Goal: Task Accomplishment & Management: Manage account settings

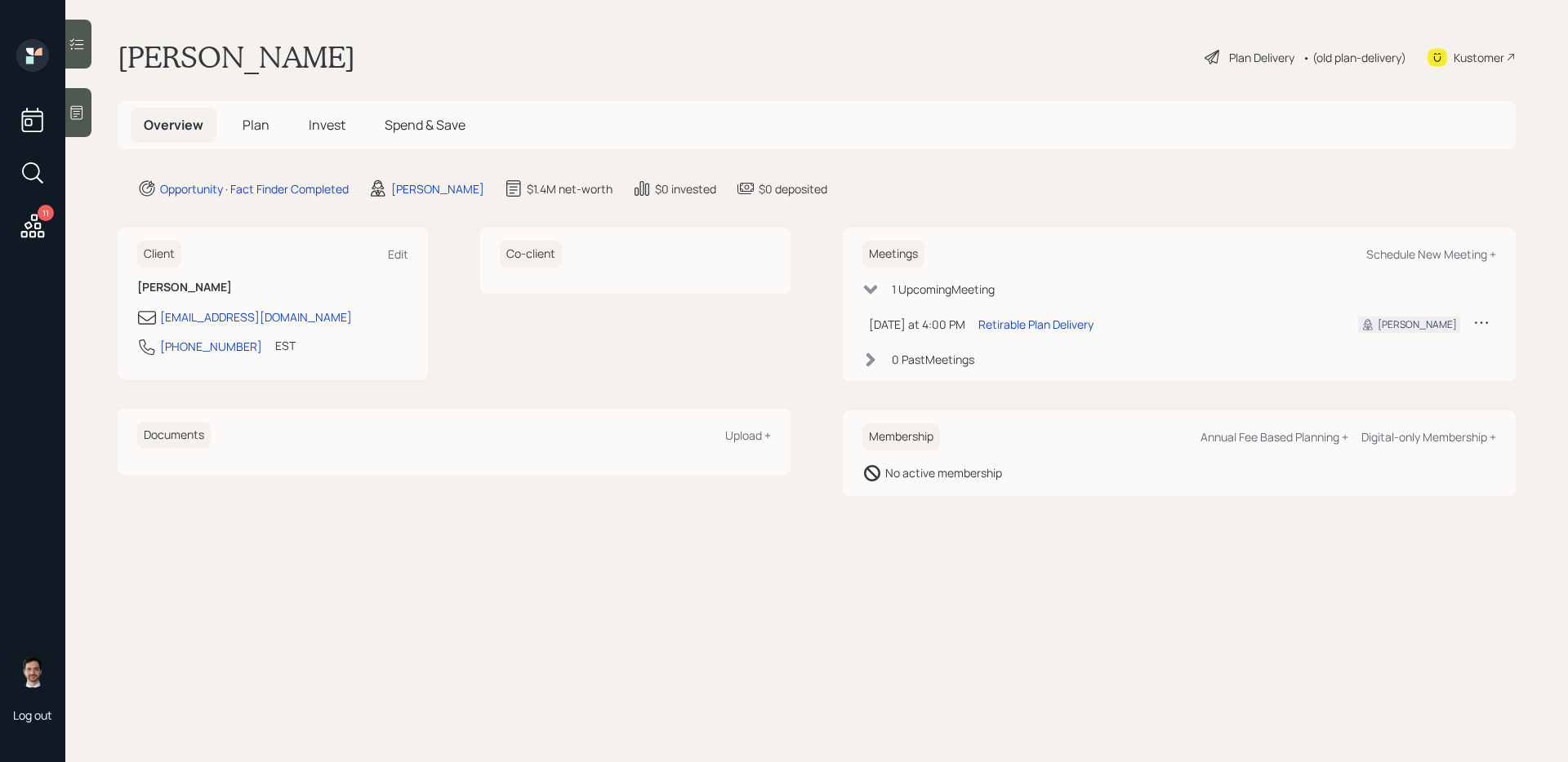
click at [266, 131] on span "Plan" at bounding box center [256, 125] width 27 height 18
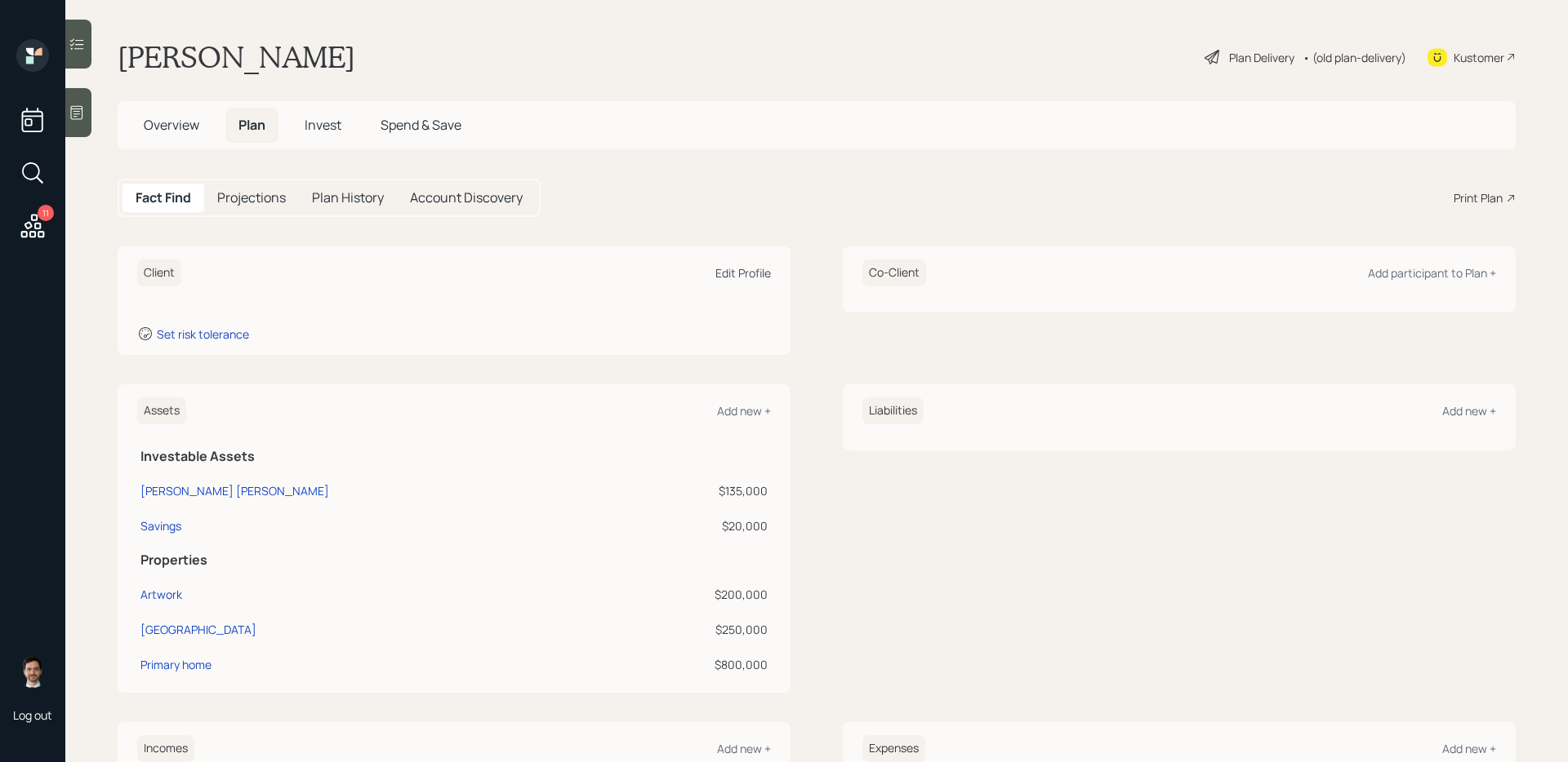
click at [737, 269] on div "Edit Profile" at bounding box center [743, 272] width 55 height 16
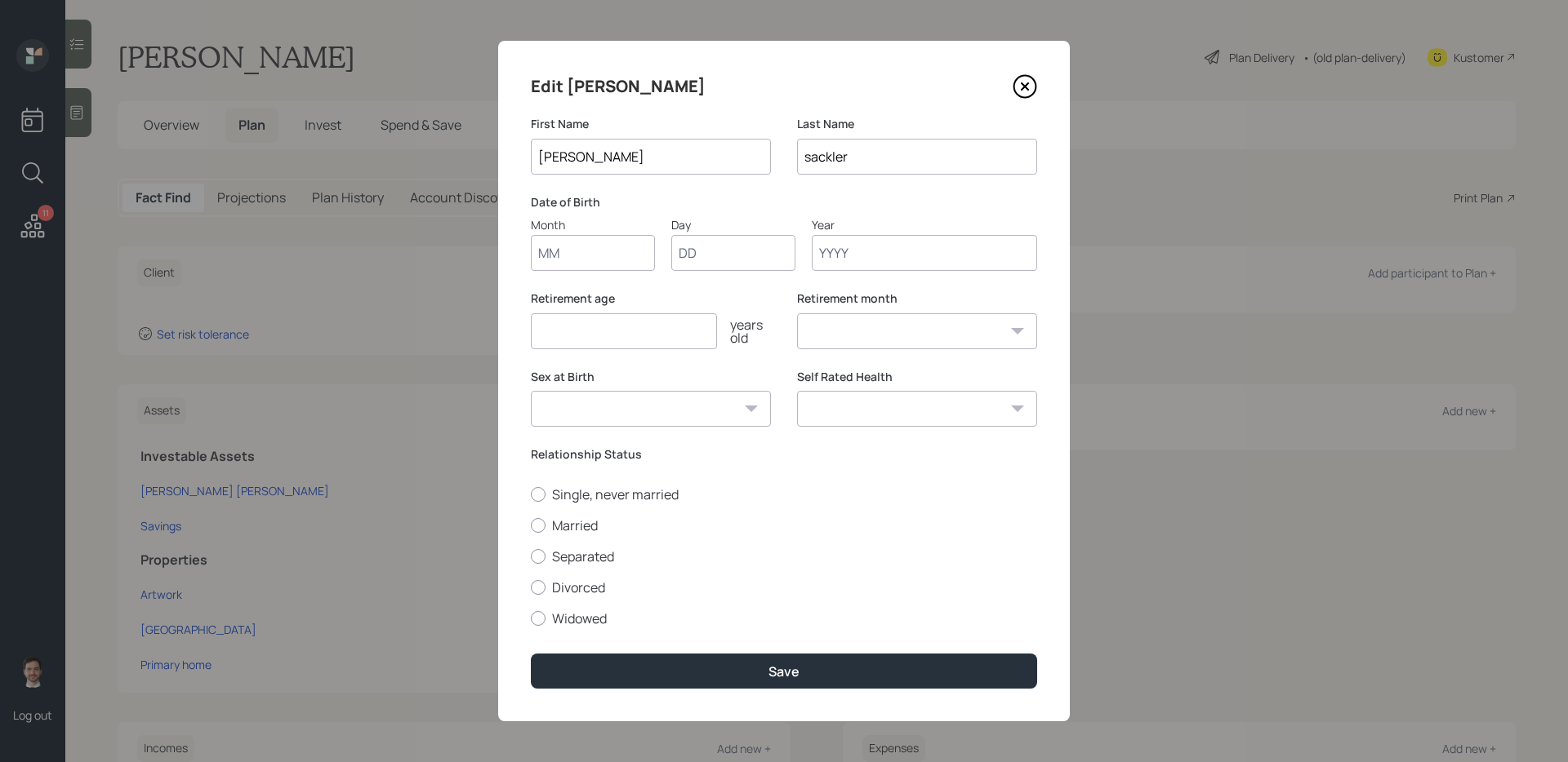
click at [810, 160] on input "sackler" at bounding box center [917, 156] width 240 height 36
click at [1022, 89] on icon at bounding box center [1025, 86] width 7 height 7
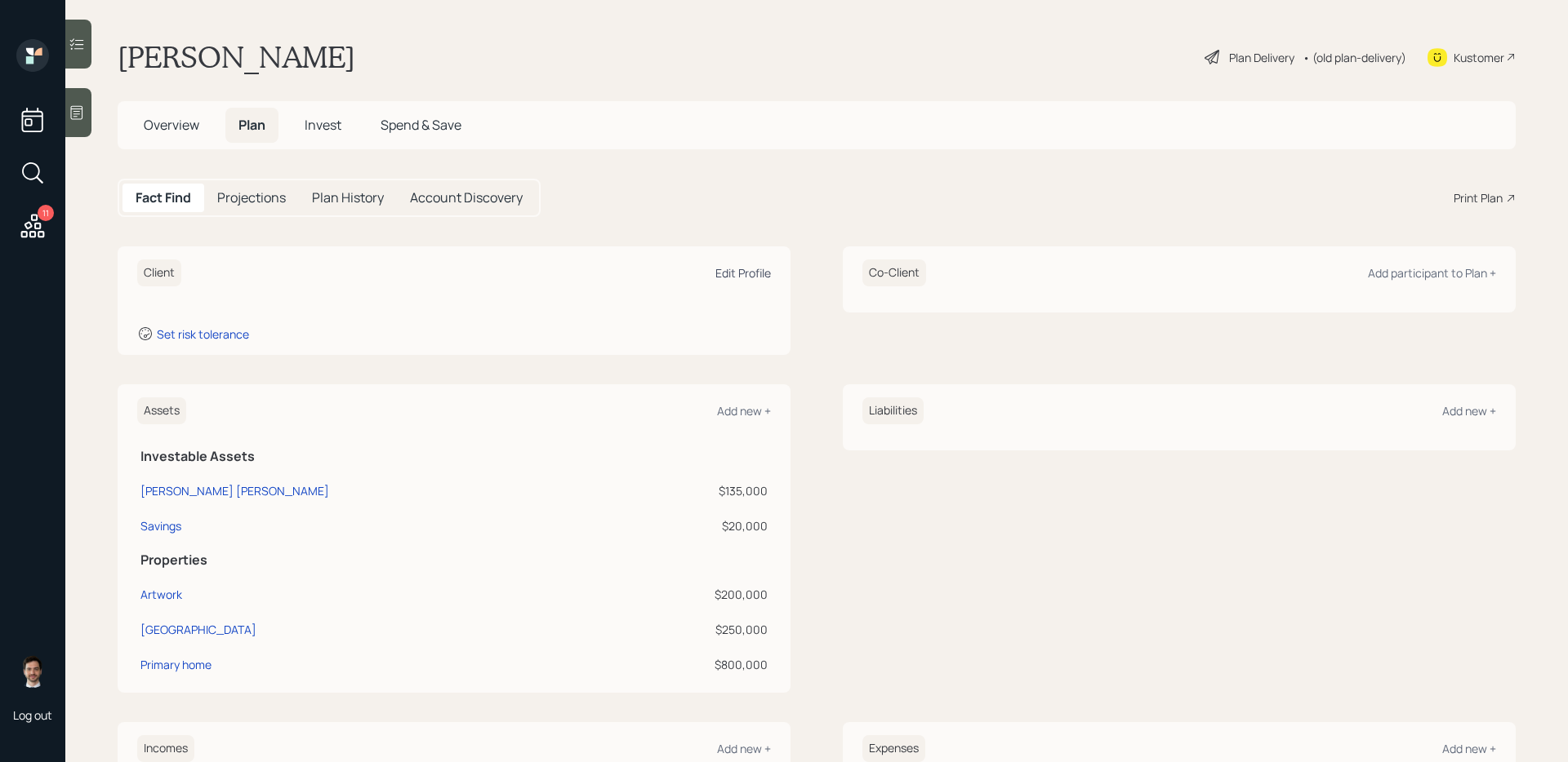
click at [730, 268] on div "Edit Profile" at bounding box center [743, 272] width 55 height 16
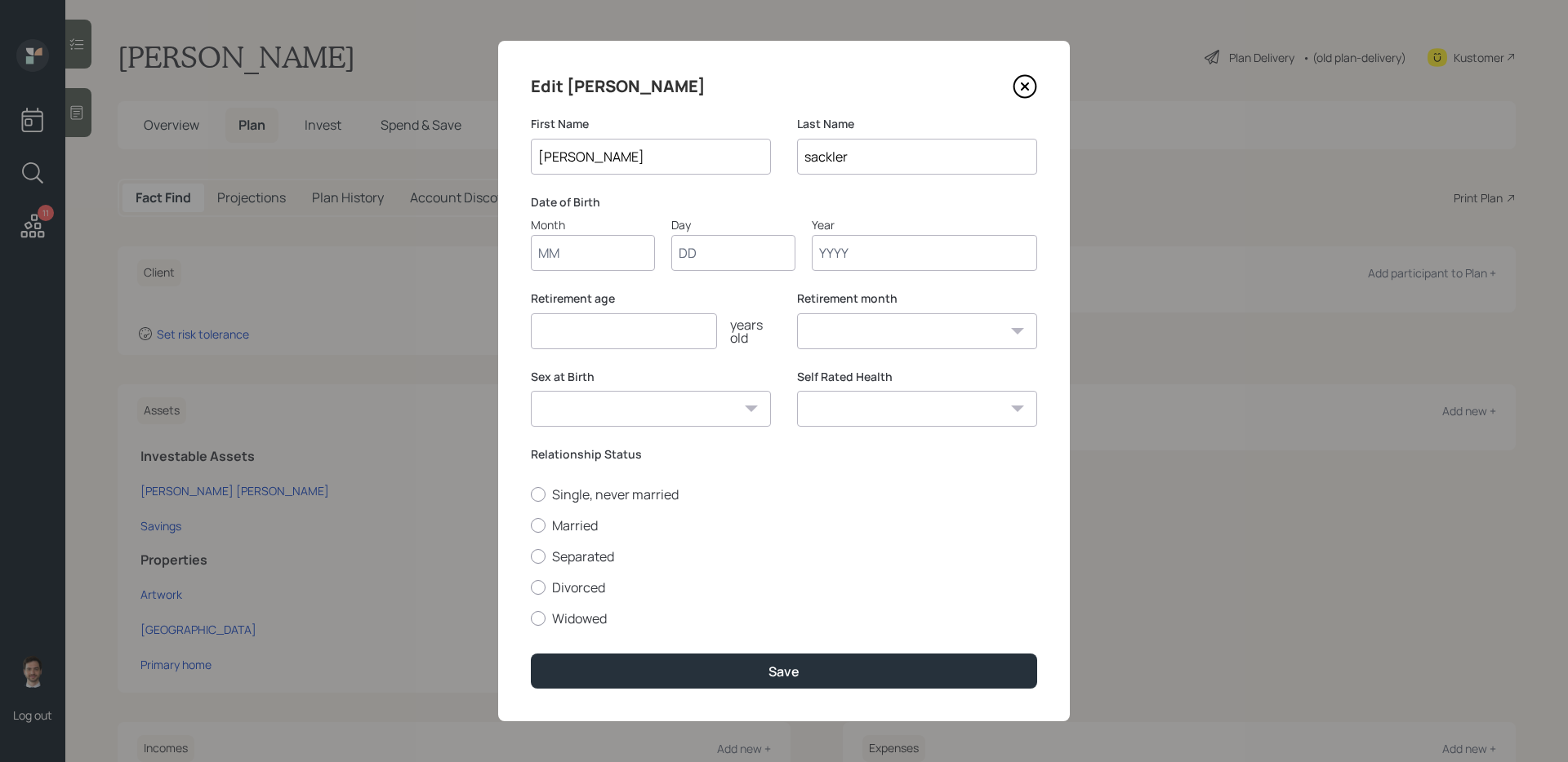
click at [808, 163] on input "sackler" at bounding box center [917, 156] width 240 height 36
type input "Sackler"
type input "07"
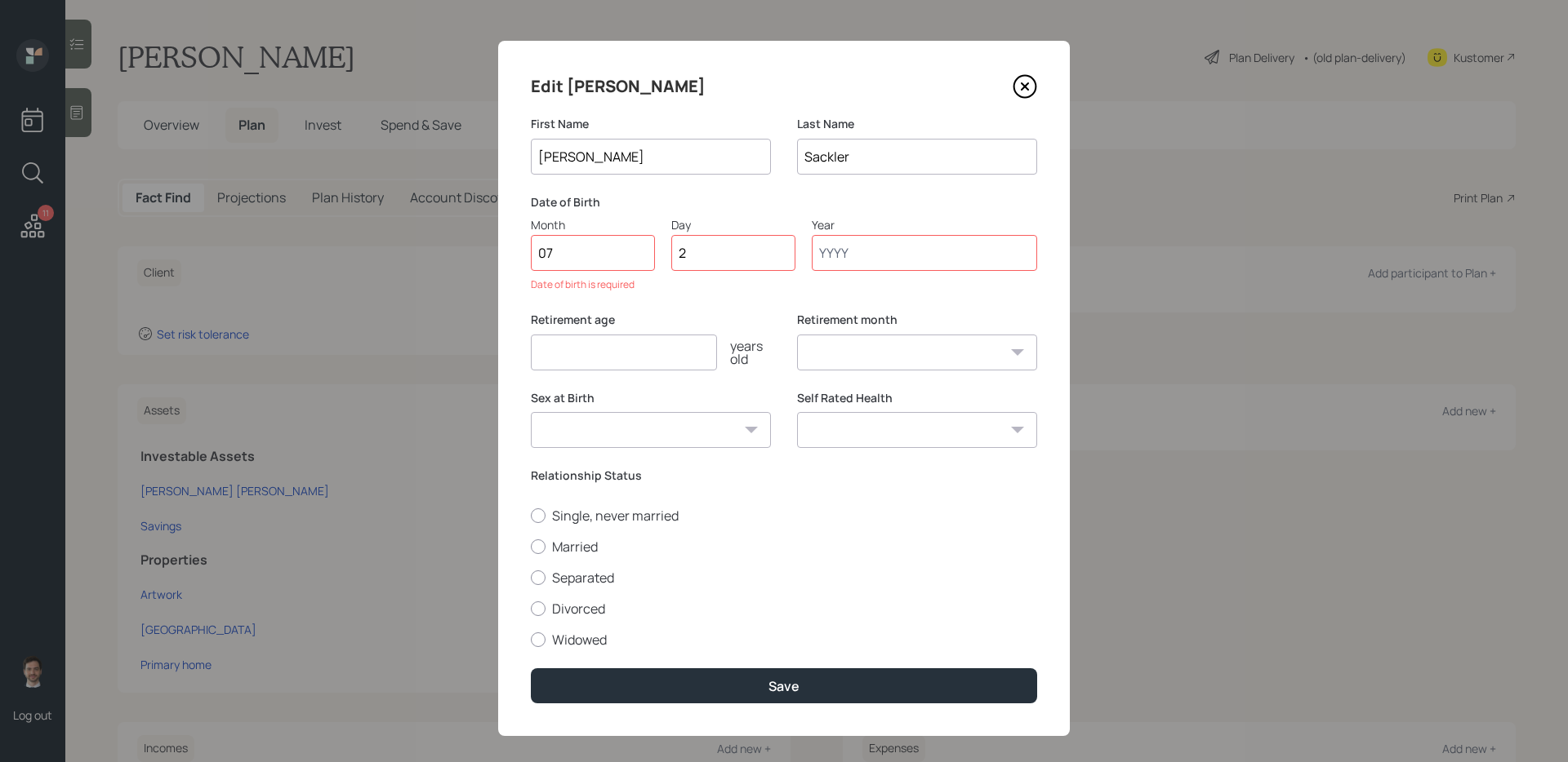
type input "25"
type input "1953"
select select "7"
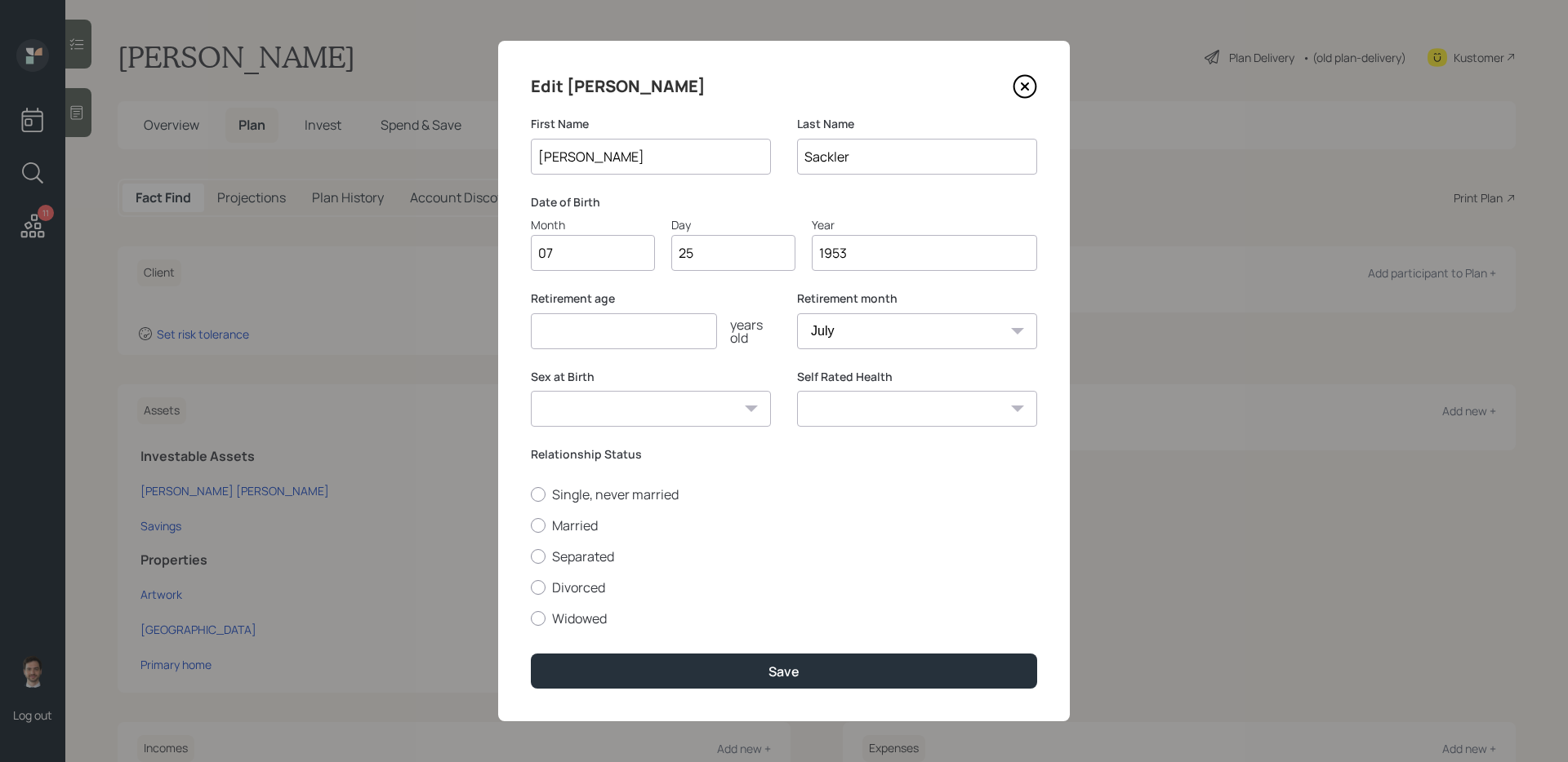
type input "1953"
click at [682, 339] on input "number" at bounding box center [624, 331] width 186 height 36
type input "65"
click at [583, 613] on label "Widowed" at bounding box center [784, 618] width 507 height 18
click at [531, 618] on input "Widowed" at bounding box center [530, 618] width 1 height 1
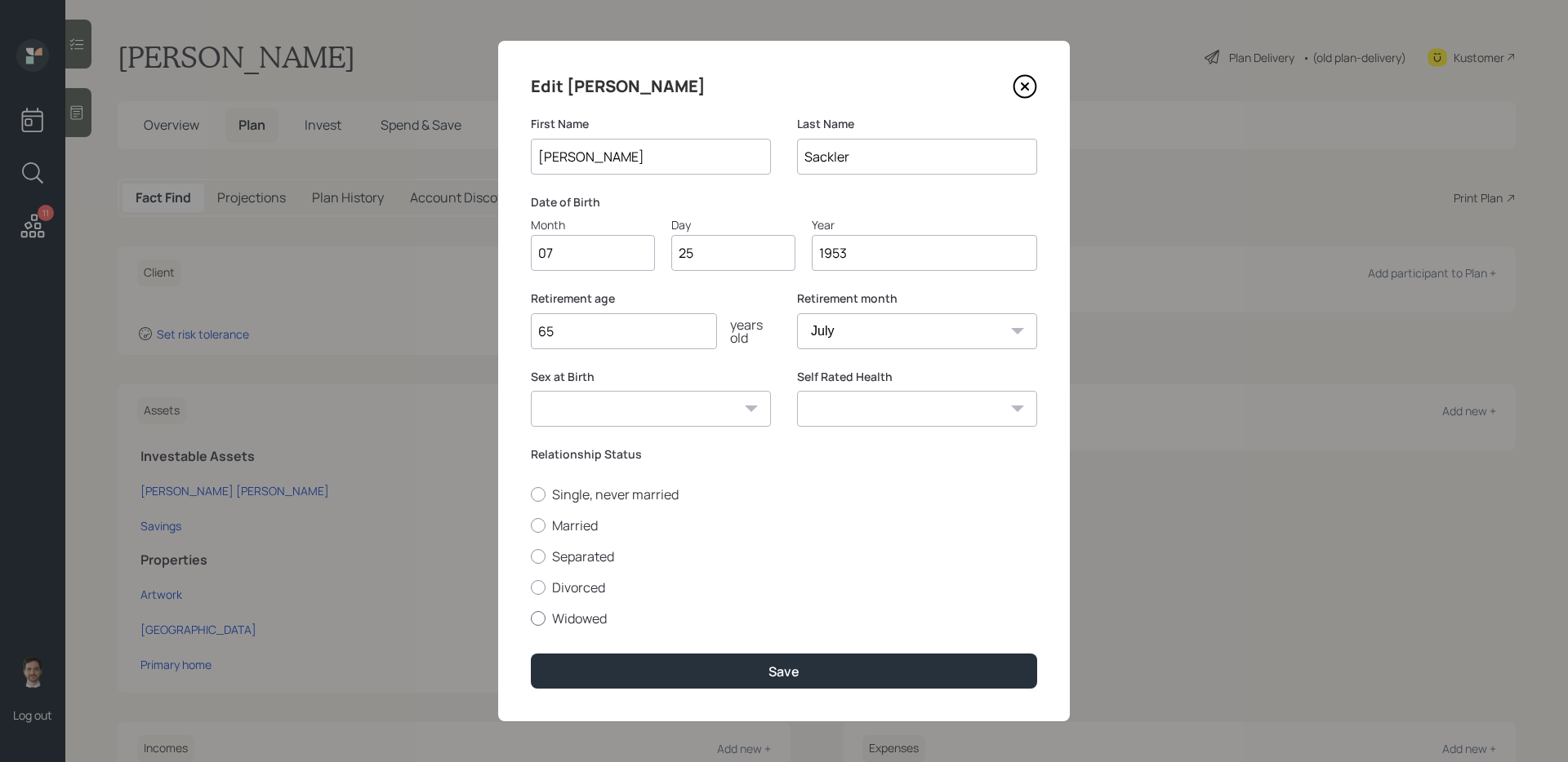
radio input "true"
click at [844, 421] on select "Excellent Very Good Good Fair Poor" at bounding box center [917, 409] width 240 height 36
select select "very_good"
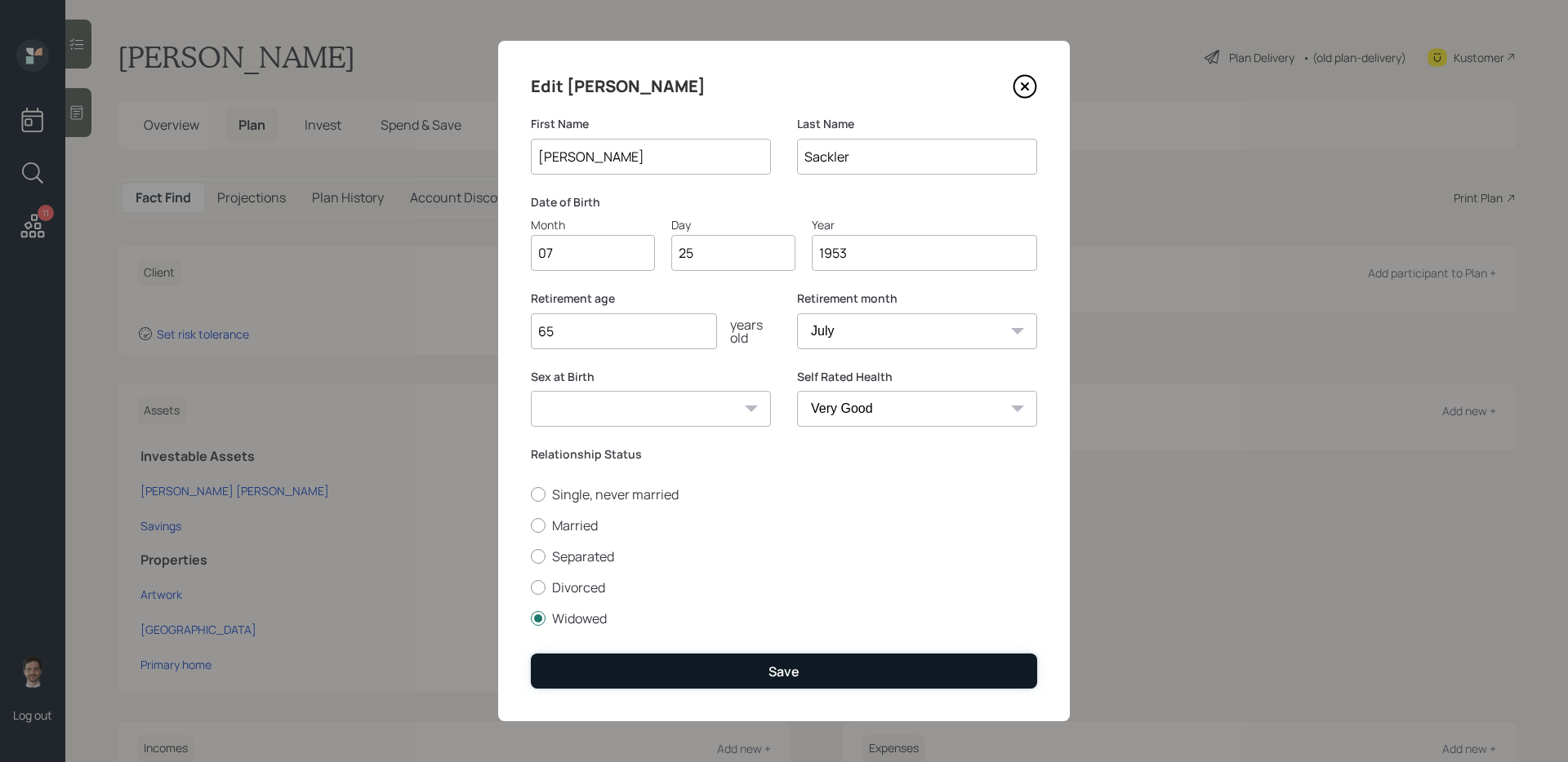
click at [786, 664] on div "Save" at bounding box center [784, 671] width 31 height 18
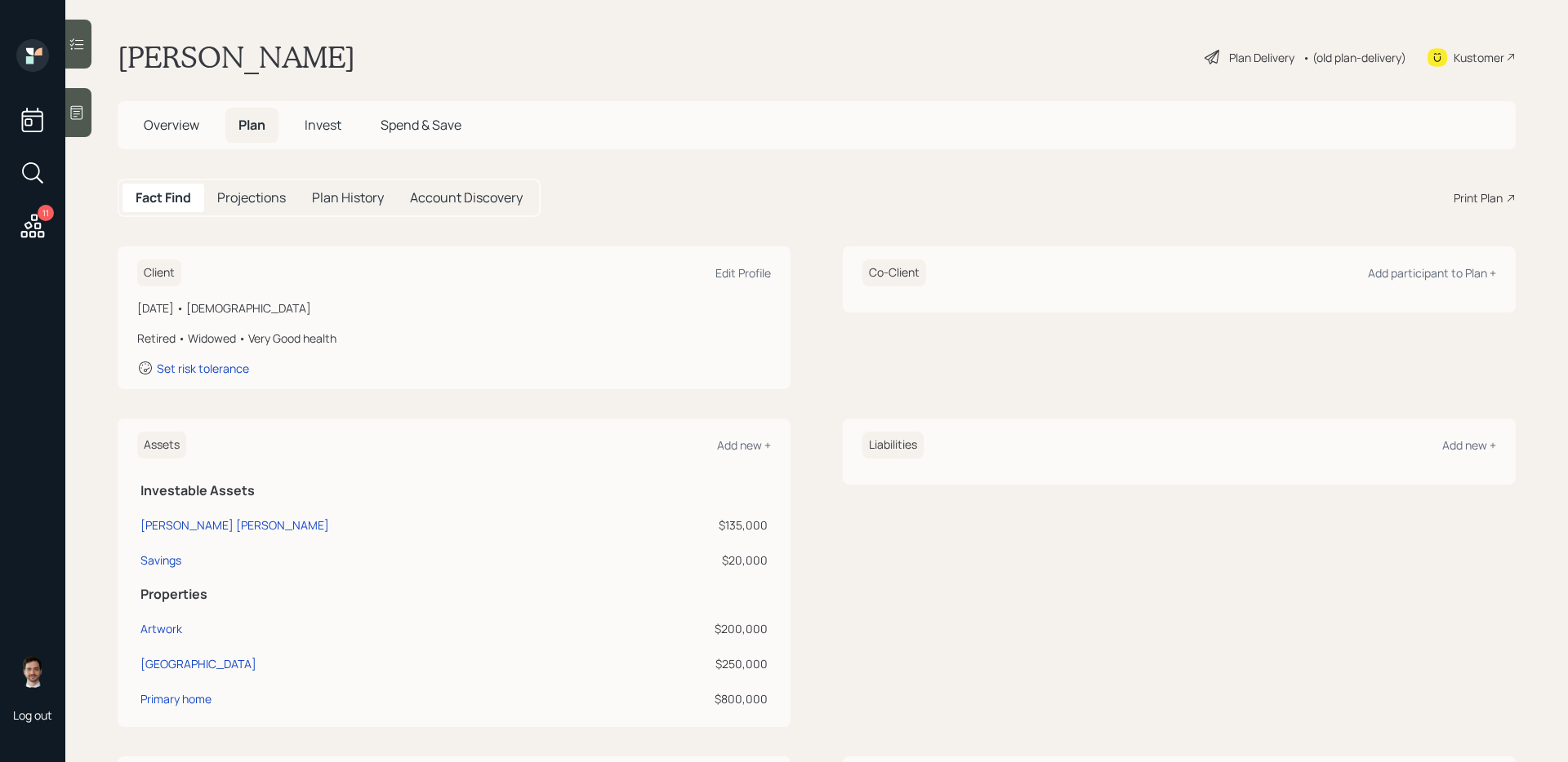
click at [1265, 55] on div "Plan Delivery" at bounding box center [1262, 57] width 66 height 17
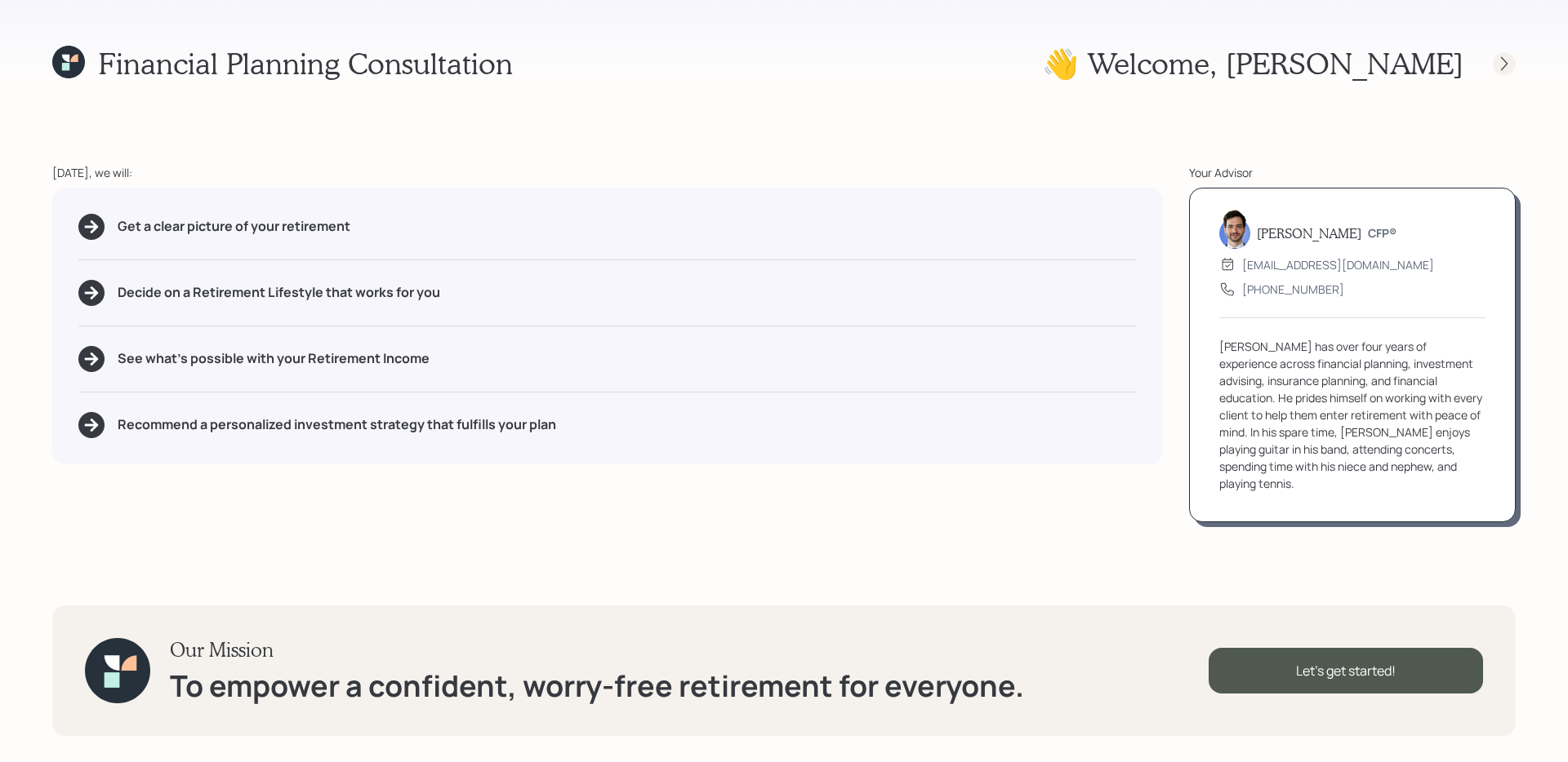
click at [1501, 67] on icon at bounding box center [1504, 63] width 16 height 16
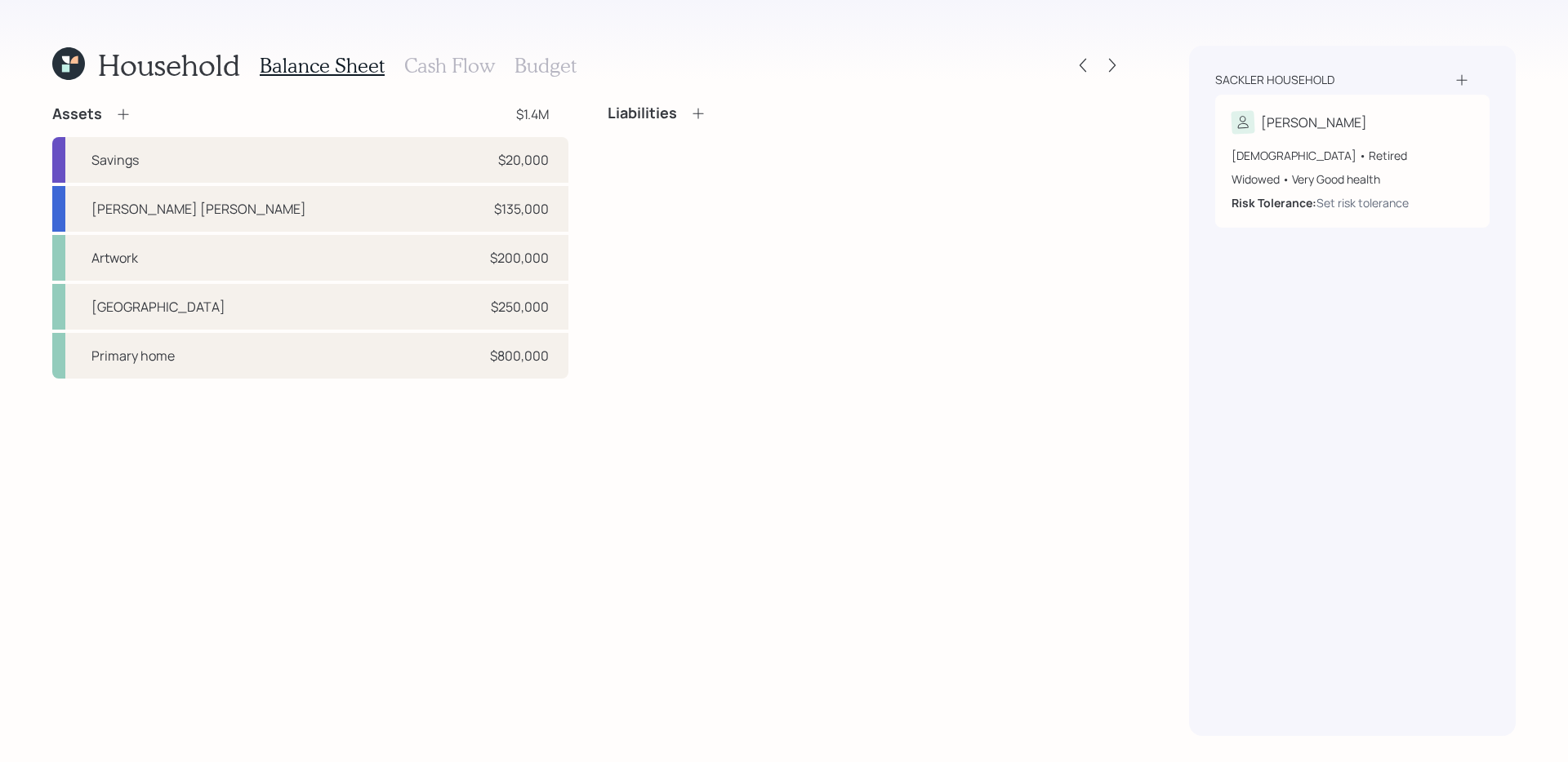
click at [126, 117] on icon at bounding box center [123, 113] width 16 height 16
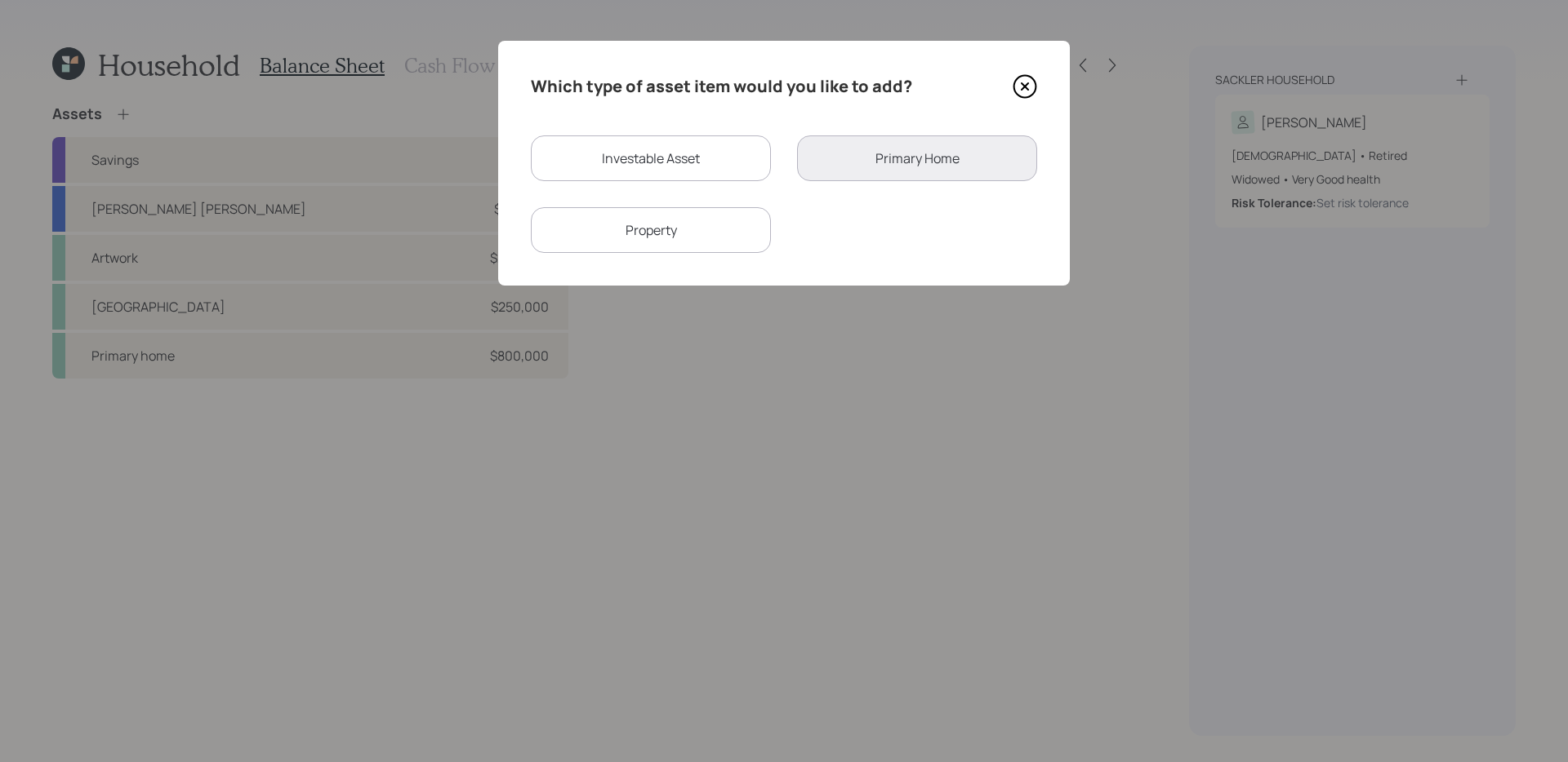
click at [672, 166] on div "Investable Asset" at bounding box center [651, 158] width 240 height 46
select select "taxable"
select select "balanced"
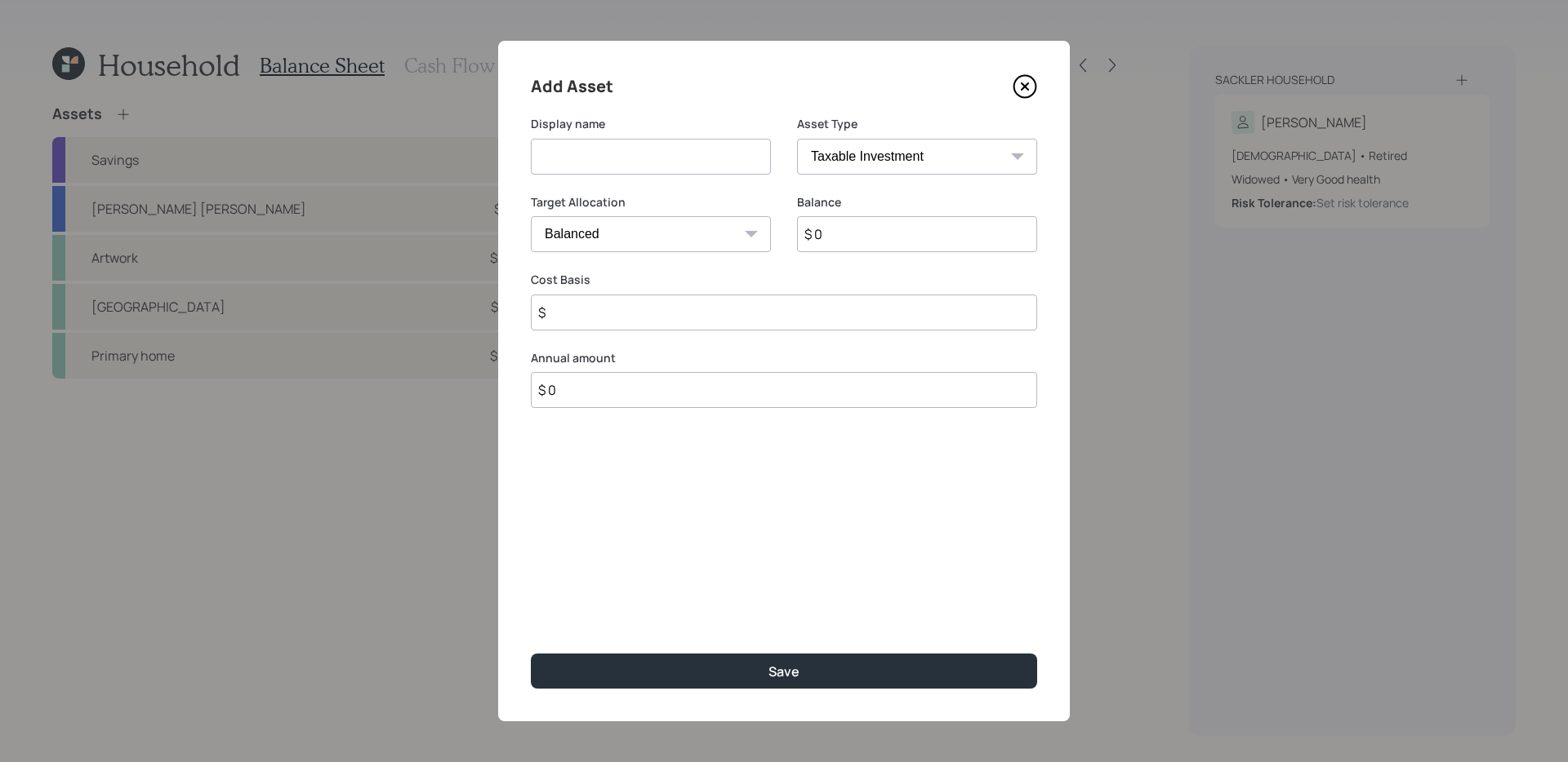
click at [648, 169] on input at bounding box center [651, 156] width 240 height 36
drag, startPoint x: 601, startPoint y: 163, endPoint x: 616, endPoint y: 157, distance: 16.2
click at [601, 163] on input at bounding box center [651, 156] width 240 height 36
type input "Certificate of Deposit"
click at [692, 237] on select "Cash Conservative Balanced Aggressive" at bounding box center [651, 234] width 240 height 36
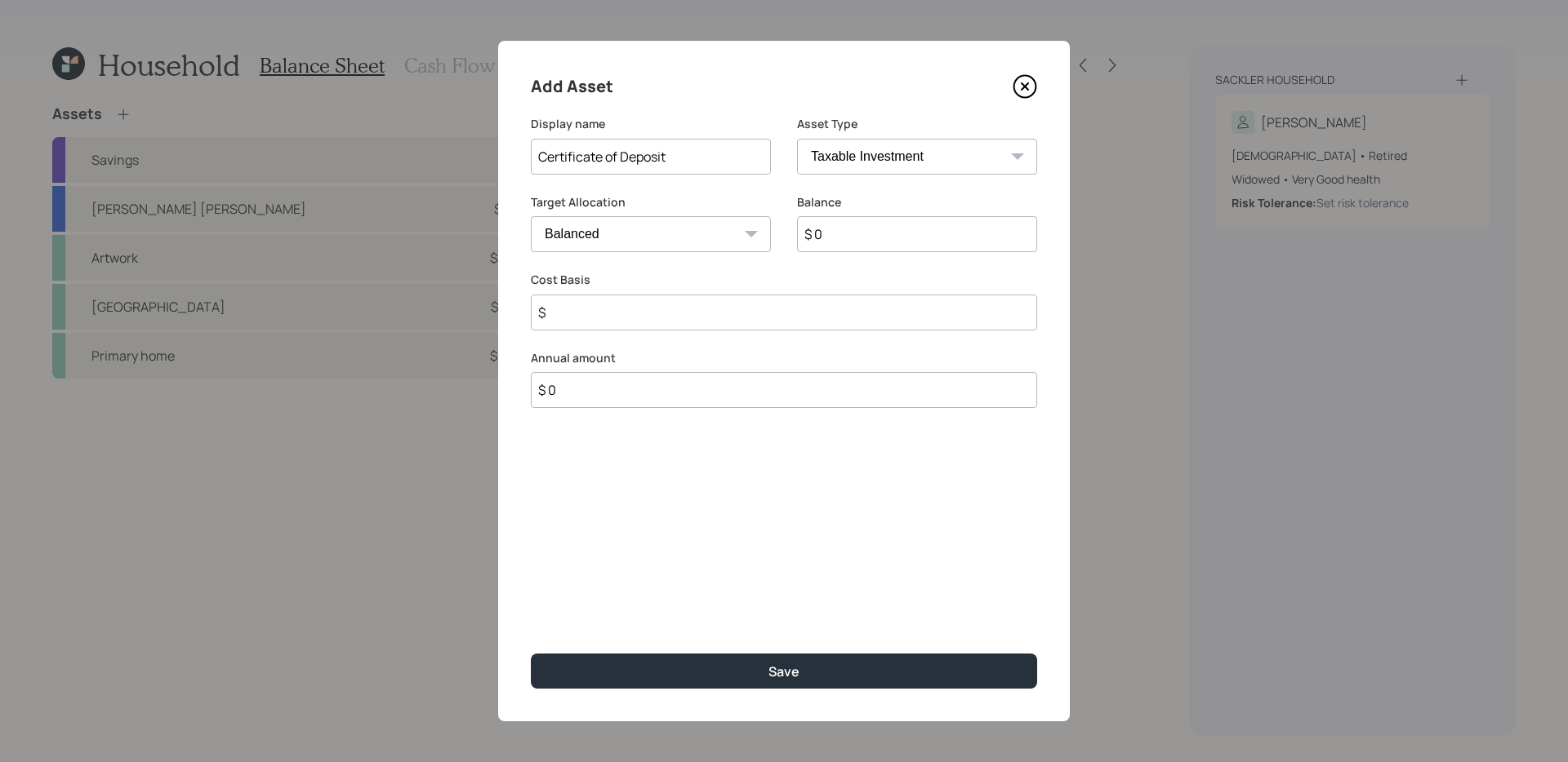
select select "uninvested"
click at [862, 236] on input "$ 0" at bounding box center [917, 234] width 240 height 36
type input "$ 3"
type input "$ 35"
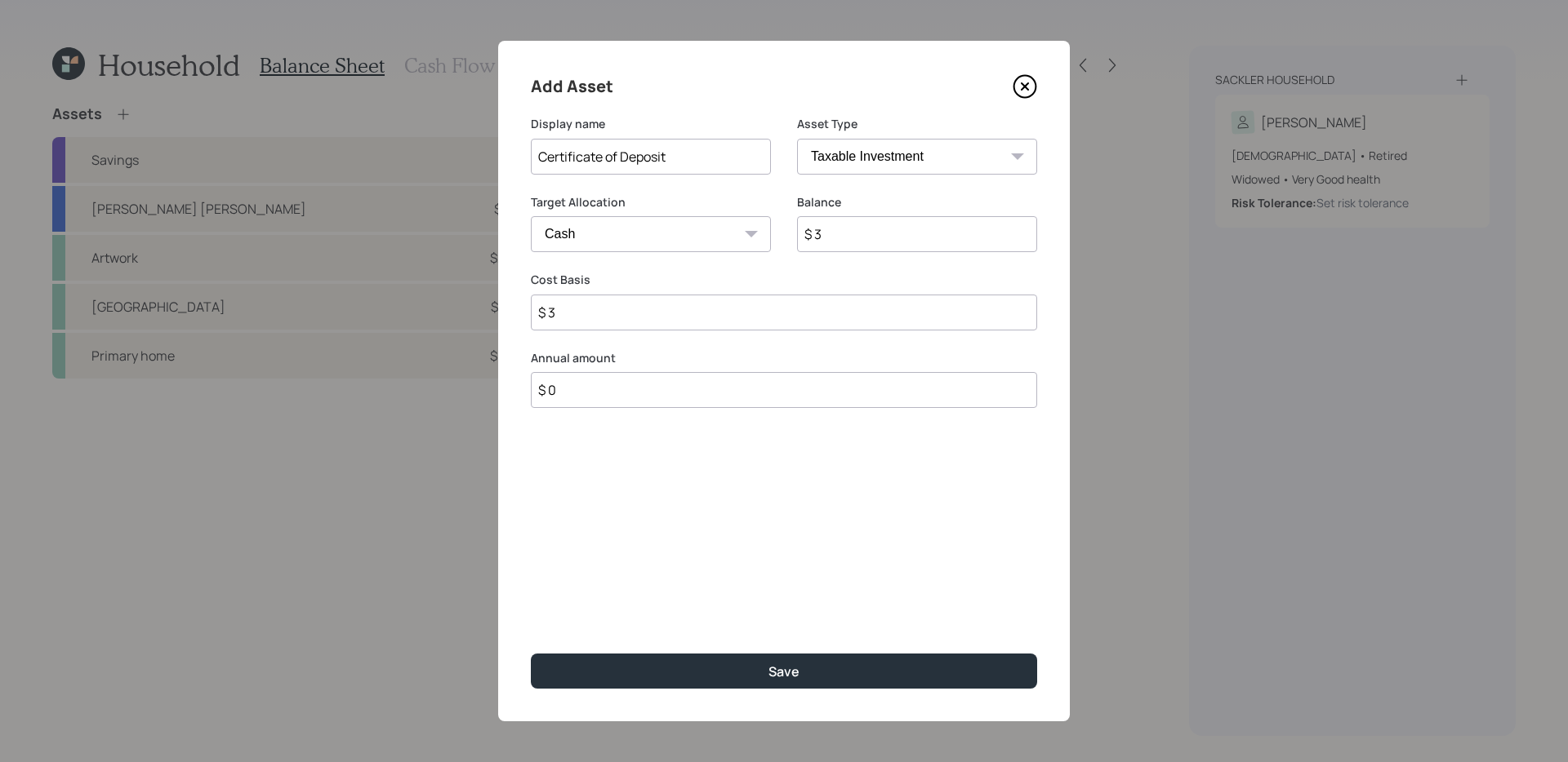
type input "$ 35"
type input "$ 350"
type input "$ 3,500"
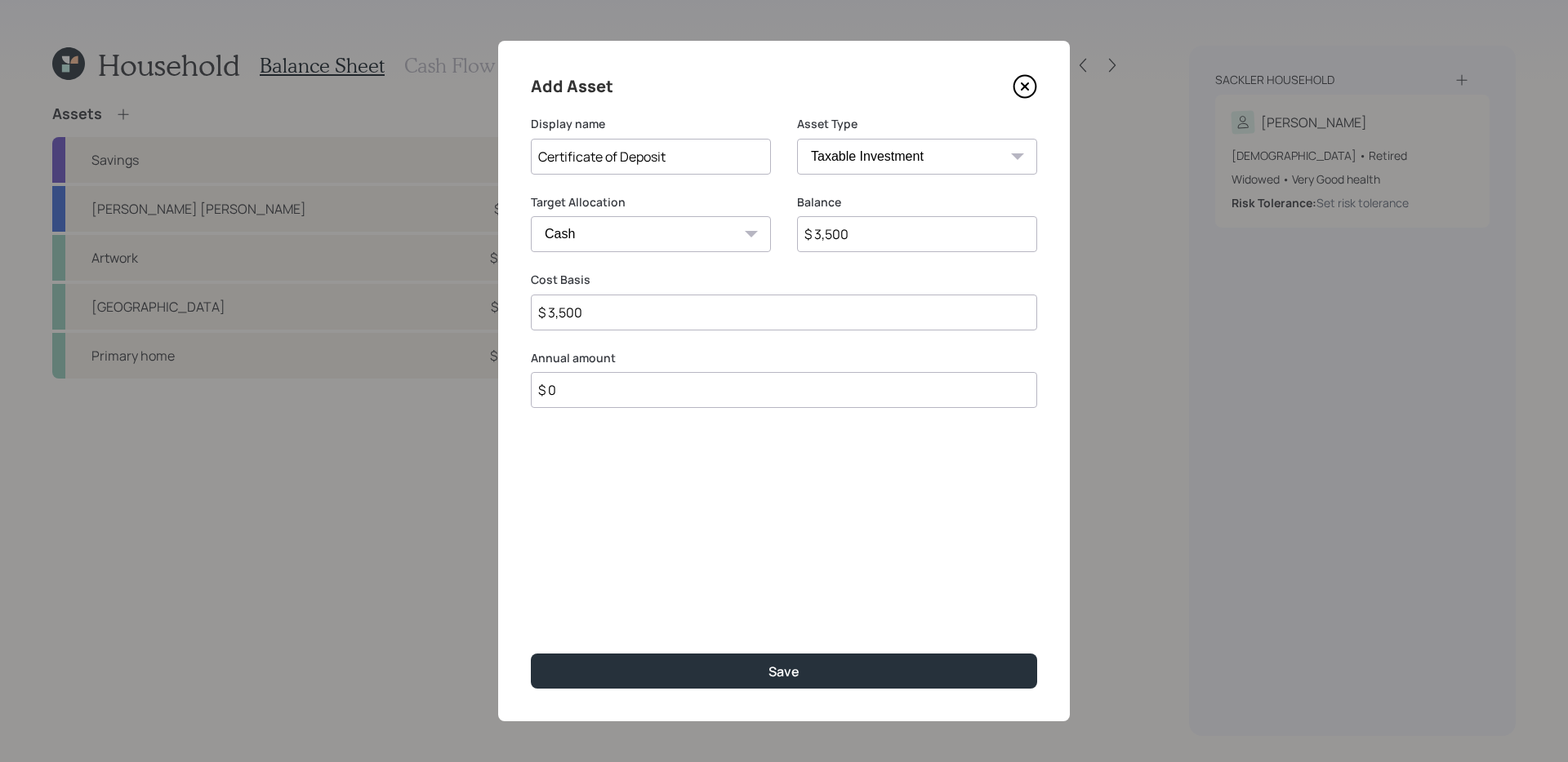
type input "$ 35,000"
click at [733, 535] on div "Add Asset Display name Certificate of Deposit Asset Type SEP [PERSON_NAME] IRA …" at bounding box center [784, 381] width 571 height 681
click at [715, 160] on input "Certificate of Deposit" at bounding box center [651, 156] width 240 height 36
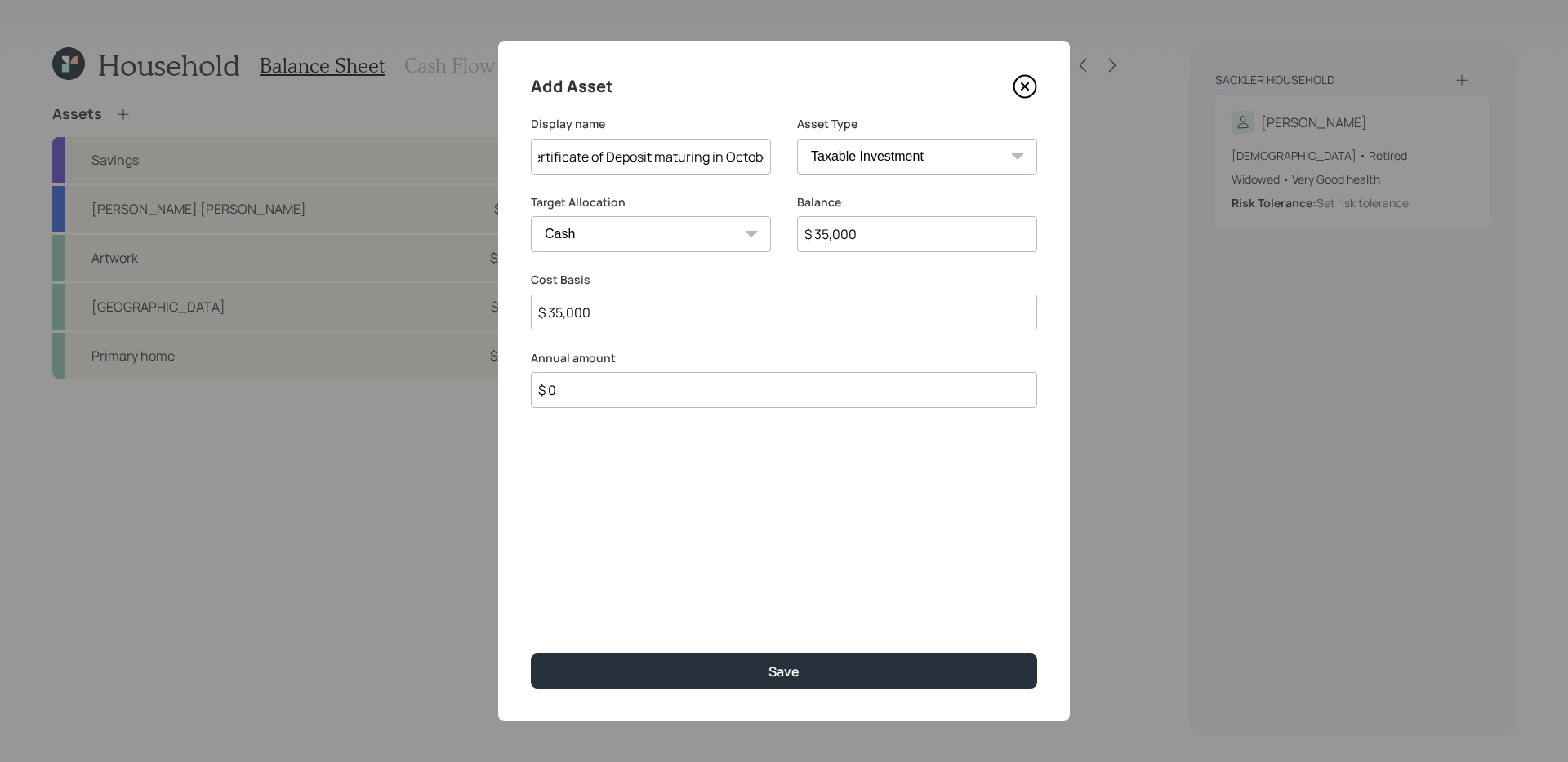
scroll to position [0, 26]
type input "Certificate of Deposit maturing in October"
click at [531, 654] on button "Save" at bounding box center [784, 671] width 507 height 35
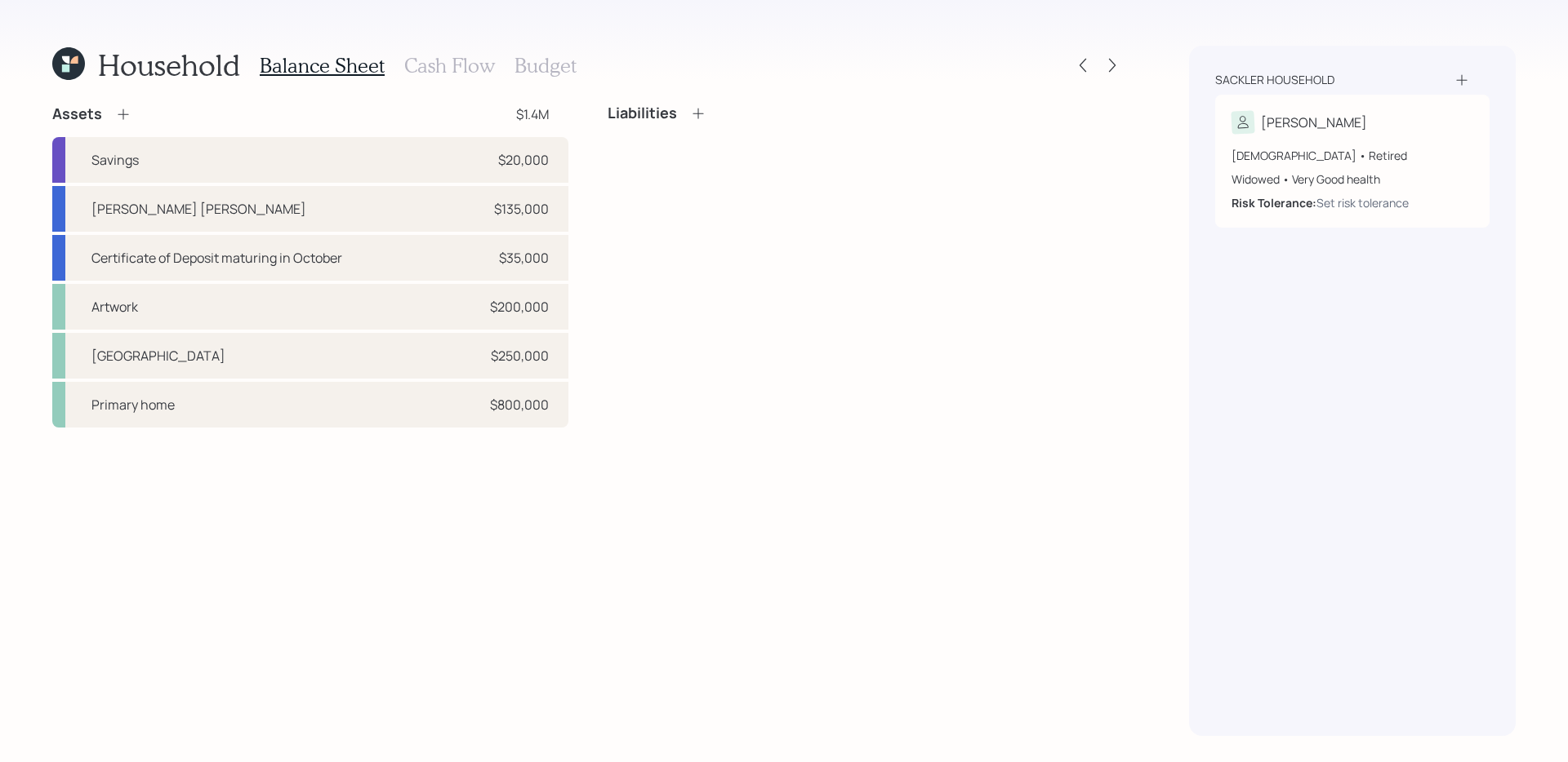
click at [640, 266] on div "Liabilities" at bounding box center [865, 266] width 516 height 323
click at [369, 411] on div "Primary home $800,000" at bounding box center [310, 404] width 516 height 46
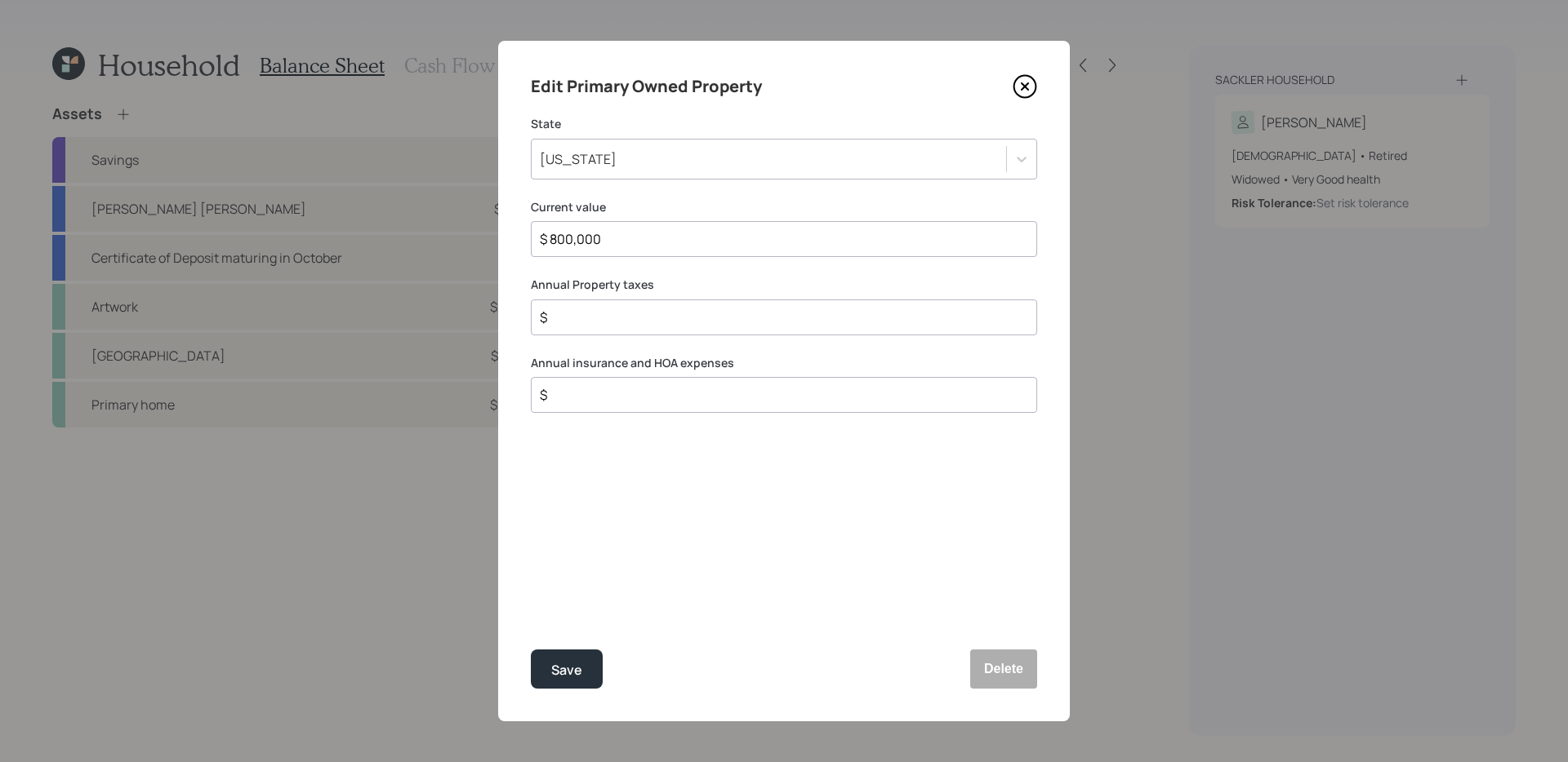
click at [753, 237] on input "$ 800,000" at bounding box center [777, 239] width 479 height 20
type input "$ 750,000"
type input "$ 2,700"
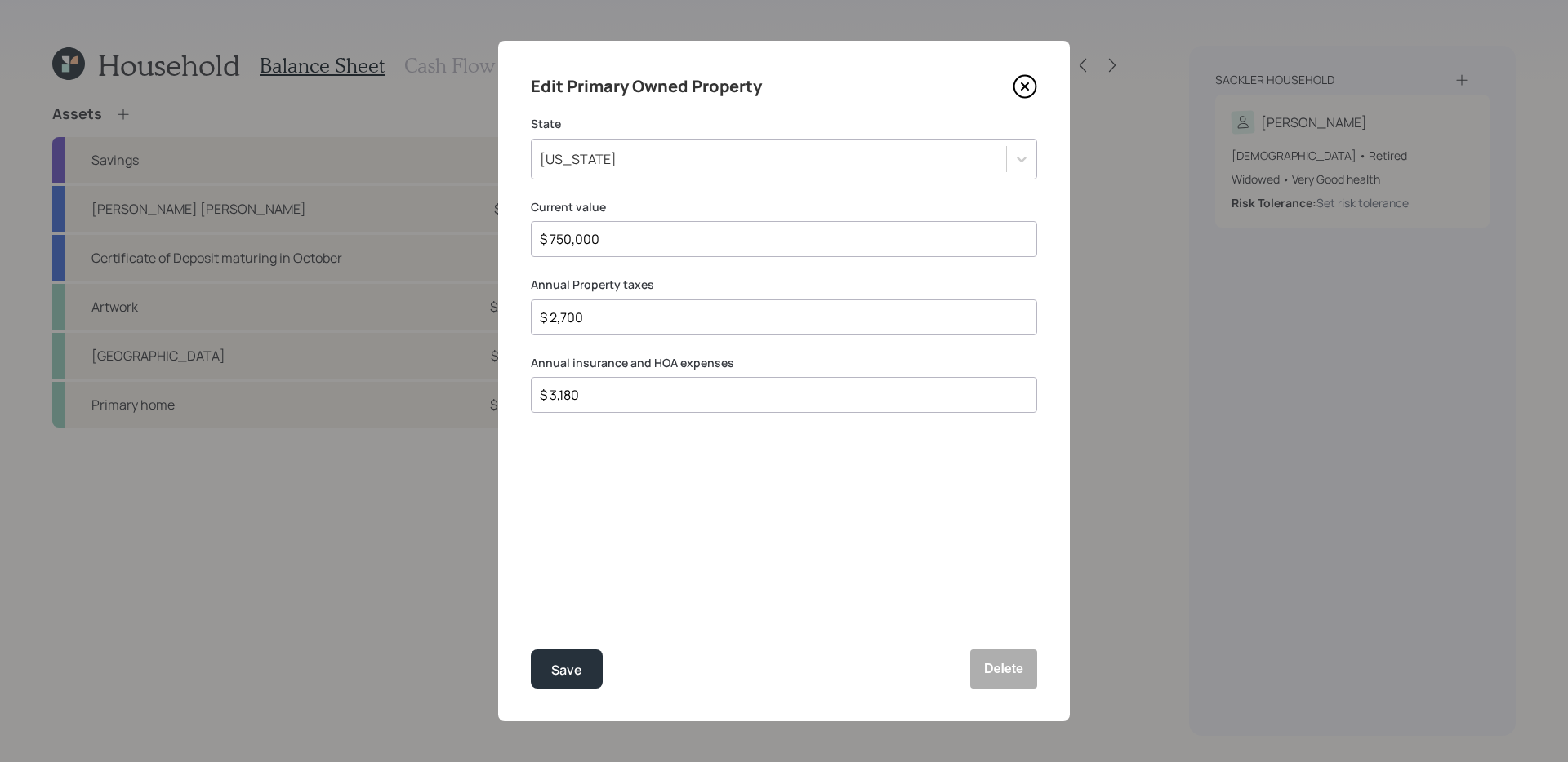
type input "$ 3,180"
click at [531, 650] on button "Save" at bounding box center [567, 669] width 72 height 39
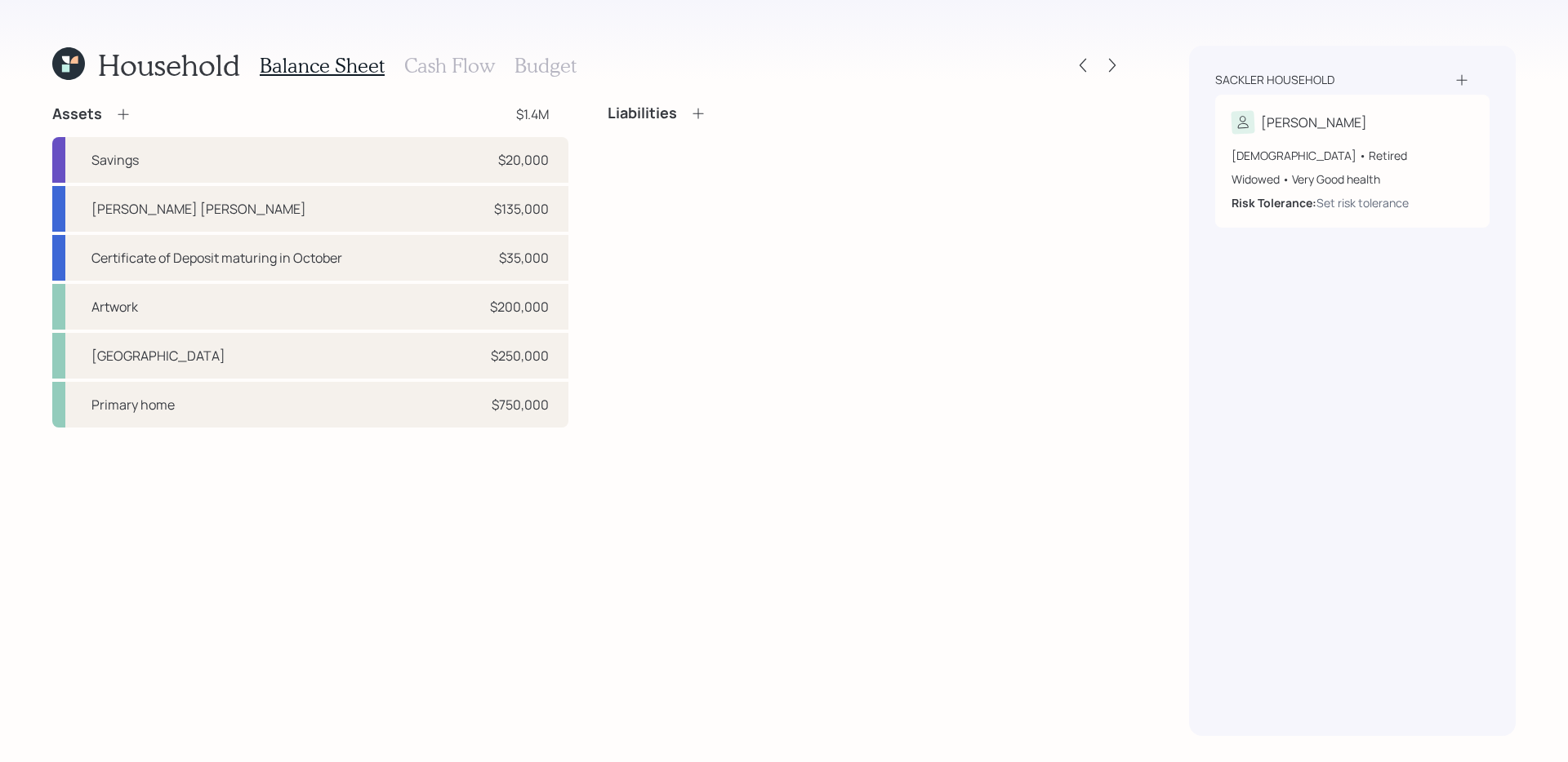
click at [648, 455] on div "Assets $1.4M Savings $20,000 [PERSON_NAME] [PERSON_NAME] $135,000 Certificate o…" at bounding box center [588, 420] width 1072 height 632
click at [408, 360] on div "[GEOGRAPHIC_DATA] $250,000" at bounding box center [310, 356] width 516 height 46
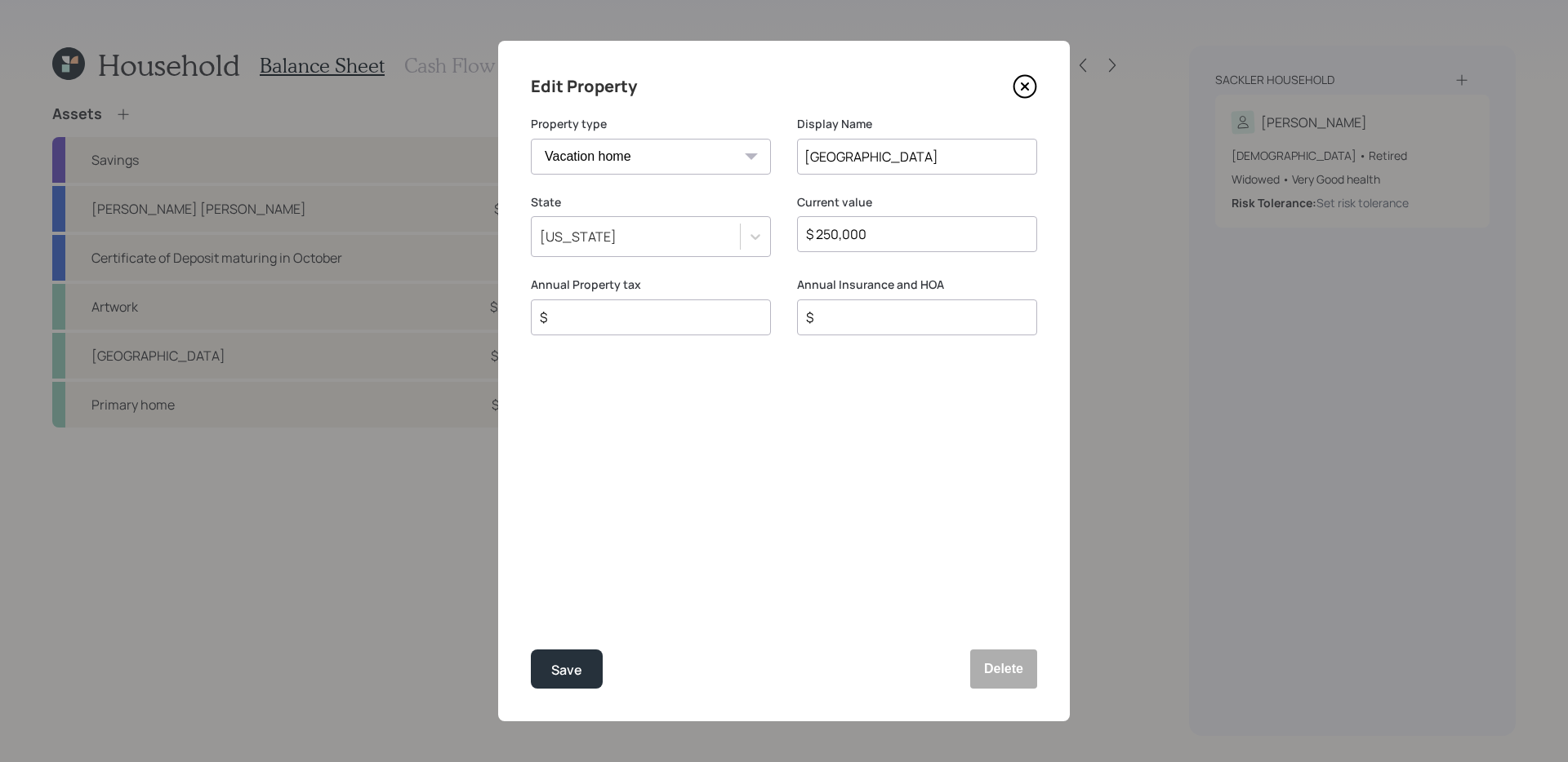
click at [919, 158] on input "[GEOGRAPHIC_DATA]" at bounding box center [917, 156] width 240 height 36
type input "Peru Property"
click at [666, 329] on div "$" at bounding box center [651, 317] width 240 height 36
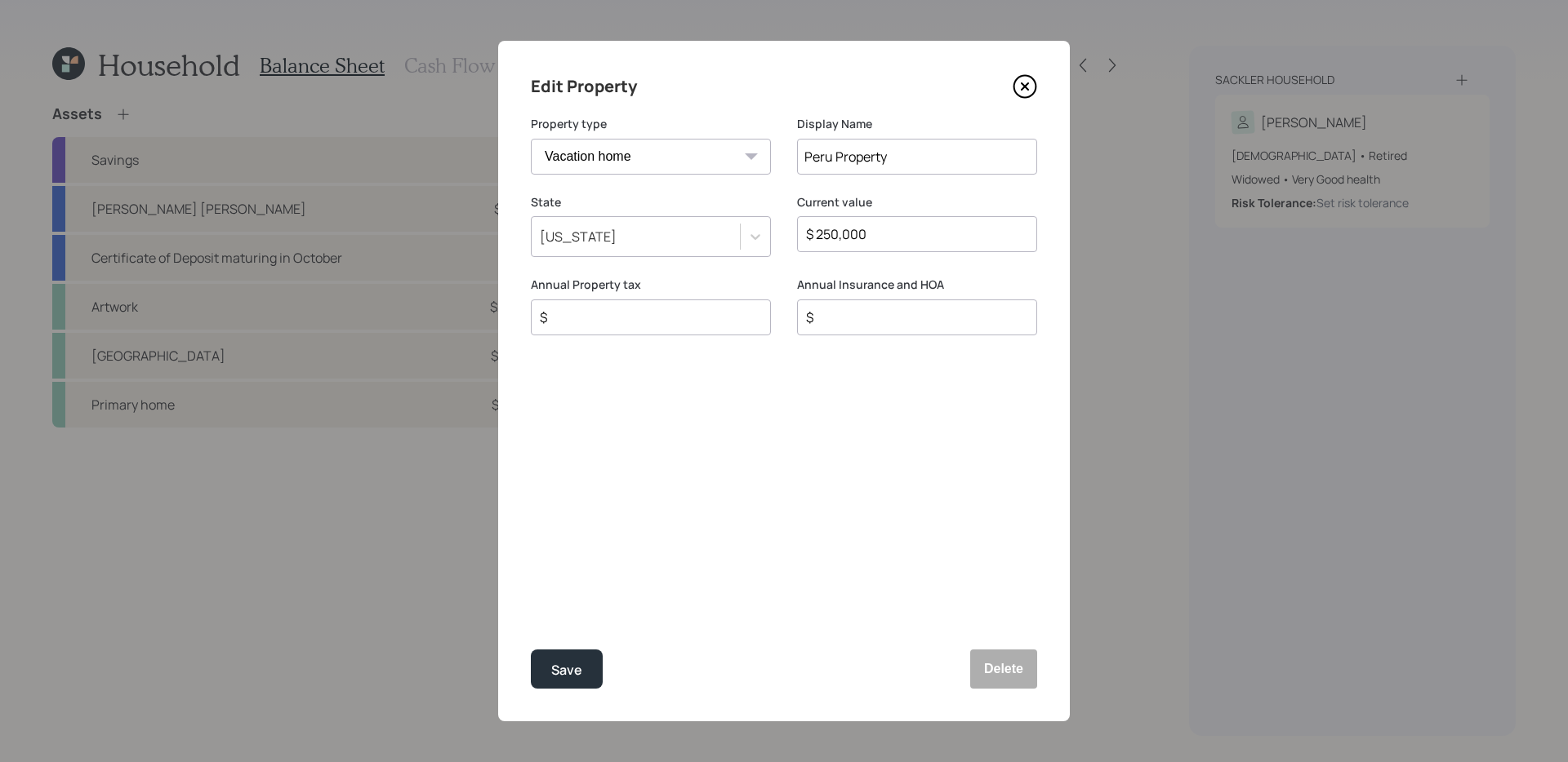
click at [666, 329] on div "$" at bounding box center [651, 317] width 240 height 36
click at [654, 317] on input "$" at bounding box center [644, 317] width 213 height 20
type input "$ 1,000"
click at [531, 650] on button "Save" at bounding box center [567, 669] width 72 height 39
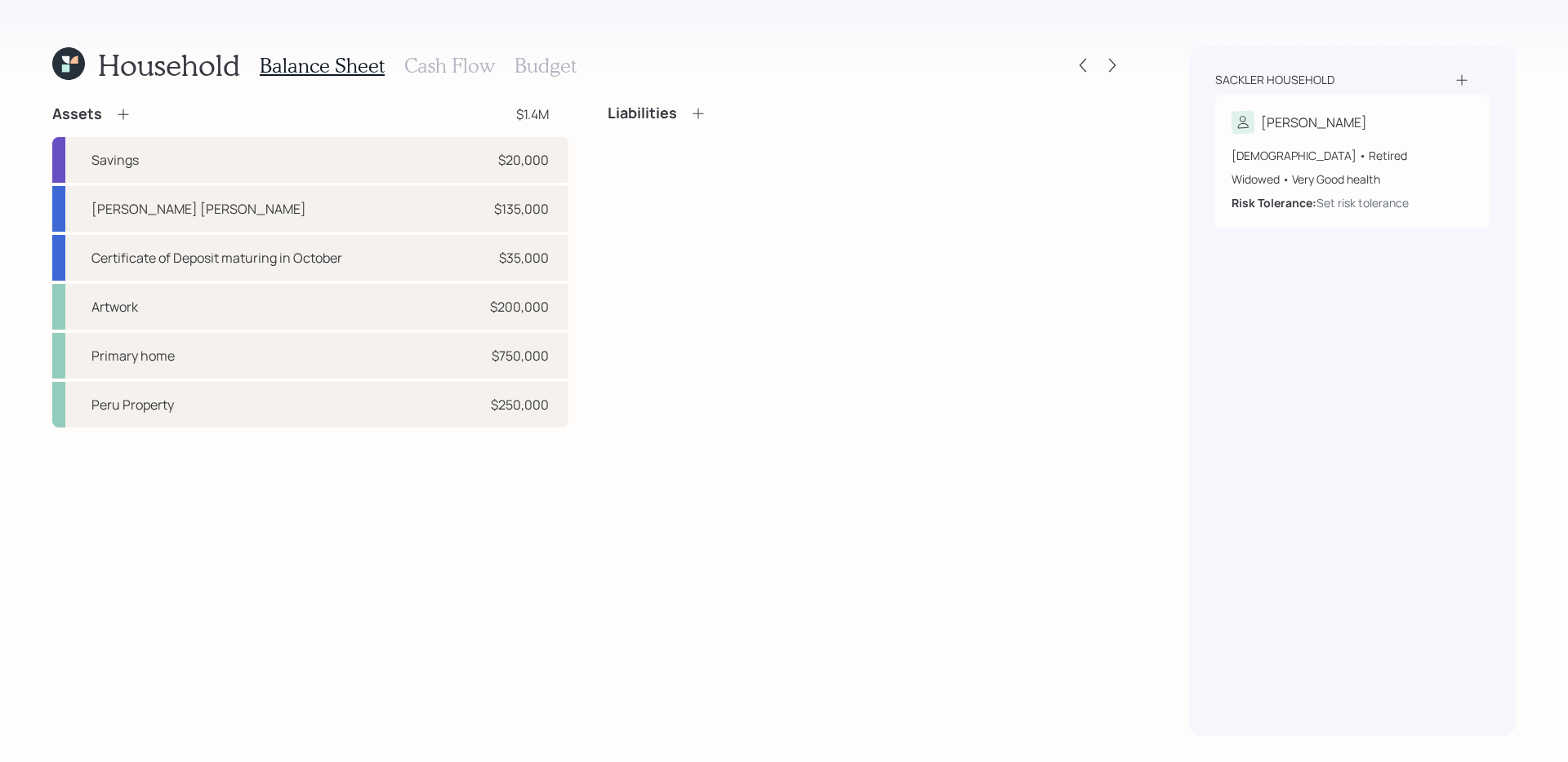
click at [461, 54] on h3 "Cash Flow" at bounding box center [450, 66] width 91 height 23
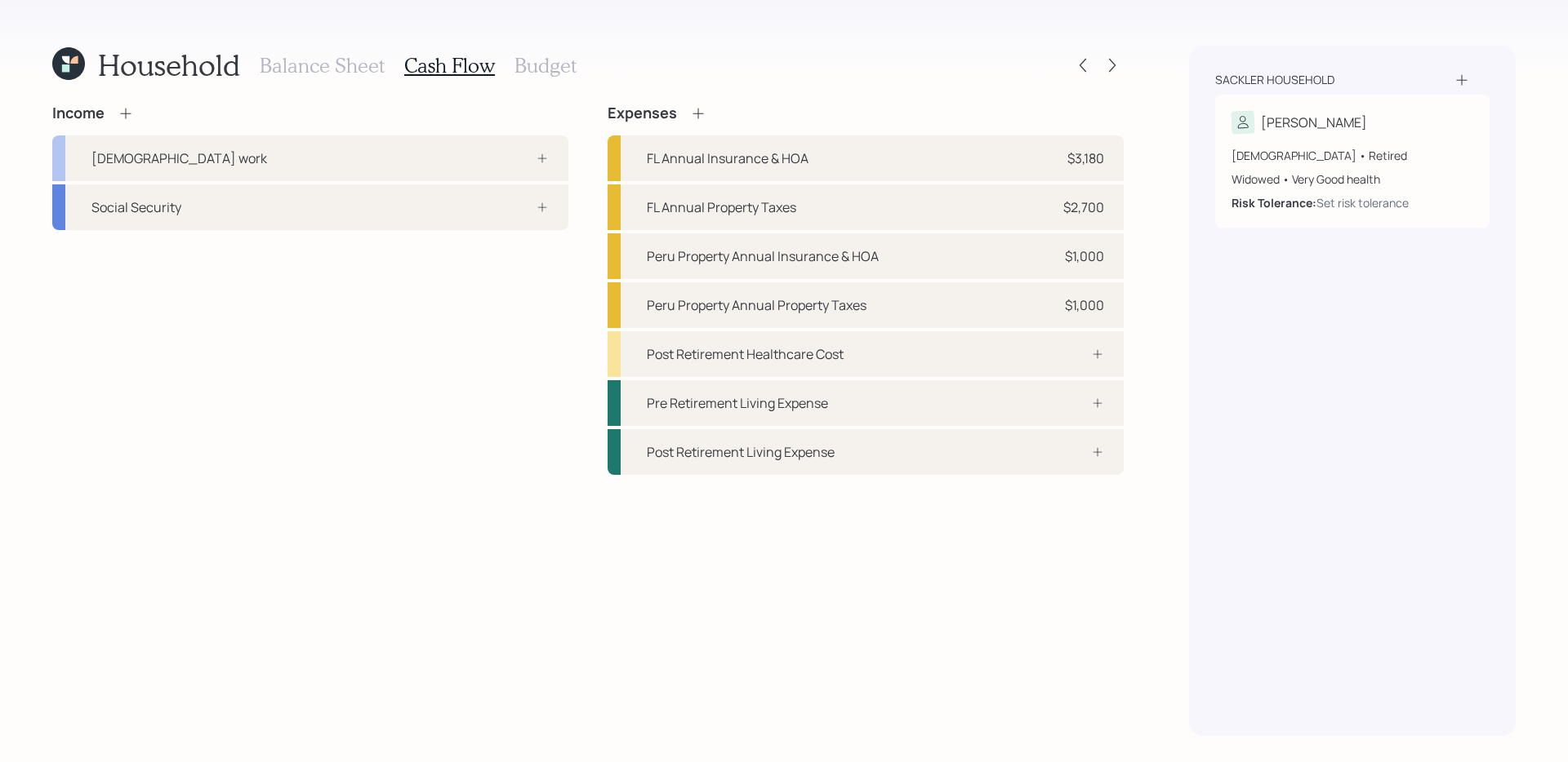
click at [424, 497] on div "Income [DEMOGRAPHIC_DATA] work Social Security Expenses FL Annual Insurance & H…" at bounding box center [588, 420] width 1072 height 632
click at [502, 214] on div "Social Security" at bounding box center [310, 207] width 516 height 46
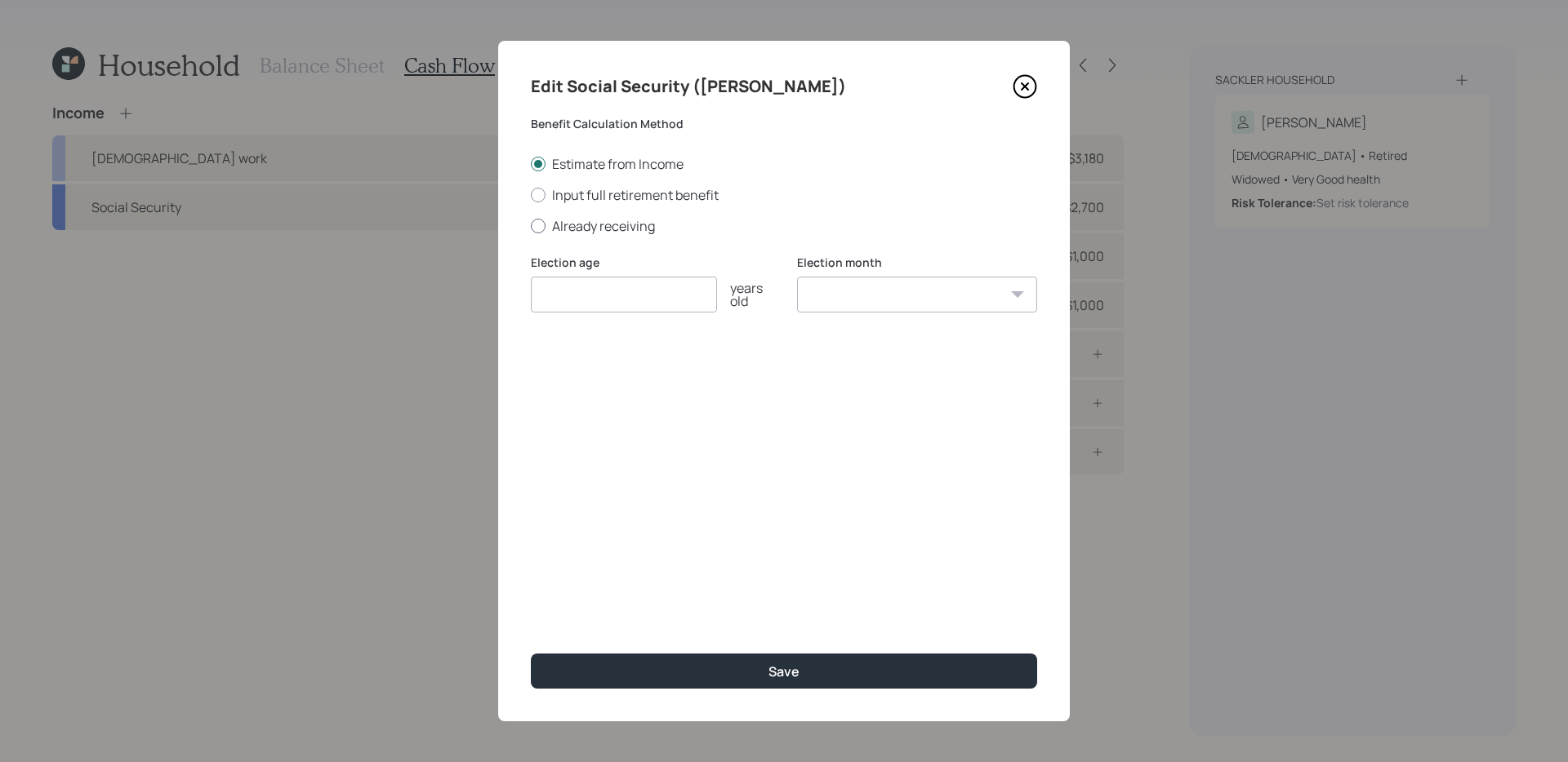
click at [632, 225] on label "Already receiving" at bounding box center [784, 226] width 507 height 18
click at [531, 226] on input "Already receiving" at bounding box center [530, 226] width 1 height 1
radio input "true"
click at [601, 298] on input "number" at bounding box center [624, 295] width 186 height 36
type input "67"
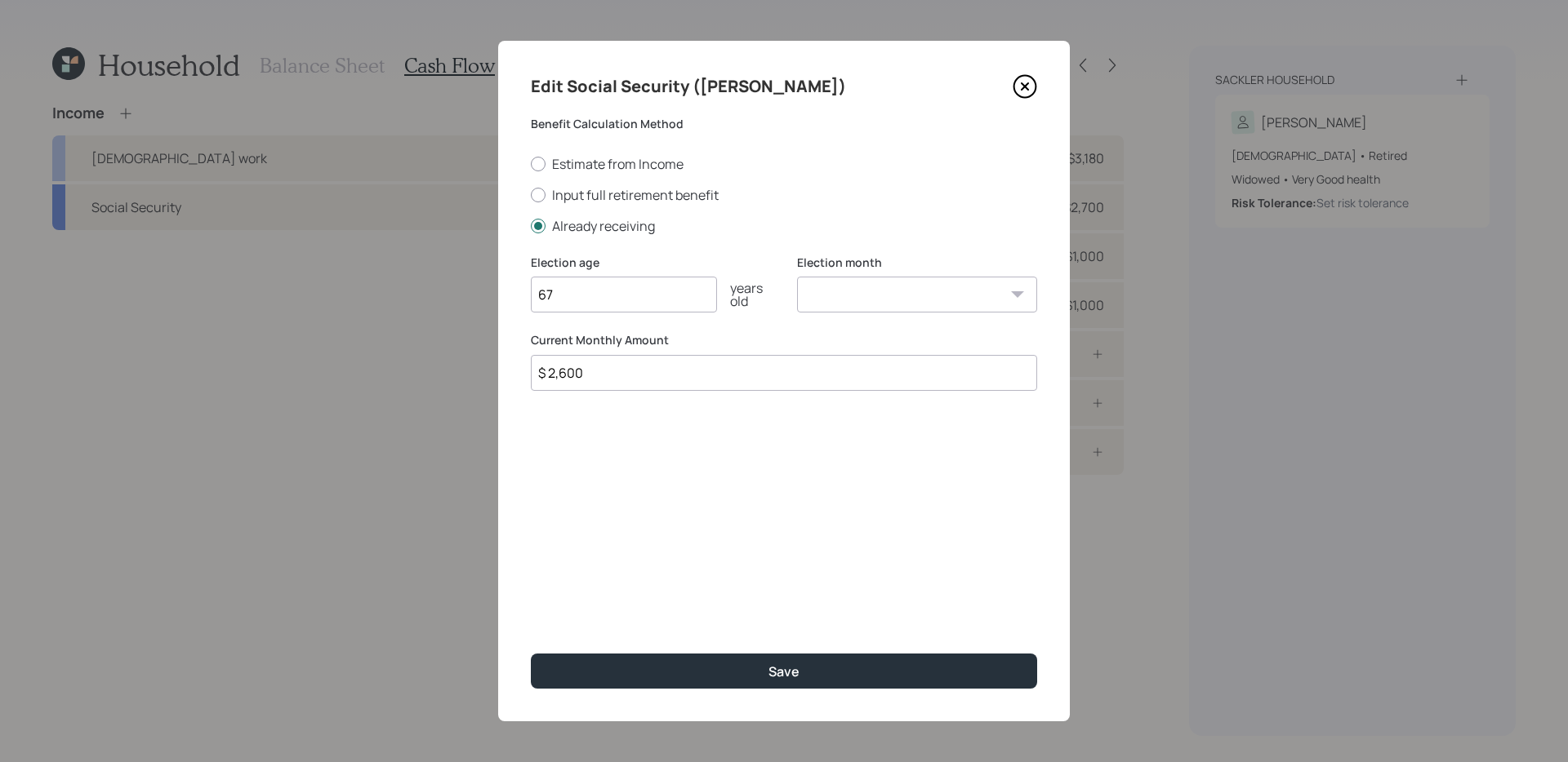
type input "$ 2,600"
click at [531, 654] on button "Save" at bounding box center [784, 671] width 507 height 35
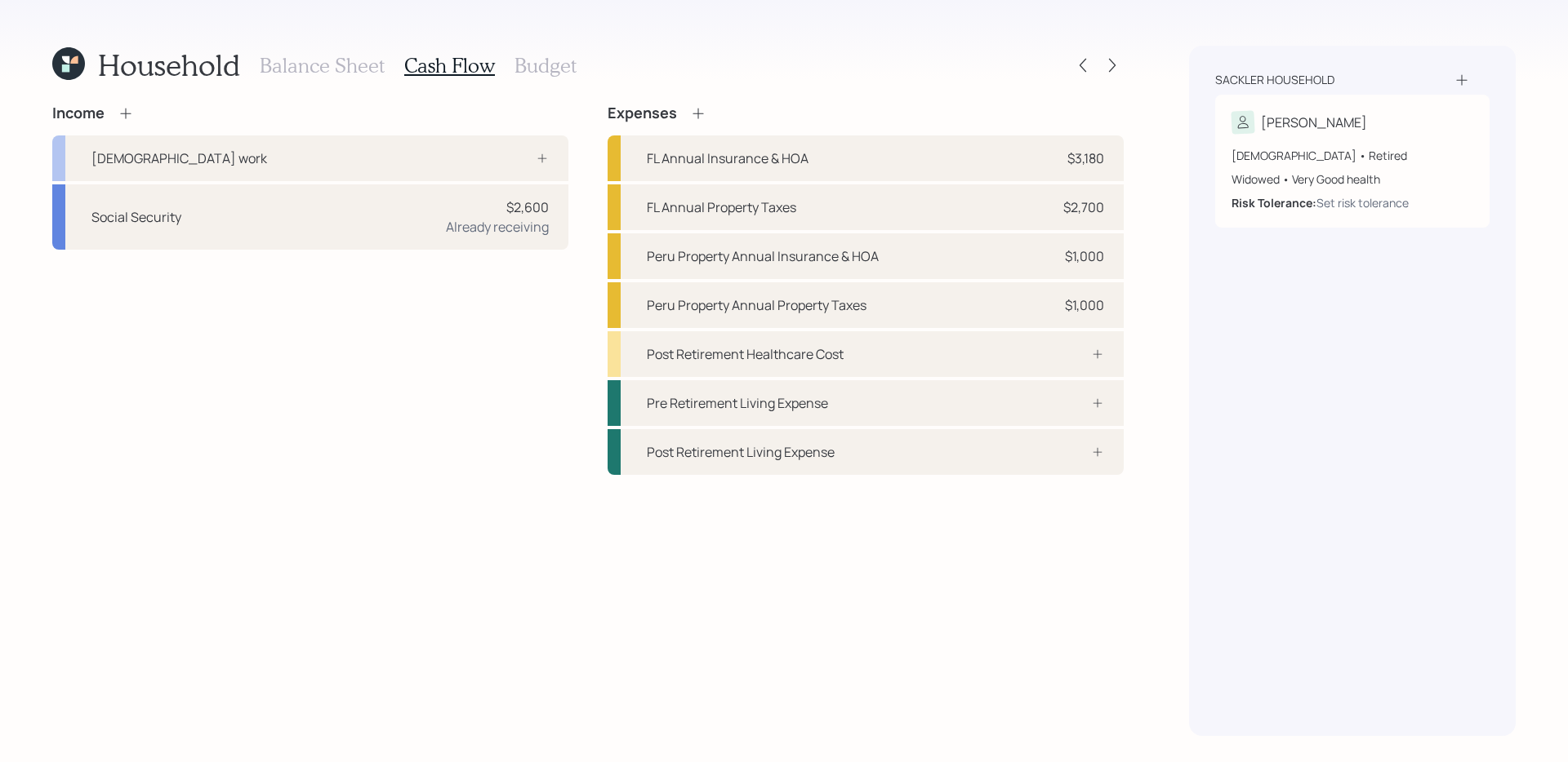
click at [423, 340] on div "Income [DEMOGRAPHIC_DATA] work Social Security $2,600 Already receiving" at bounding box center [310, 290] width 516 height 371
click at [543, 582] on div "Income [DEMOGRAPHIC_DATA] work Social Security $2,600 Already receiving Expense…" at bounding box center [588, 420] width 1072 height 632
click at [537, 502] on div "Income [DEMOGRAPHIC_DATA] work Social Security $2,600 Already receiving Expense…" at bounding box center [588, 420] width 1072 height 632
click at [695, 500] on div "Income [DEMOGRAPHIC_DATA] work Social Security $2,600 Already receiving Expense…" at bounding box center [588, 420] width 1072 height 632
click at [699, 500] on div "Income [DEMOGRAPHIC_DATA] work Social Security $2,600 Already receiving Expense…" at bounding box center [588, 420] width 1072 height 632
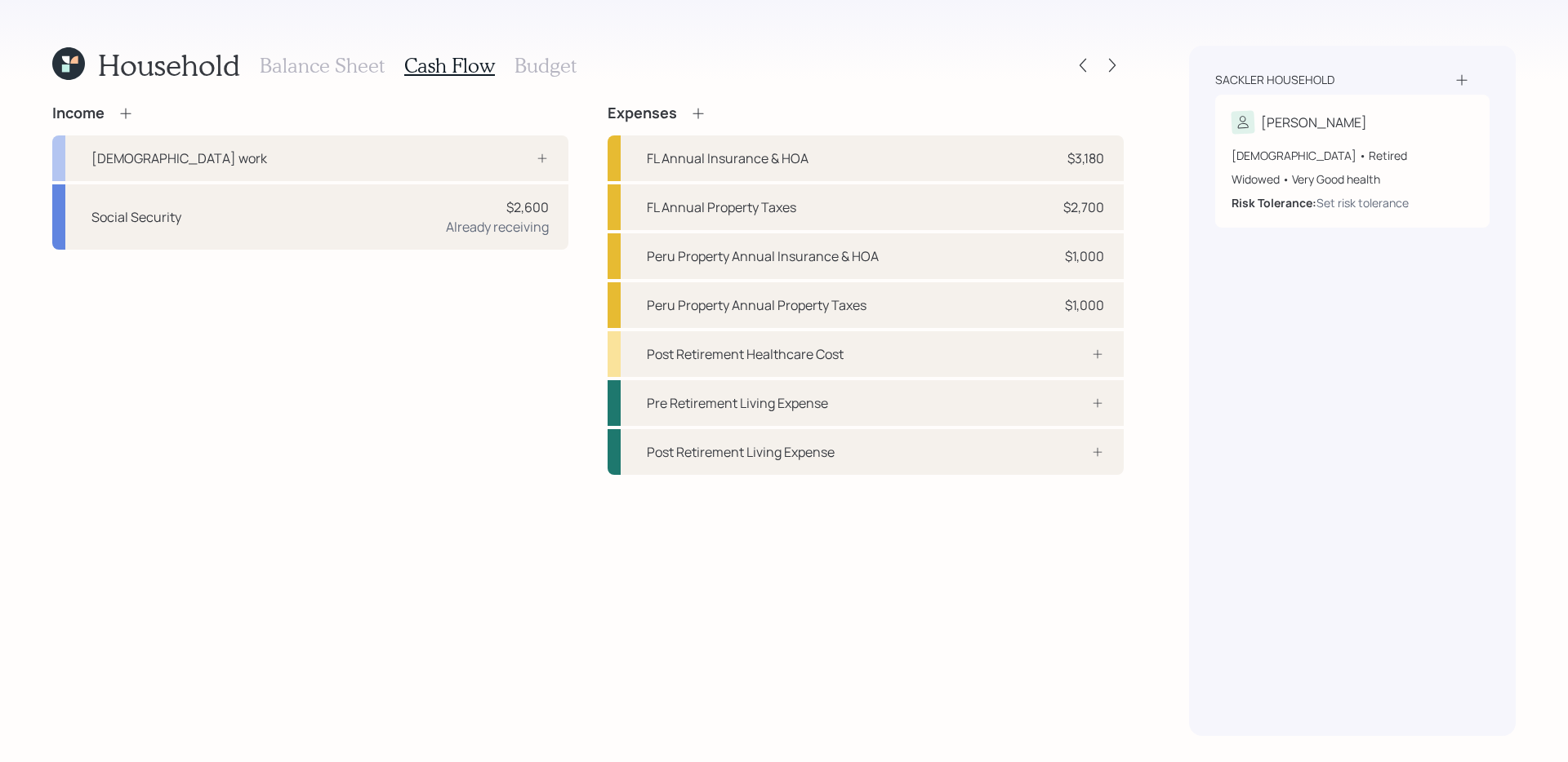
click at [692, 510] on div "Income [DEMOGRAPHIC_DATA] work Social Security $2,600 Already receiving Expense…" at bounding box center [588, 420] width 1072 height 632
click at [907, 557] on div "Income [DEMOGRAPHIC_DATA] work Social Security $2,600 Already receiving Expense…" at bounding box center [588, 420] width 1072 height 632
click at [1008, 400] on div "Pre Retirement Living Expense" at bounding box center [865, 403] width 516 height 46
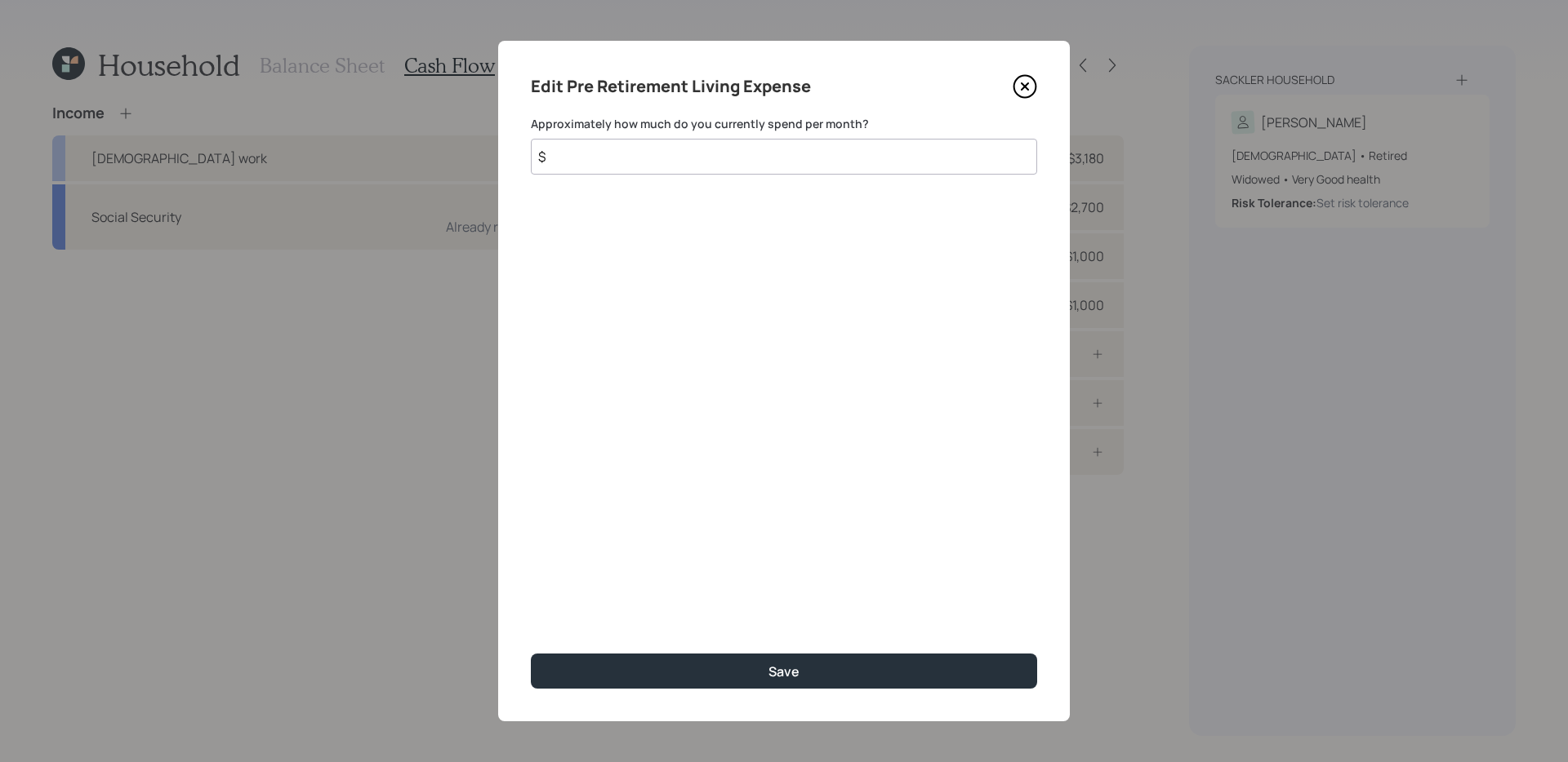
click at [1031, 92] on icon at bounding box center [1025, 86] width 24 height 24
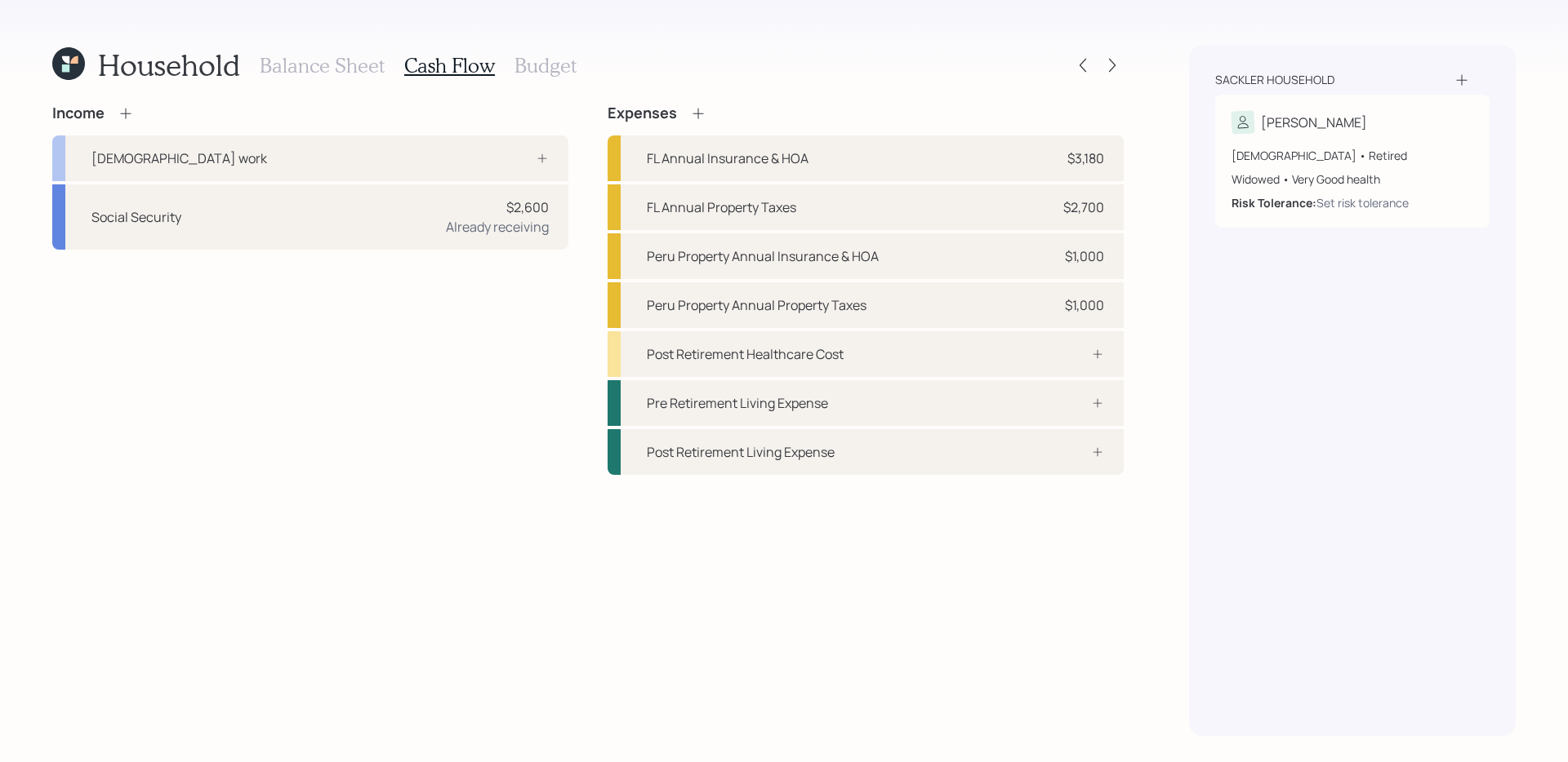
click at [567, 70] on h3 "Budget" at bounding box center [545, 66] width 62 height 23
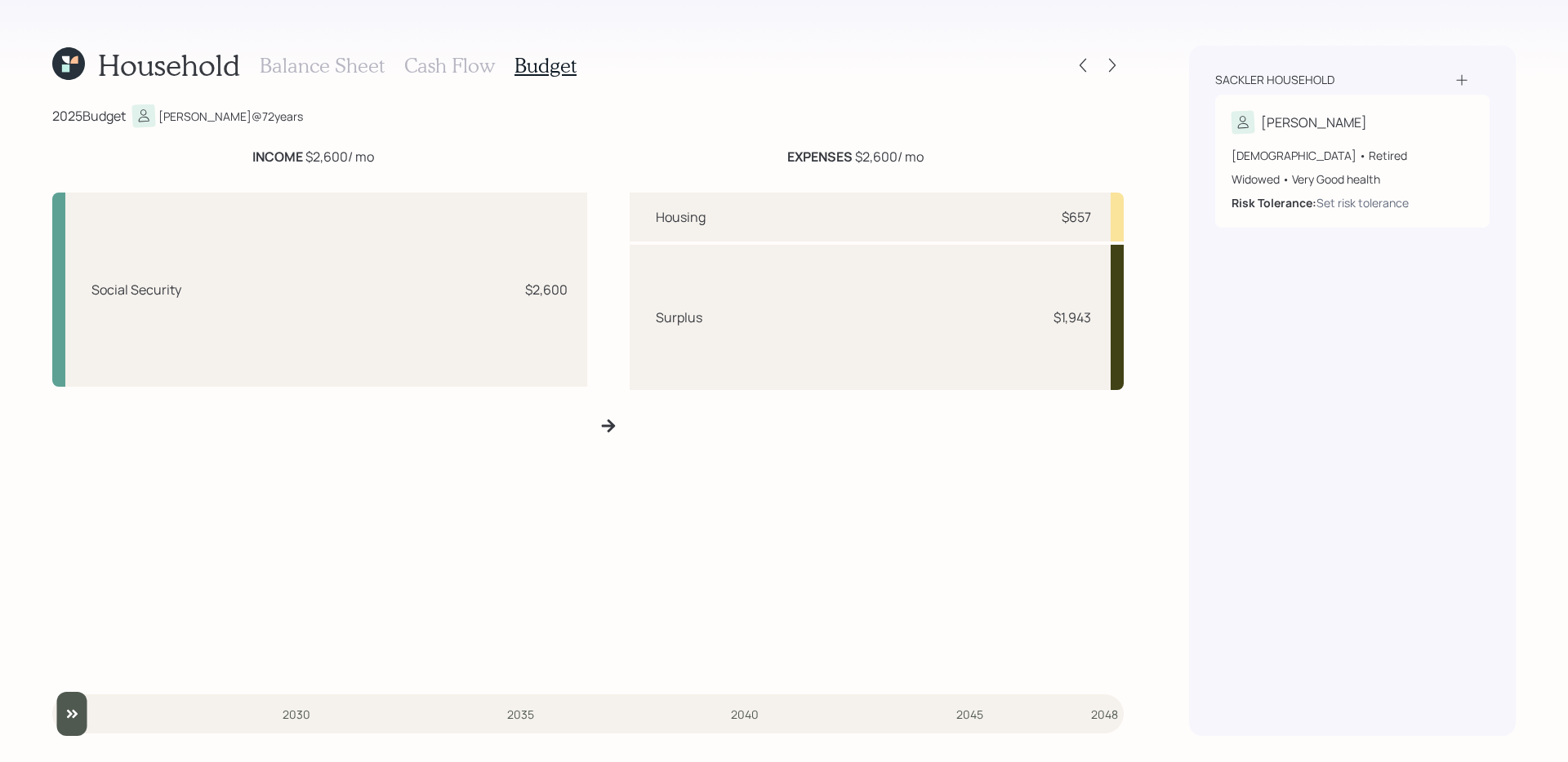
click at [437, 67] on h3 "Cash Flow" at bounding box center [450, 66] width 91 height 23
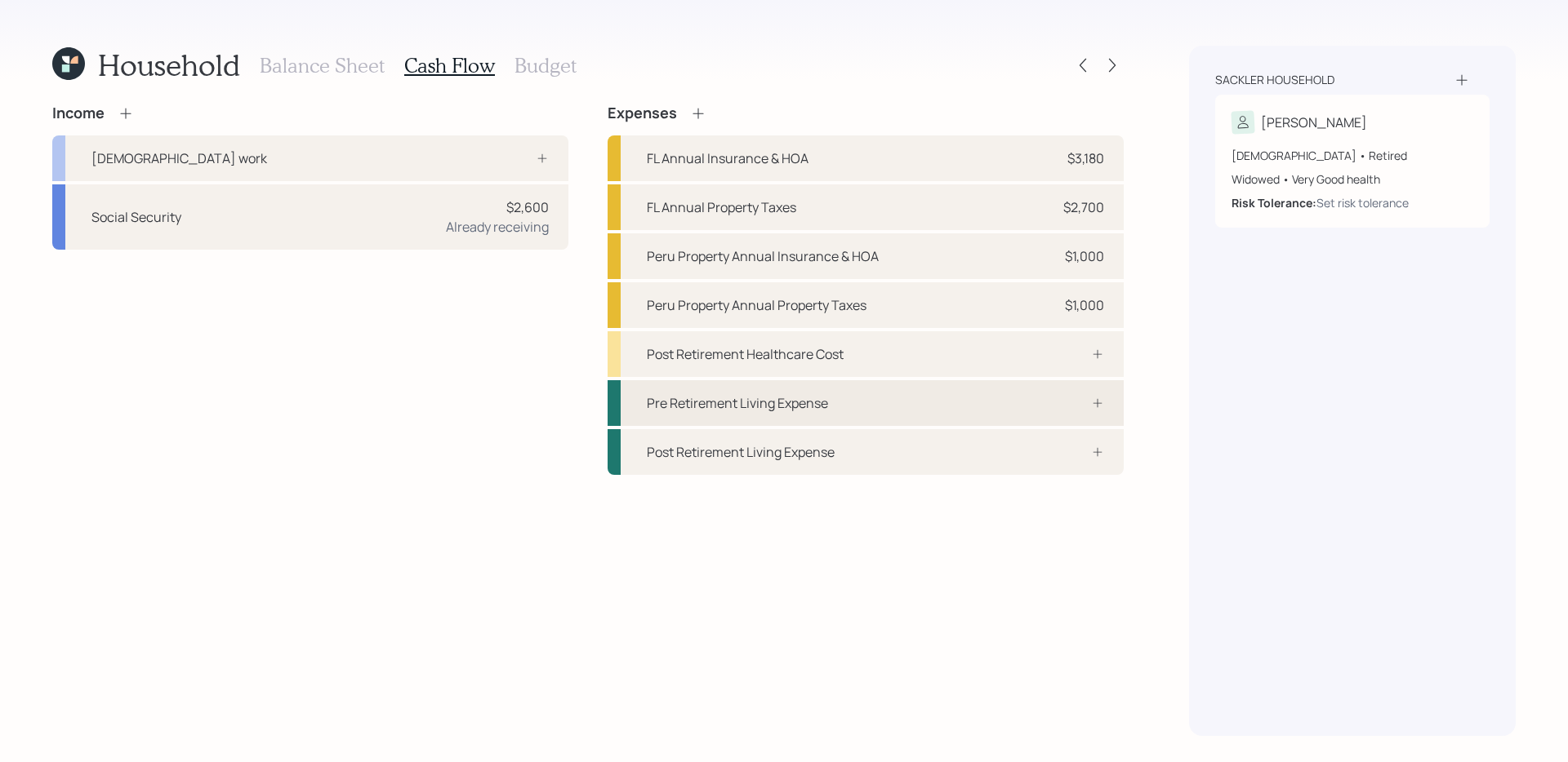
click at [747, 405] on div "Pre Retirement Living Expense" at bounding box center [738, 403] width 182 height 20
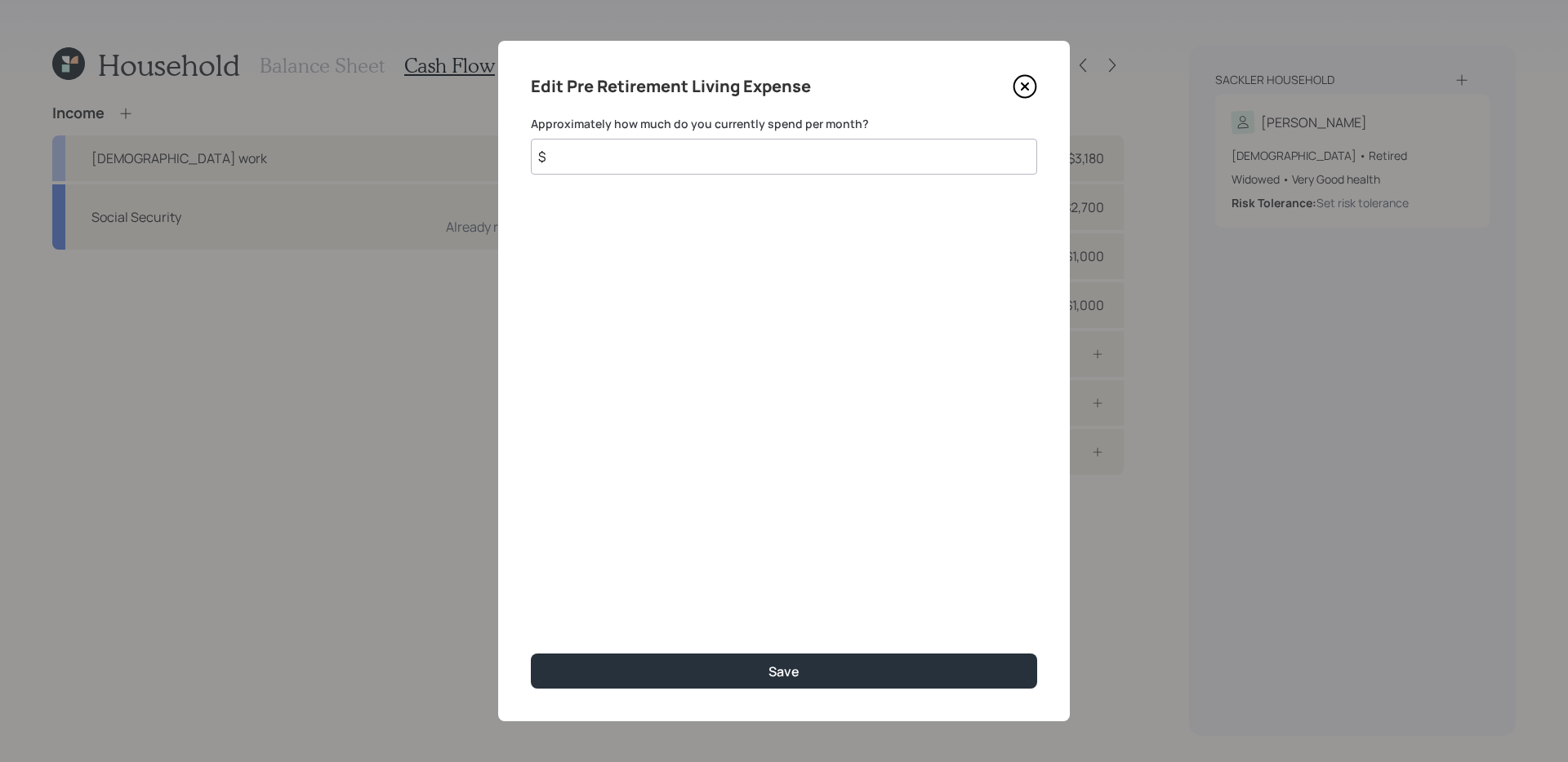
click at [865, 160] on input "$" at bounding box center [784, 156] width 507 height 36
type input "$ 1,800"
click at [531, 654] on button "Save" at bounding box center [784, 671] width 507 height 35
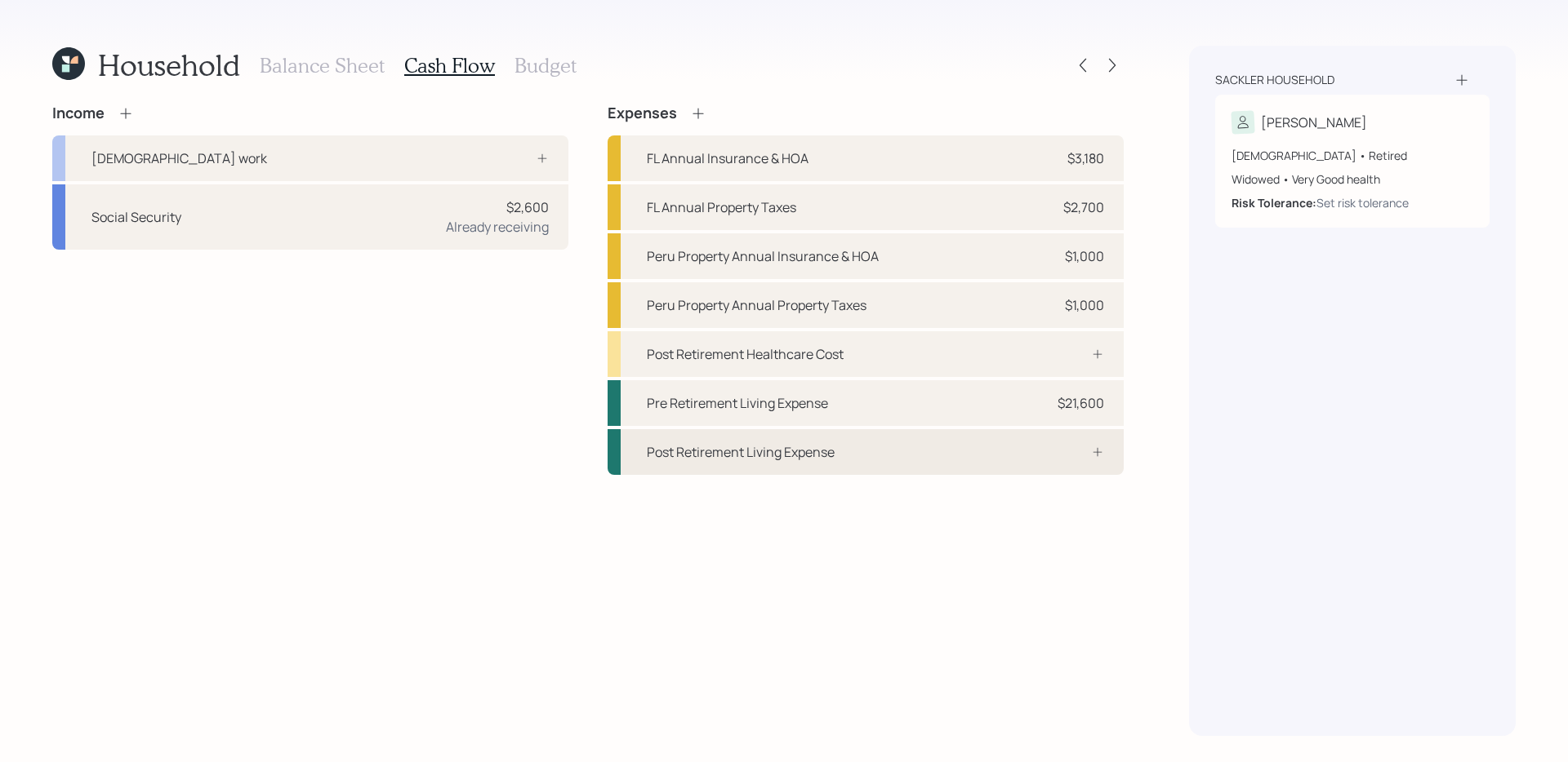
click at [864, 446] on div "Post Retirement Living Expense" at bounding box center [865, 452] width 516 height 46
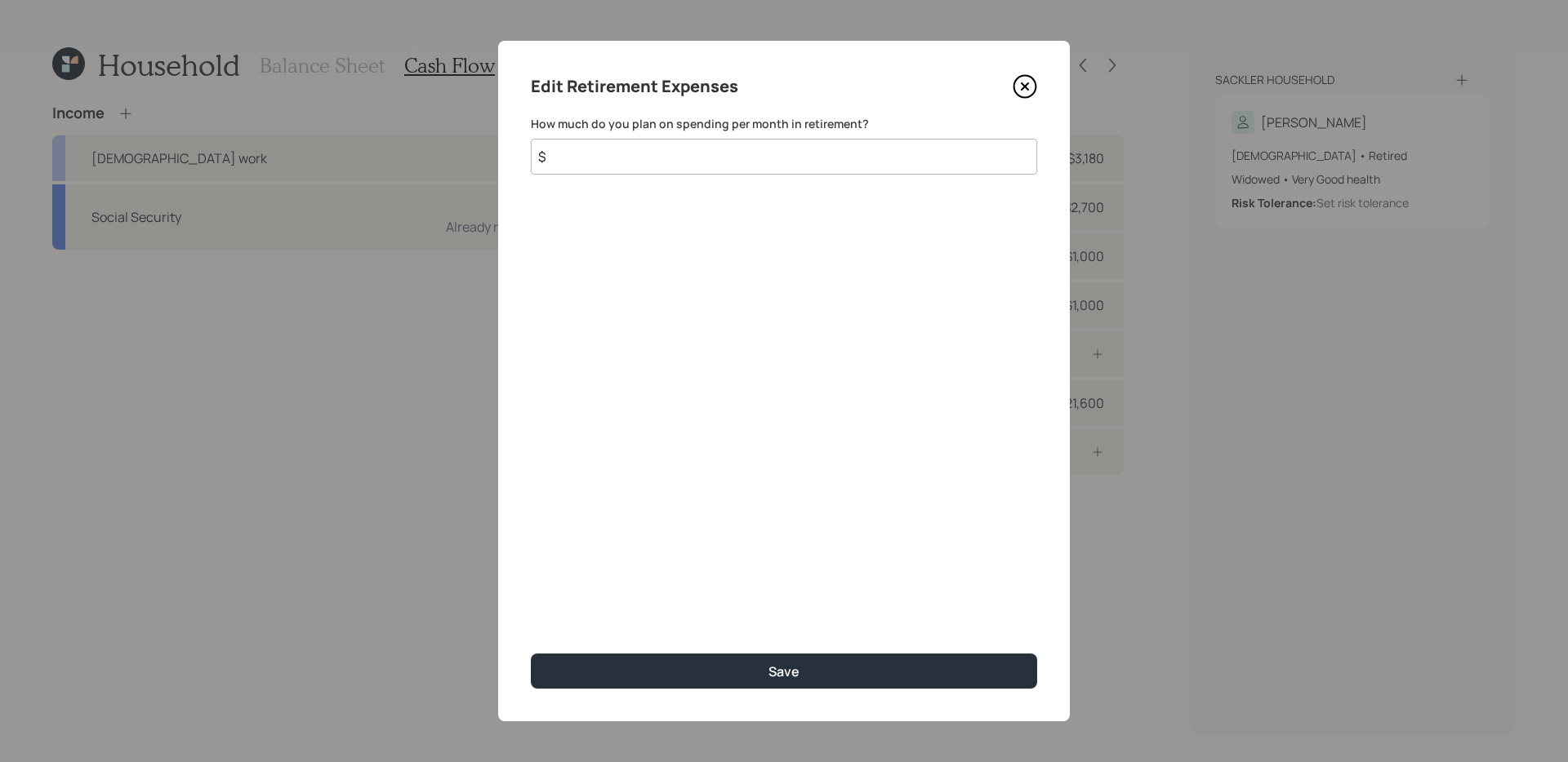
click at [844, 156] on input "$" at bounding box center [784, 156] width 507 height 36
type input "$ 1,800"
click at [531, 654] on button "Save" at bounding box center [784, 671] width 507 height 35
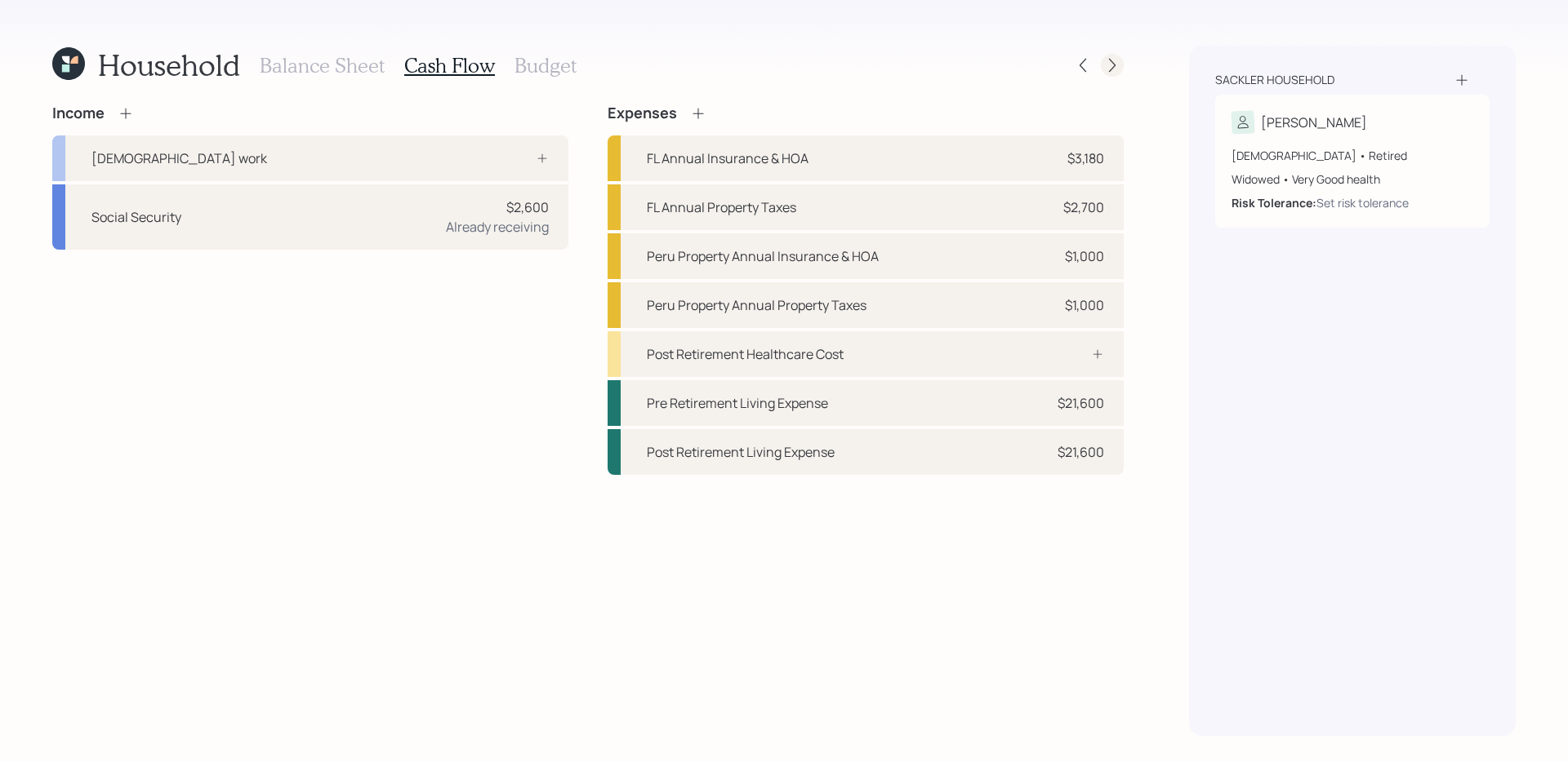
click at [1110, 62] on icon at bounding box center [1112, 65] width 16 height 16
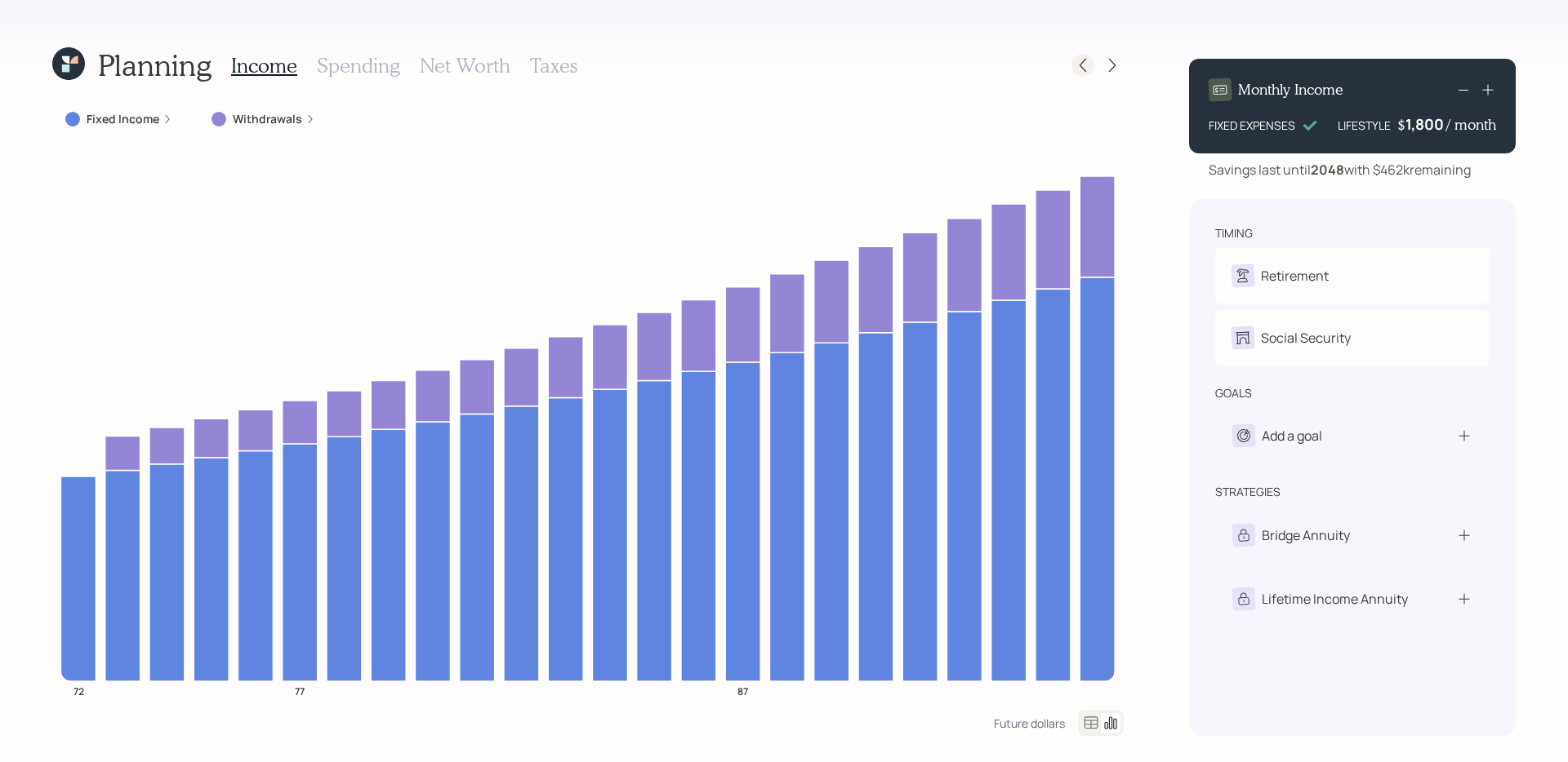
click at [1078, 62] on icon at bounding box center [1083, 65] width 16 height 16
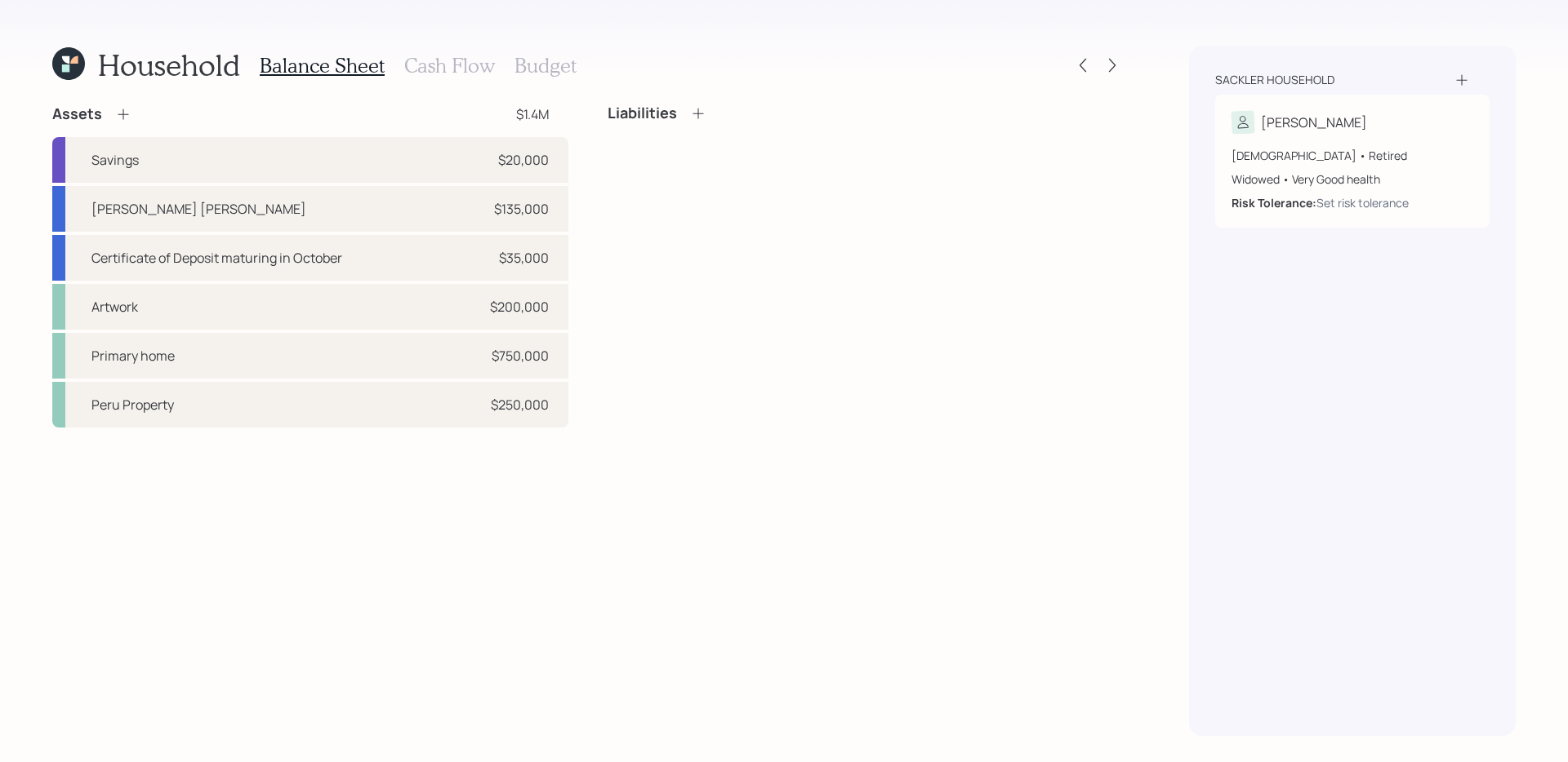
click at [533, 56] on h3 "Budget" at bounding box center [545, 66] width 62 height 23
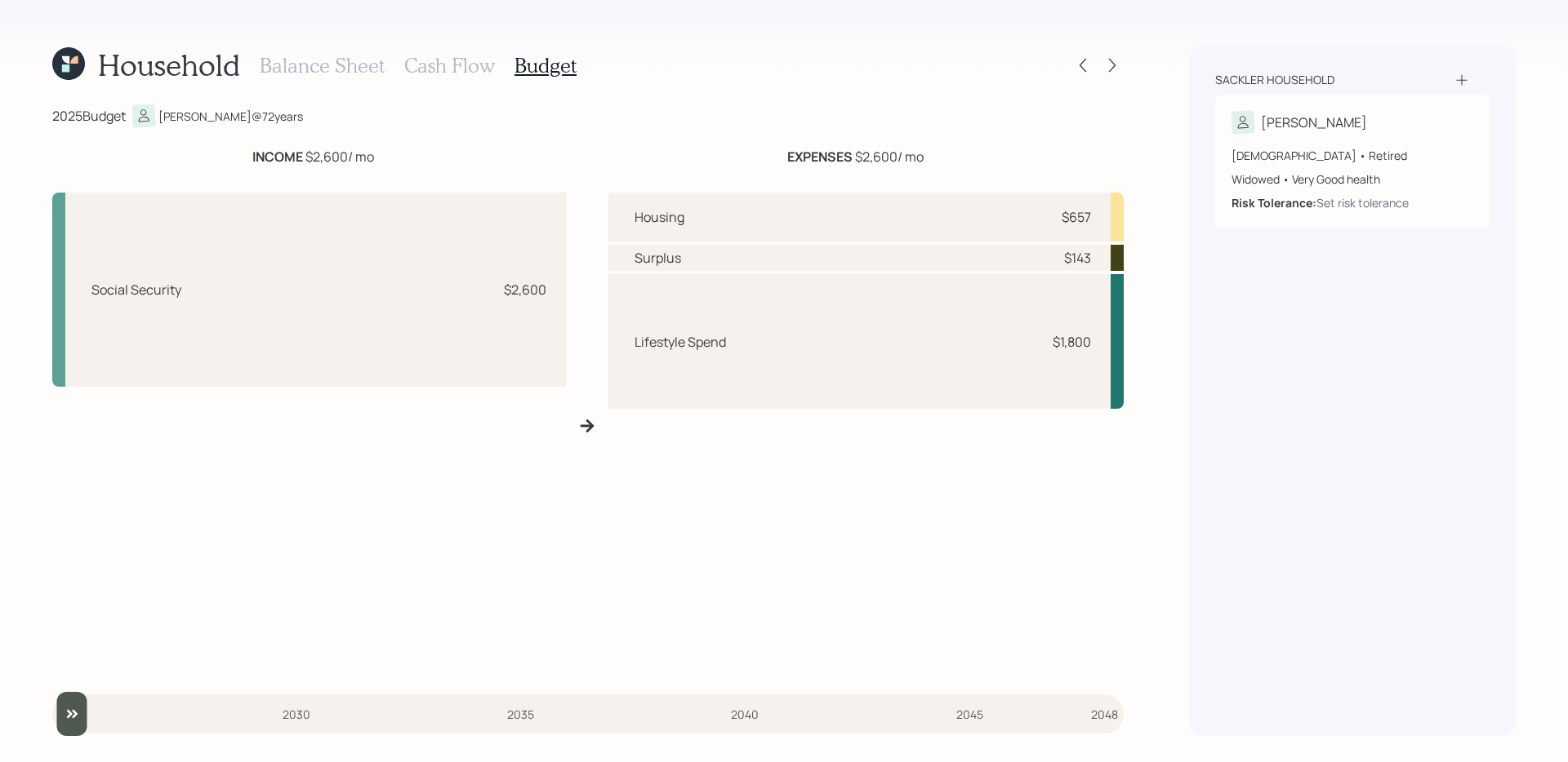
click at [759, 517] on div "Housing $657 Surplus $143 Lifestyle Spend $1,800" at bounding box center [866, 432] width 515 height 480
click at [450, 65] on h3 "Cash Flow" at bounding box center [450, 66] width 91 height 23
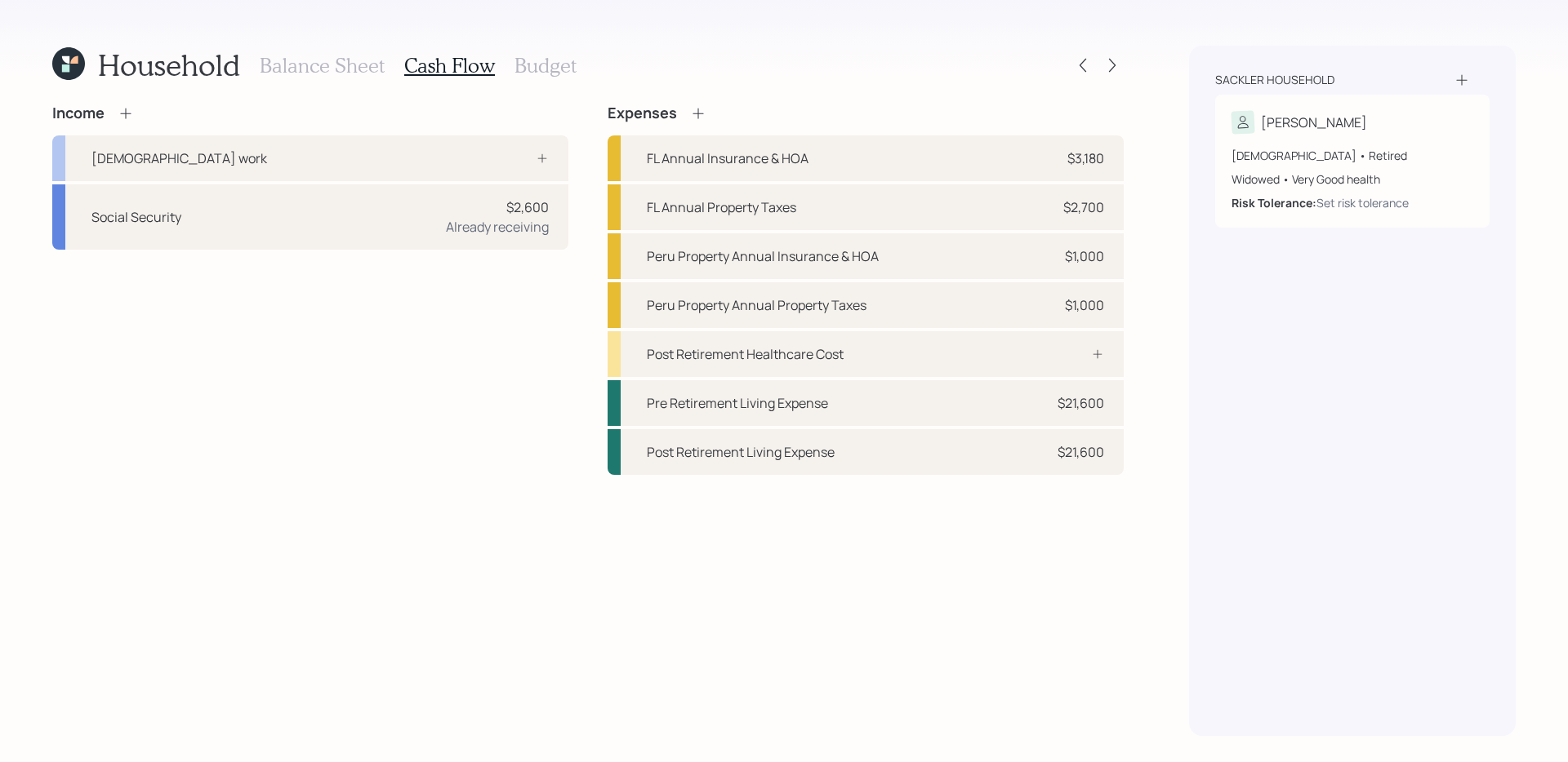
click at [68, 73] on icon at bounding box center [68, 64] width 33 height 33
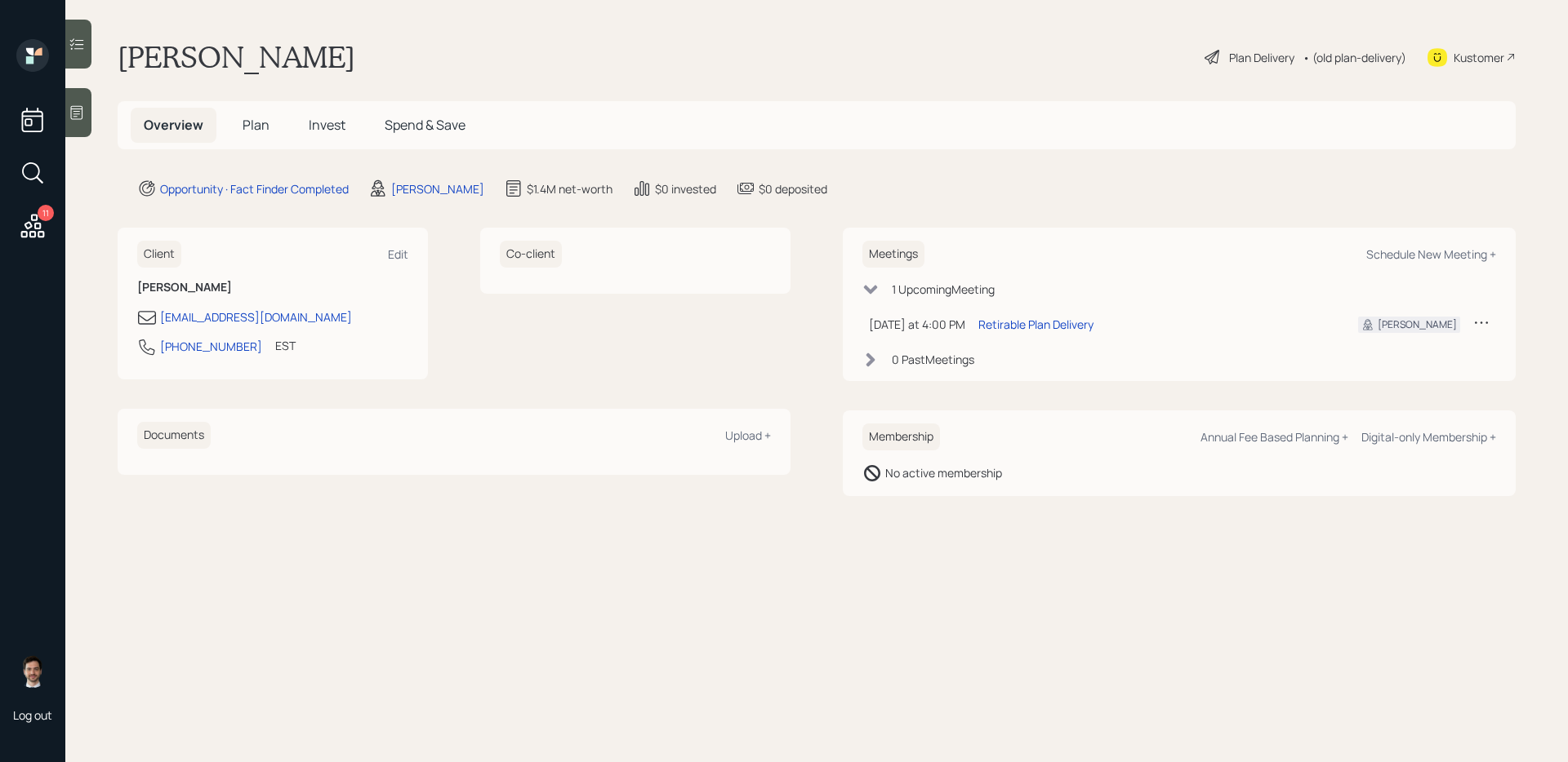
click at [269, 127] on h5 "Plan" at bounding box center [256, 125] width 53 height 35
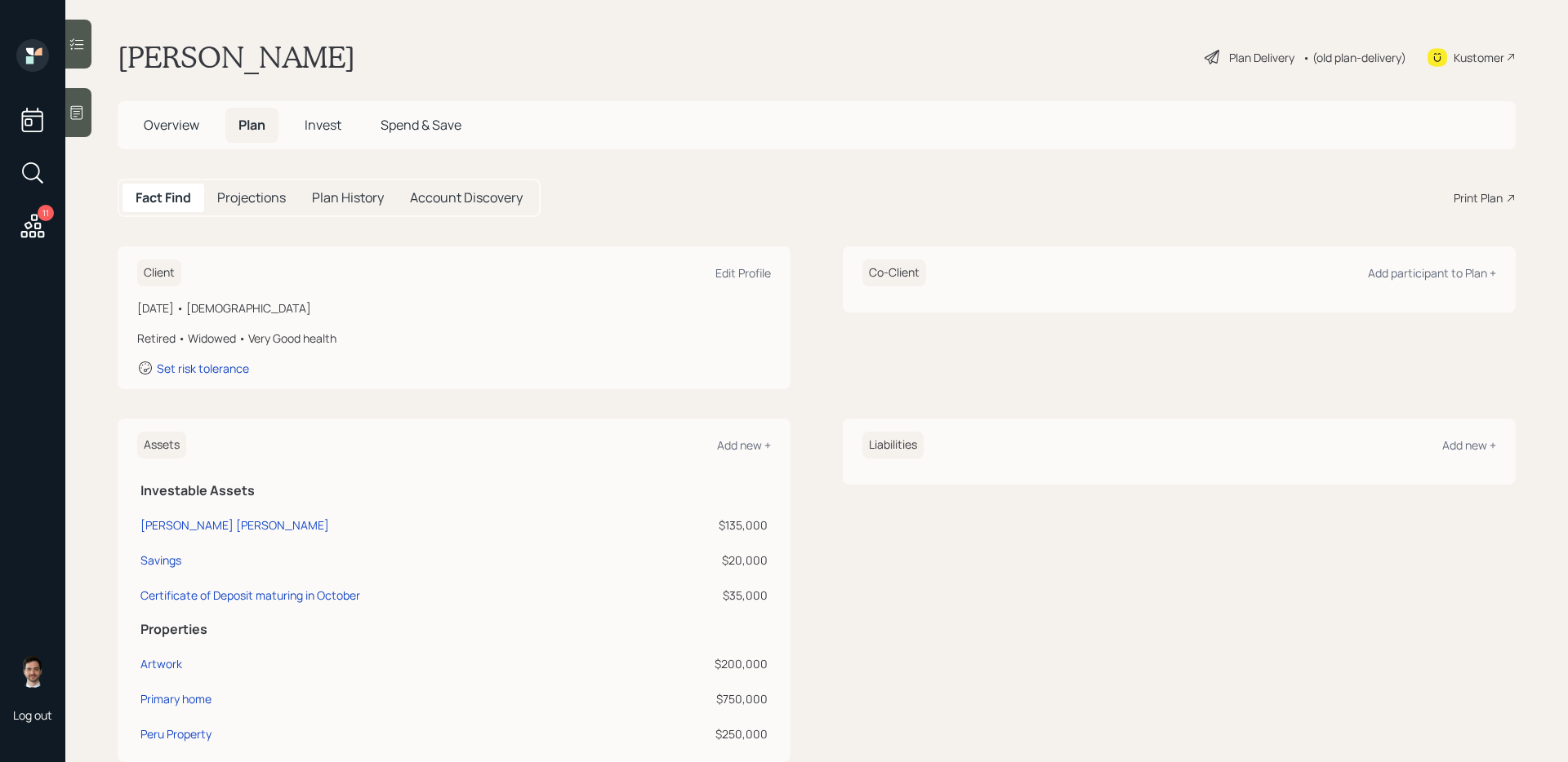
click at [1261, 62] on div "Plan Delivery" at bounding box center [1262, 57] width 66 height 17
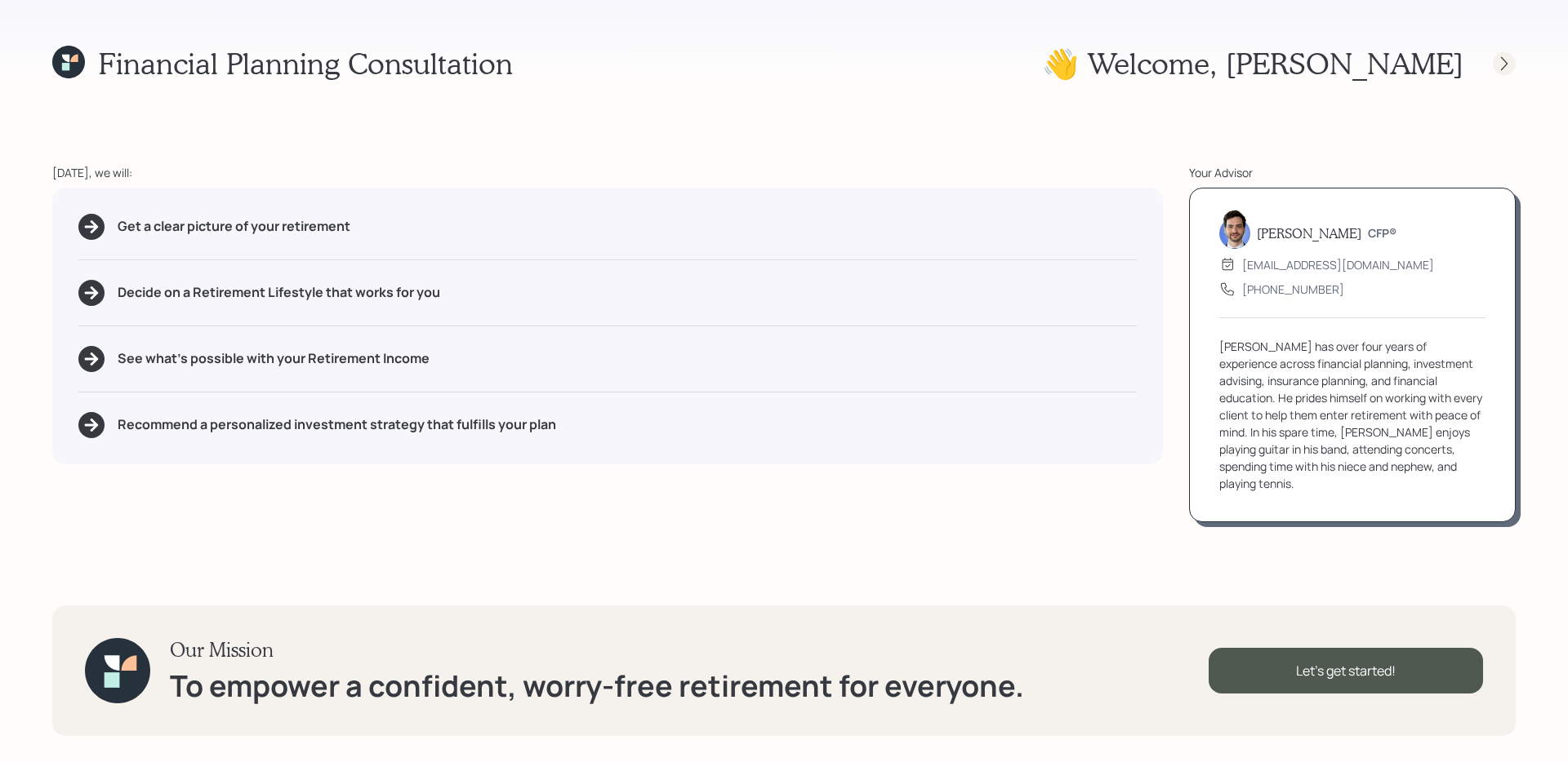
click at [1510, 66] on icon at bounding box center [1504, 63] width 16 height 16
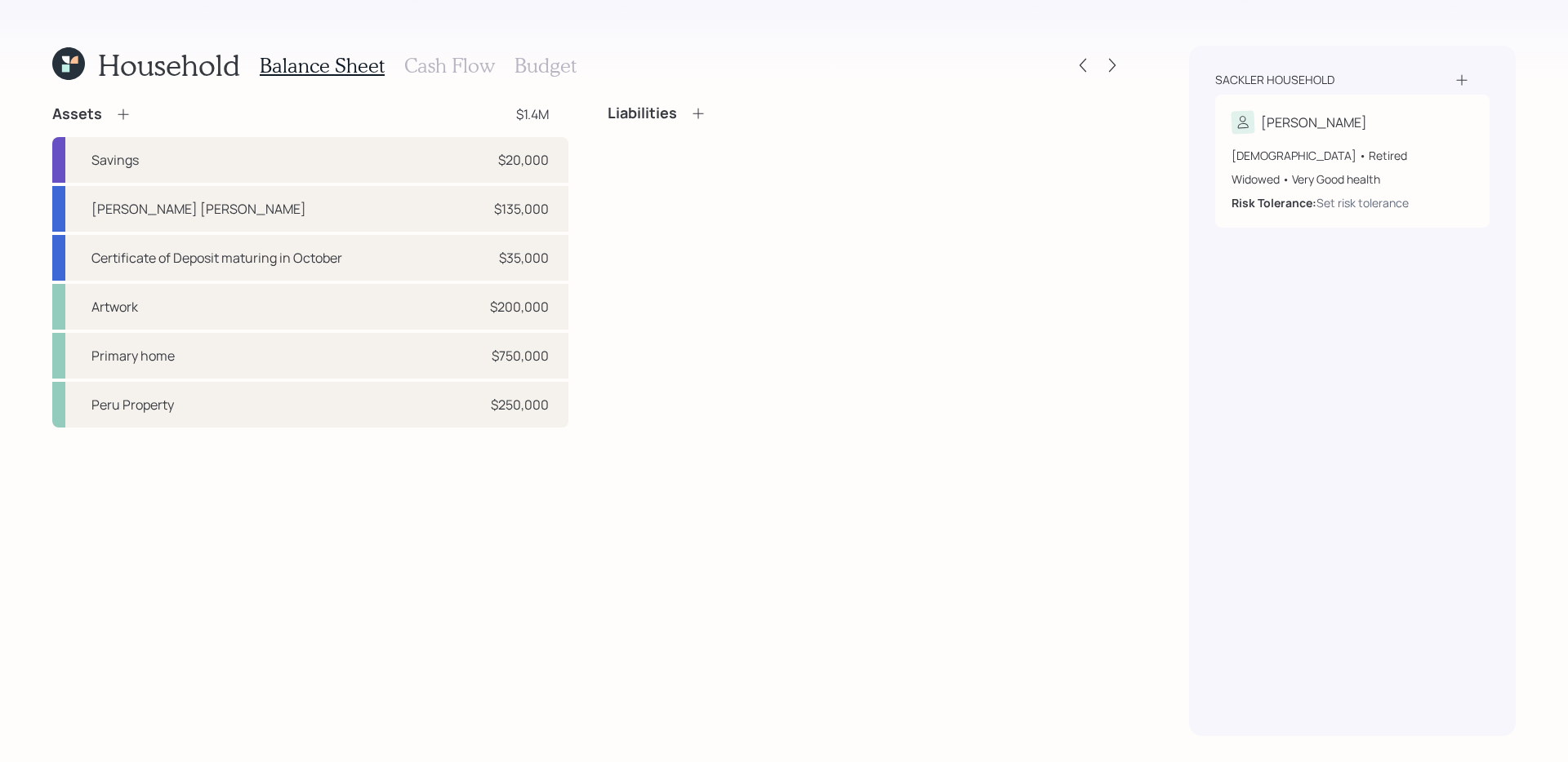
click at [804, 459] on div "Assets $1.4M Savings $20,000 [PERSON_NAME] [PERSON_NAME] $135,000 Certificate o…" at bounding box center [588, 420] width 1072 height 632
click at [436, 65] on h3 "Cash Flow" at bounding box center [450, 66] width 91 height 23
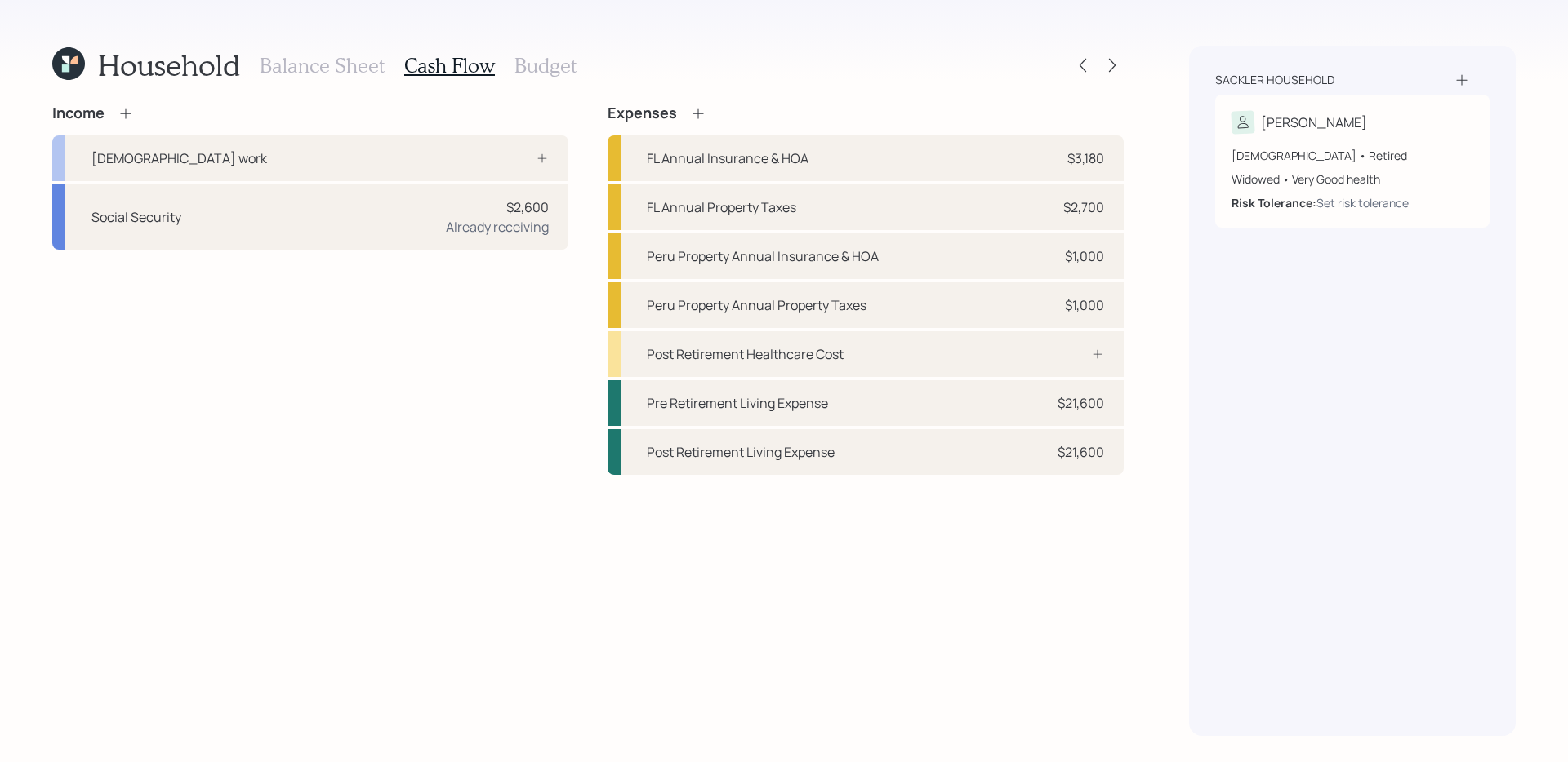
click at [130, 106] on icon at bounding box center [126, 112] width 16 height 16
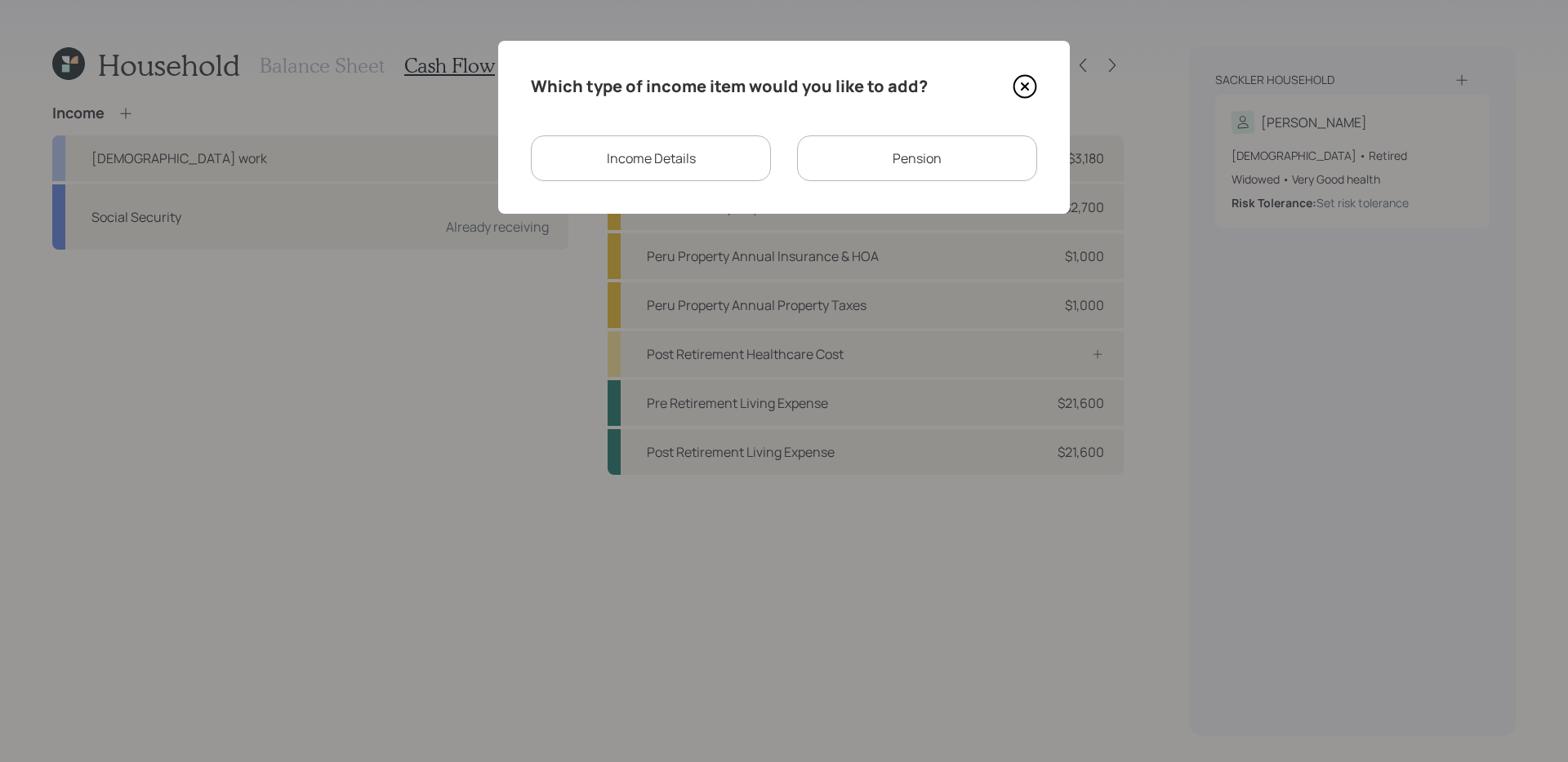
click at [677, 161] on div "Income Details" at bounding box center [651, 158] width 240 height 46
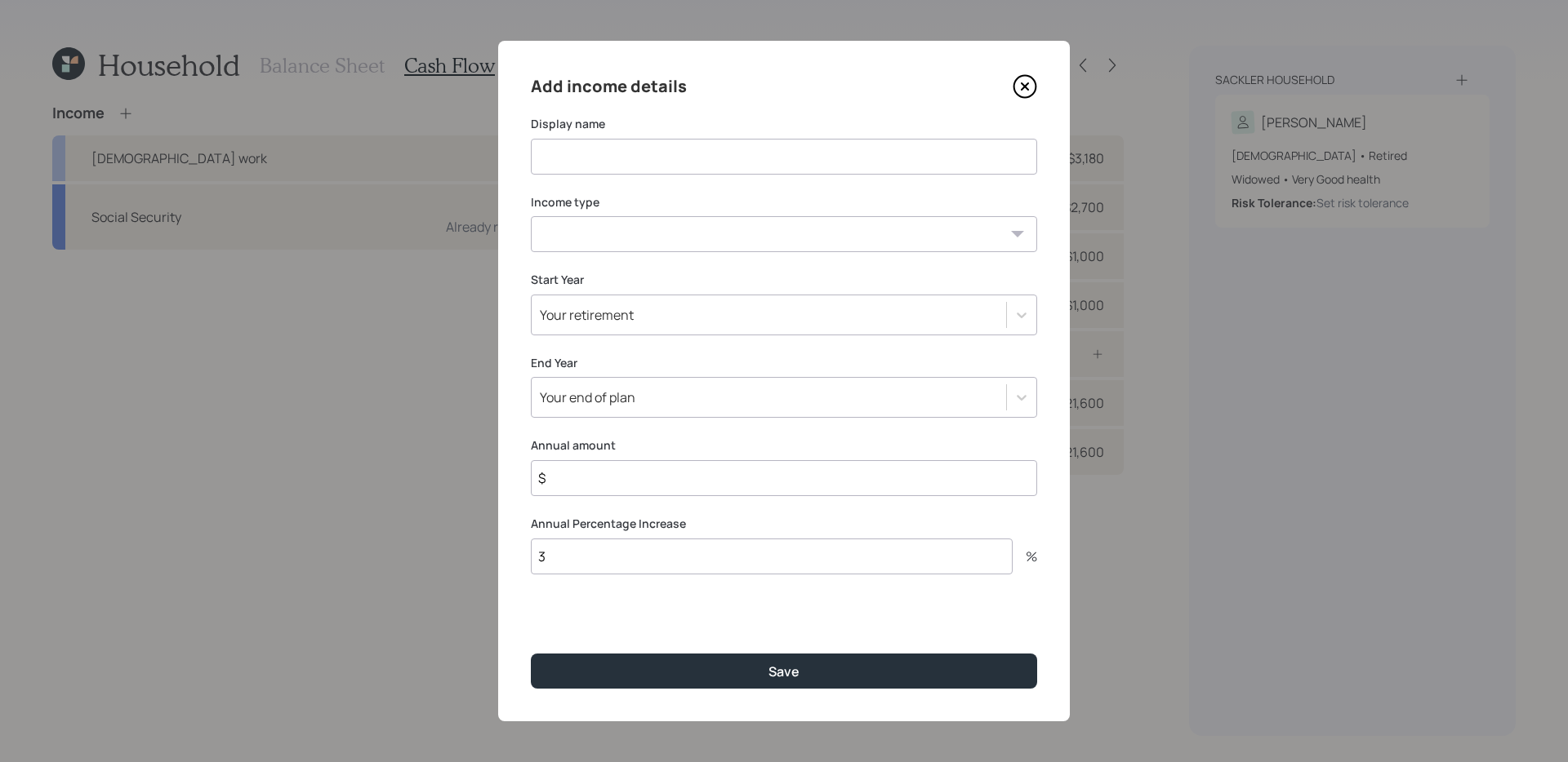
click at [685, 172] on input at bounding box center [784, 156] width 507 height 36
type input "Renting out rooms"
click at [730, 245] on select "[DEMOGRAPHIC_DATA] work [DEMOGRAPHIC_DATA] work Self employment Other" at bounding box center [784, 234] width 507 height 36
select select "other"
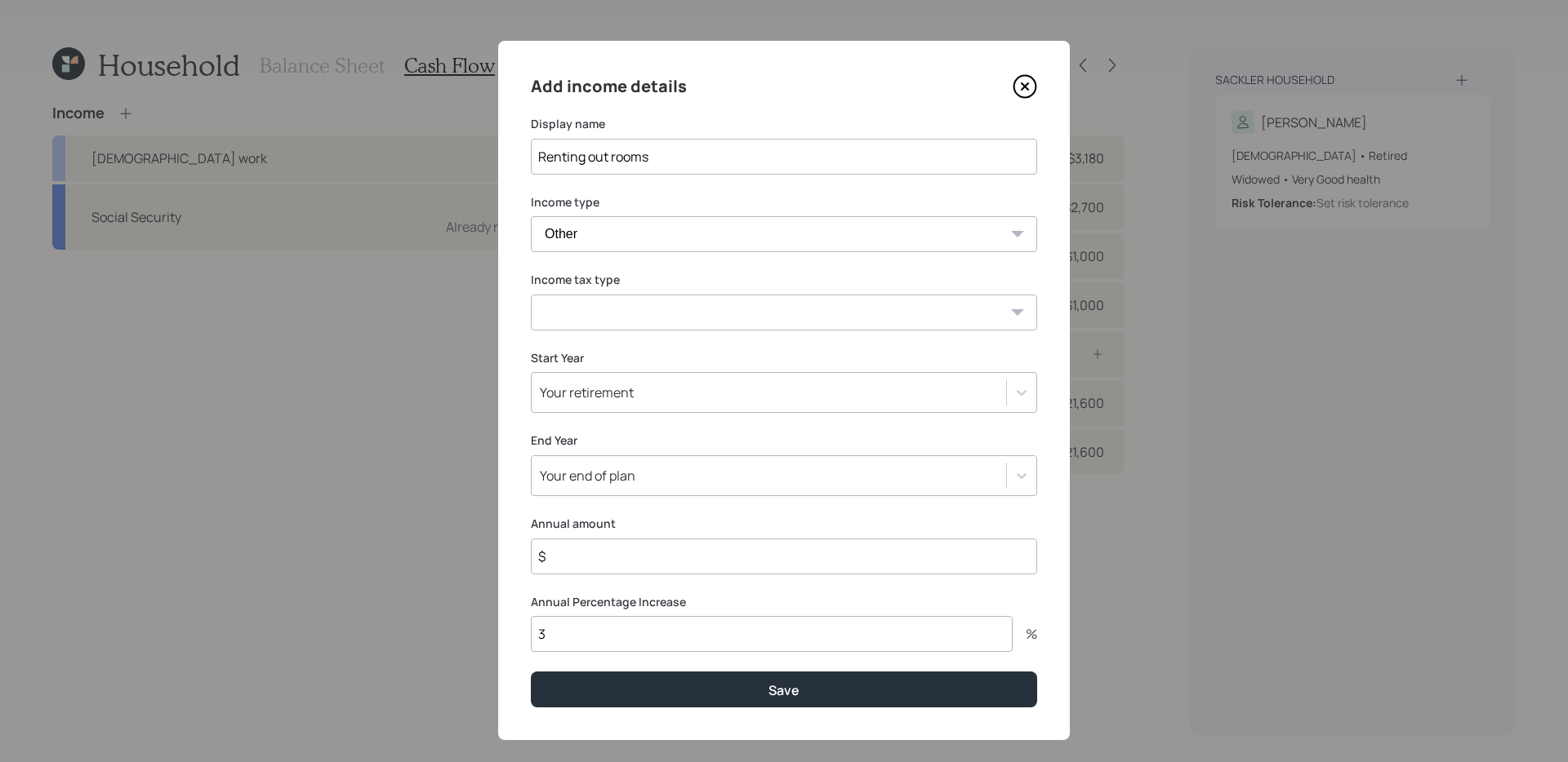
click at [613, 315] on select "Tax-free Earned Self Employment Alimony Royalties Pension / Annuity Interest Di…" at bounding box center [784, 313] width 507 height 36
select select "tax_free"
click at [671, 305] on select "Tax-free Earned Self Employment Alimony Royalties Pension / Annuity Interest Di…" at bounding box center [784, 313] width 507 height 36
click at [610, 550] on input "$" at bounding box center [784, 557] width 507 height 36
type input "$ 24,000"
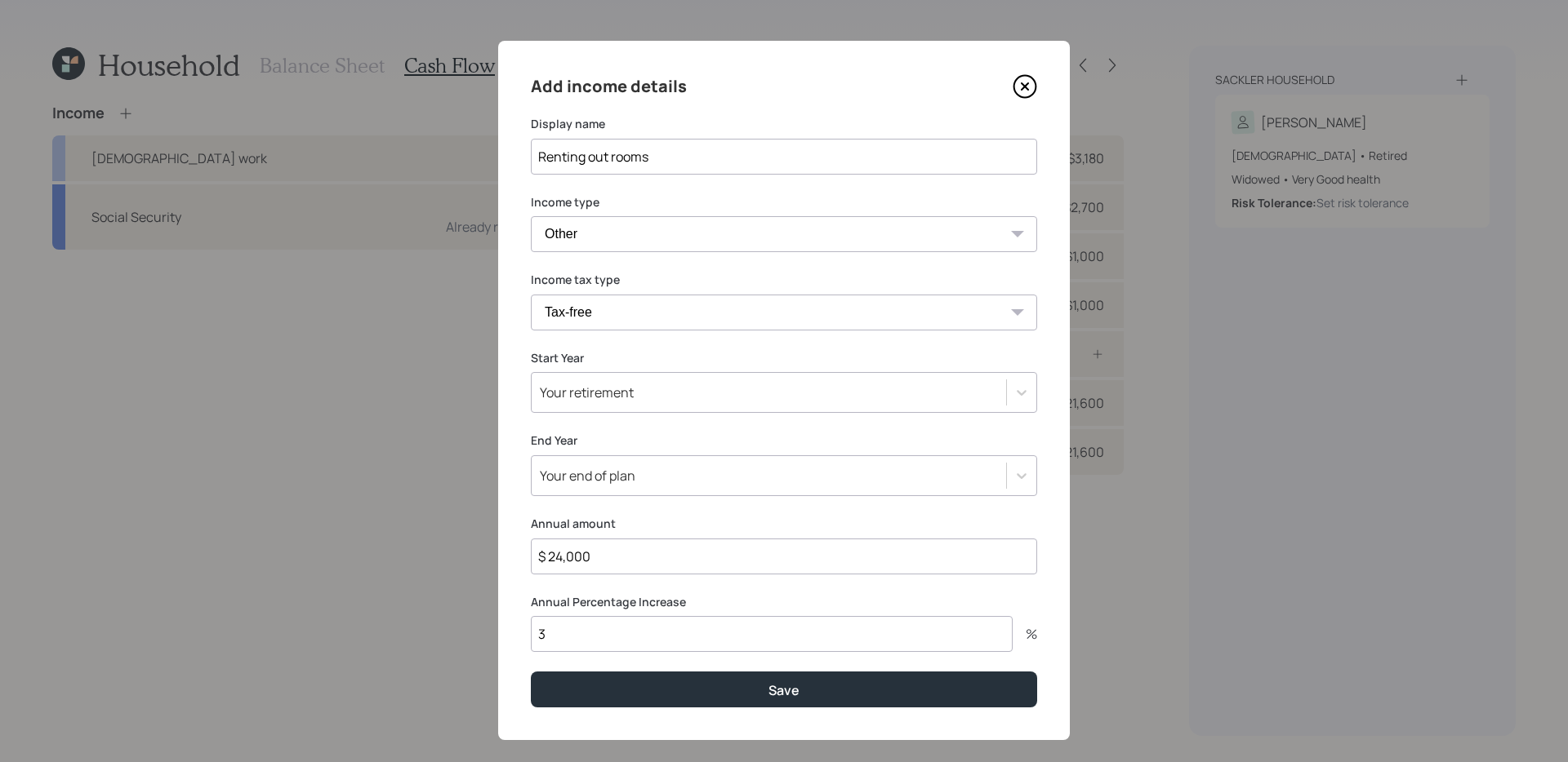
click at [673, 403] on div "Your retirement" at bounding box center [769, 393] width 475 height 28
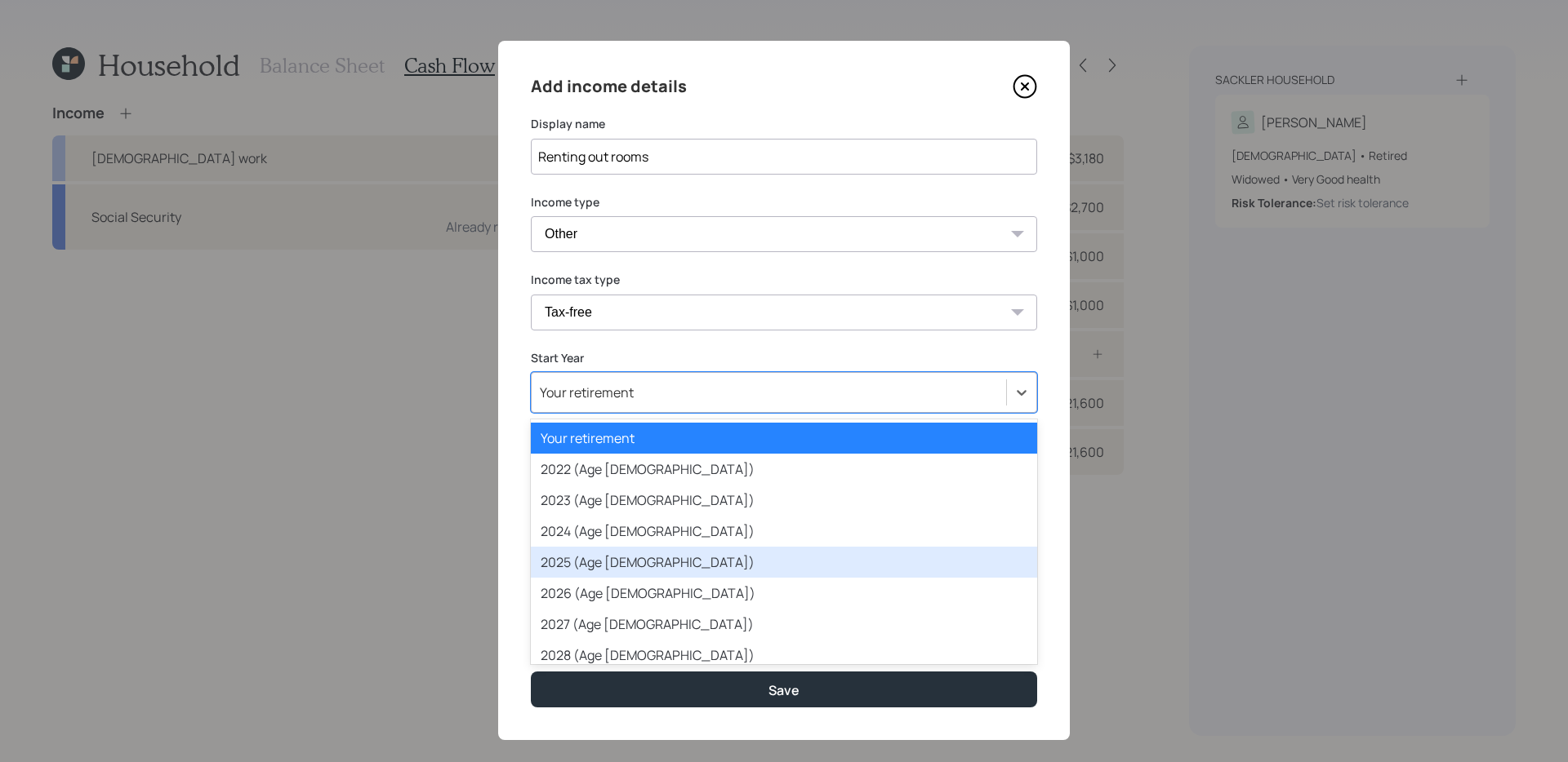
click at [639, 557] on div "2025 (Age [DEMOGRAPHIC_DATA])" at bounding box center [784, 562] width 507 height 31
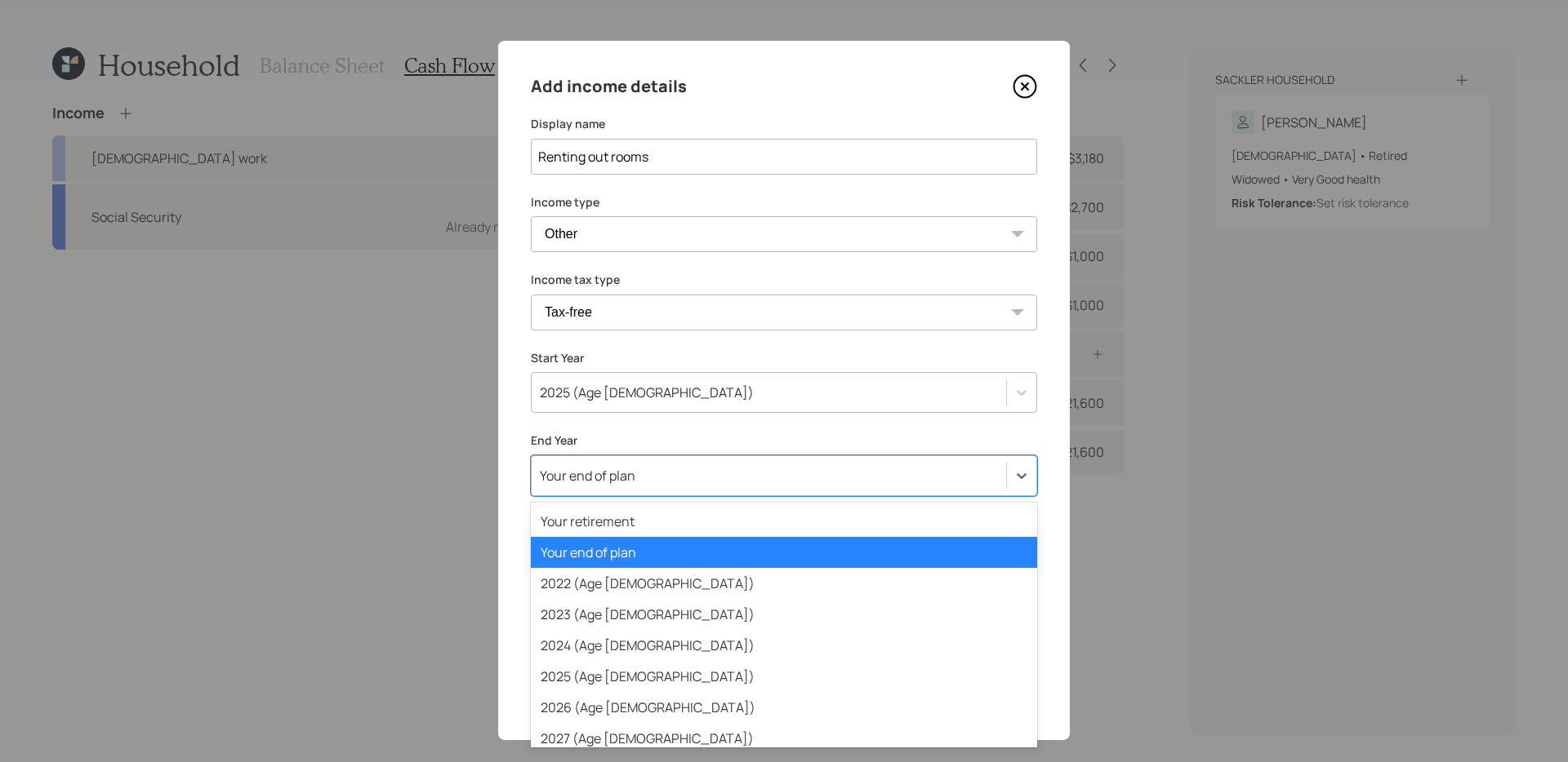
click at [677, 482] on div "Your end of plan" at bounding box center [769, 476] width 475 height 28
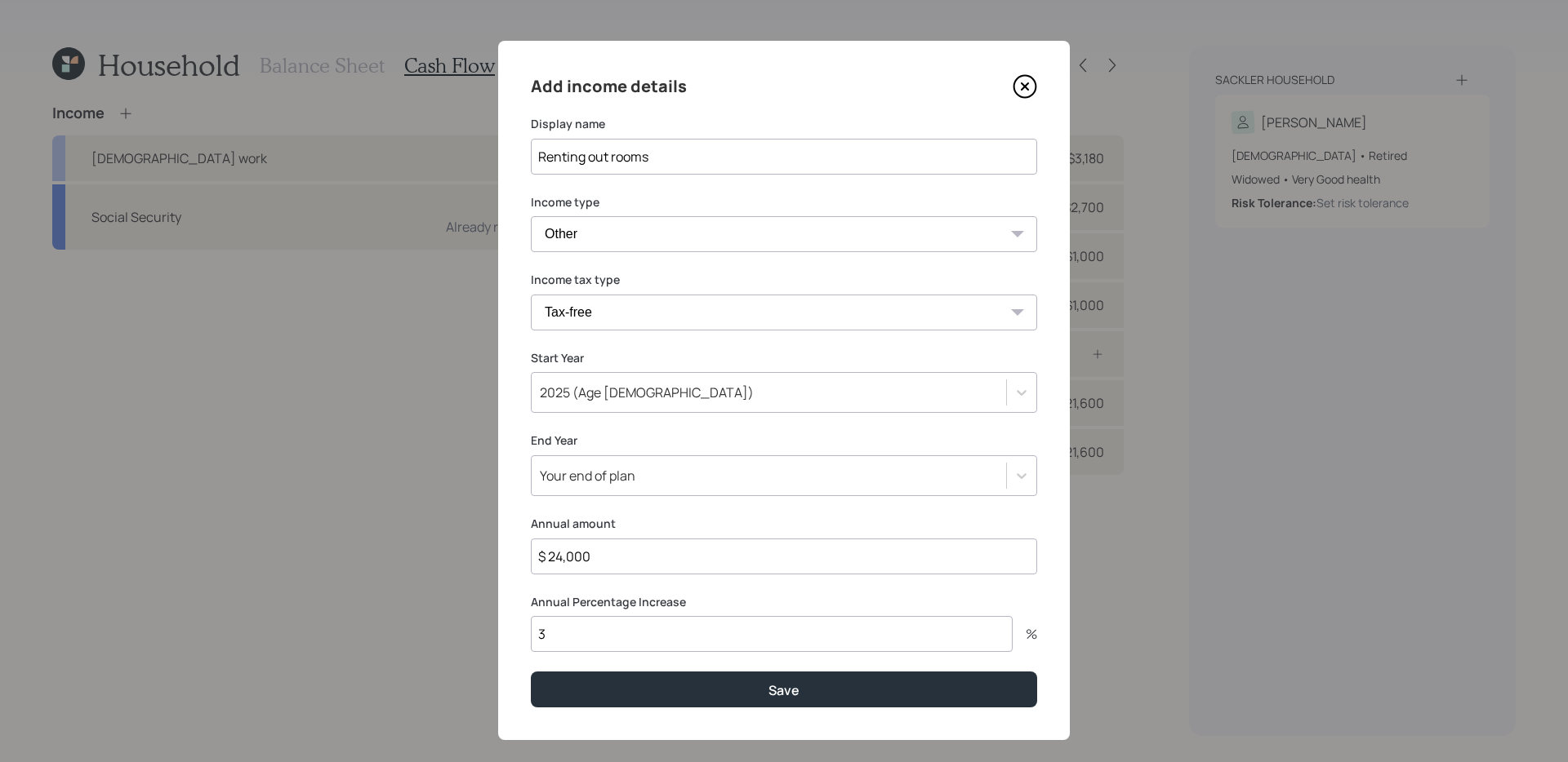
click at [524, 587] on div "Add income details Display name Renting out rooms Income type [DEMOGRAPHIC_DATA…" at bounding box center [784, 390] width 571 height 699
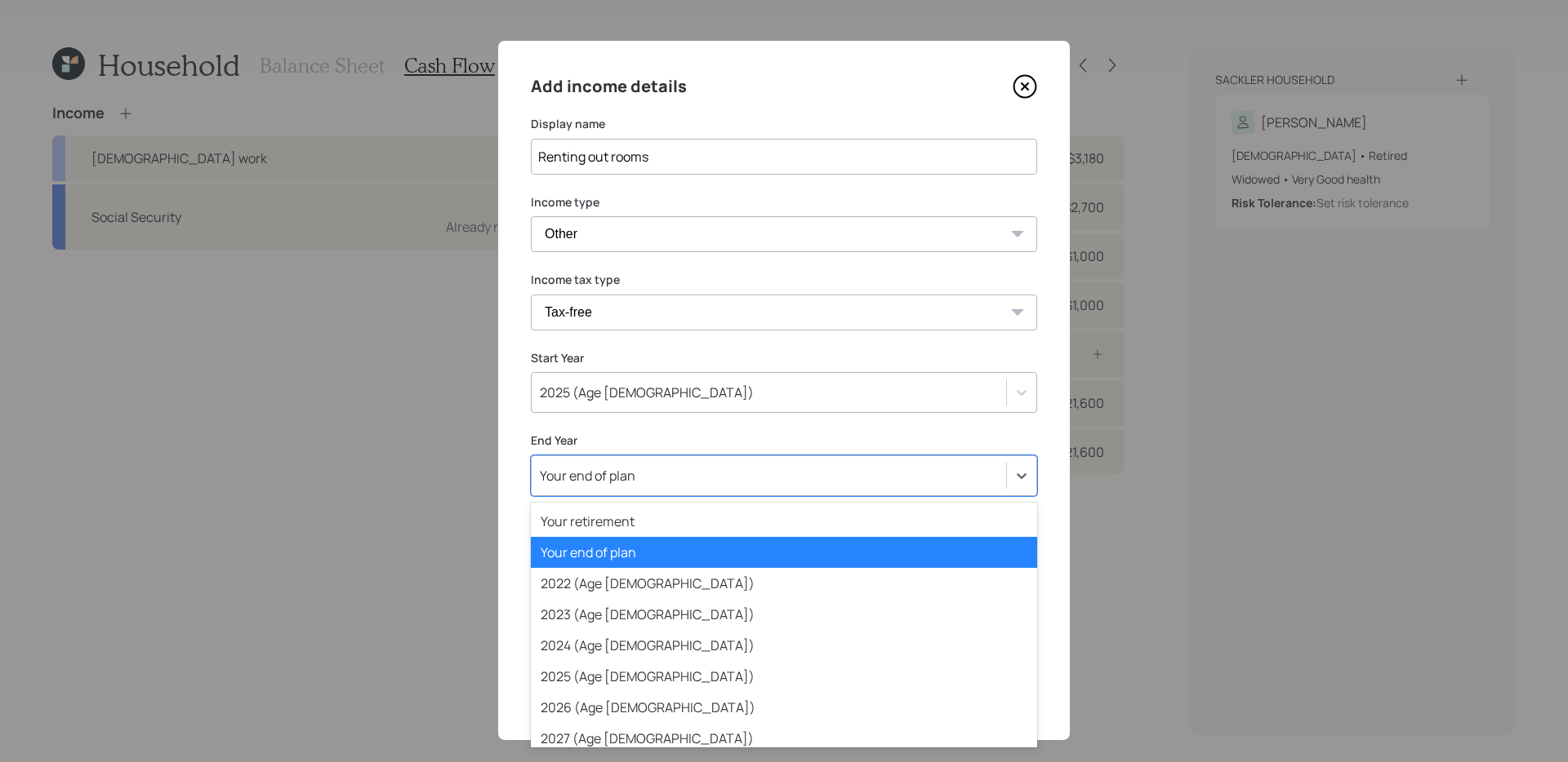
click at [687, 489] on div "Your end of plan" at bounding box center [769, 476] width 475 height 28
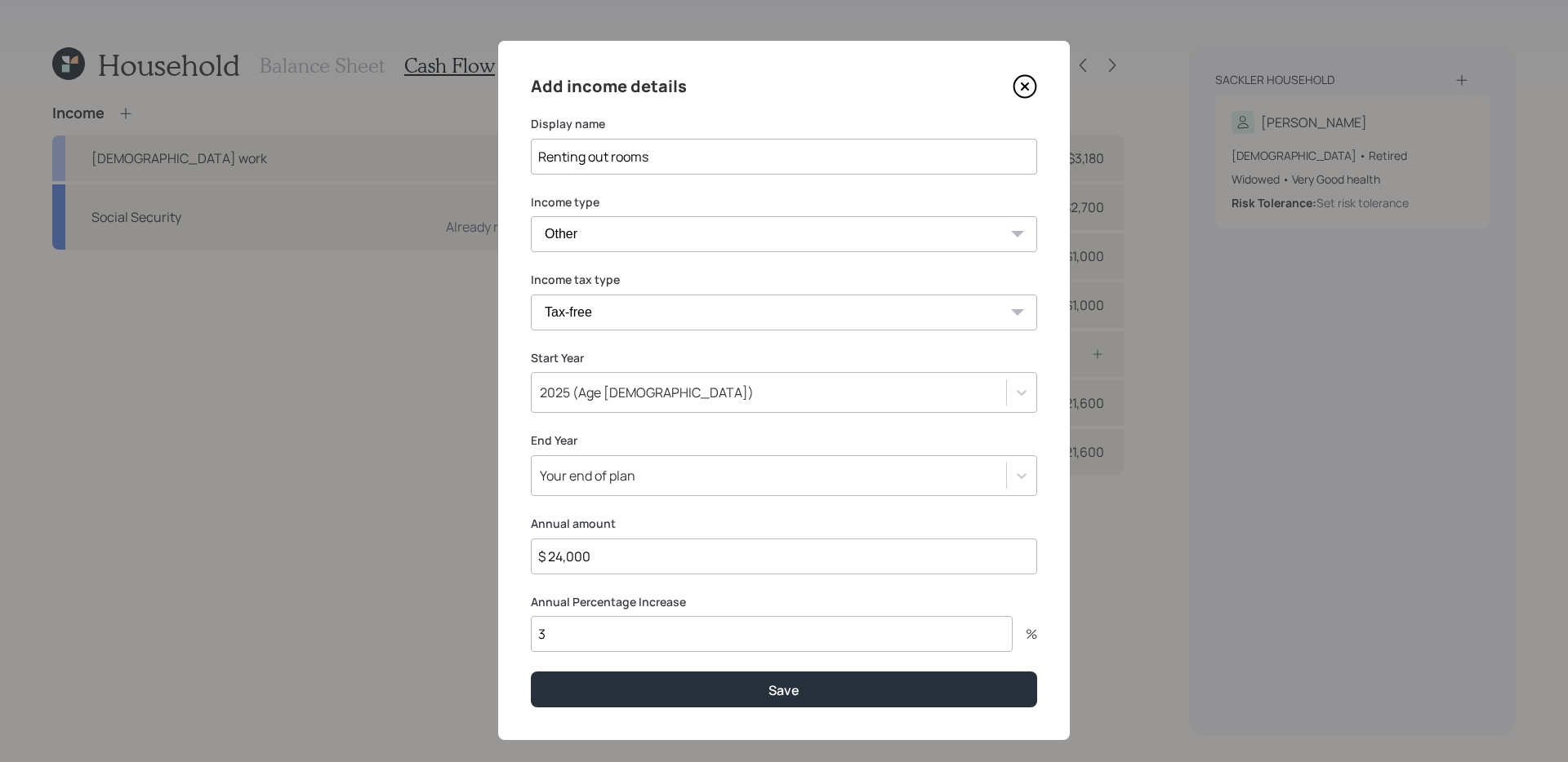
click at [510, 551] on div "Add income details Display name Renting out rooms Income type [DEMOGRAPHIC_DATA…" at bounding box center [784, 390] width 571 height 699
click at [706, 635] on input "3" at bounding box center [772, 634] width 482 height 36
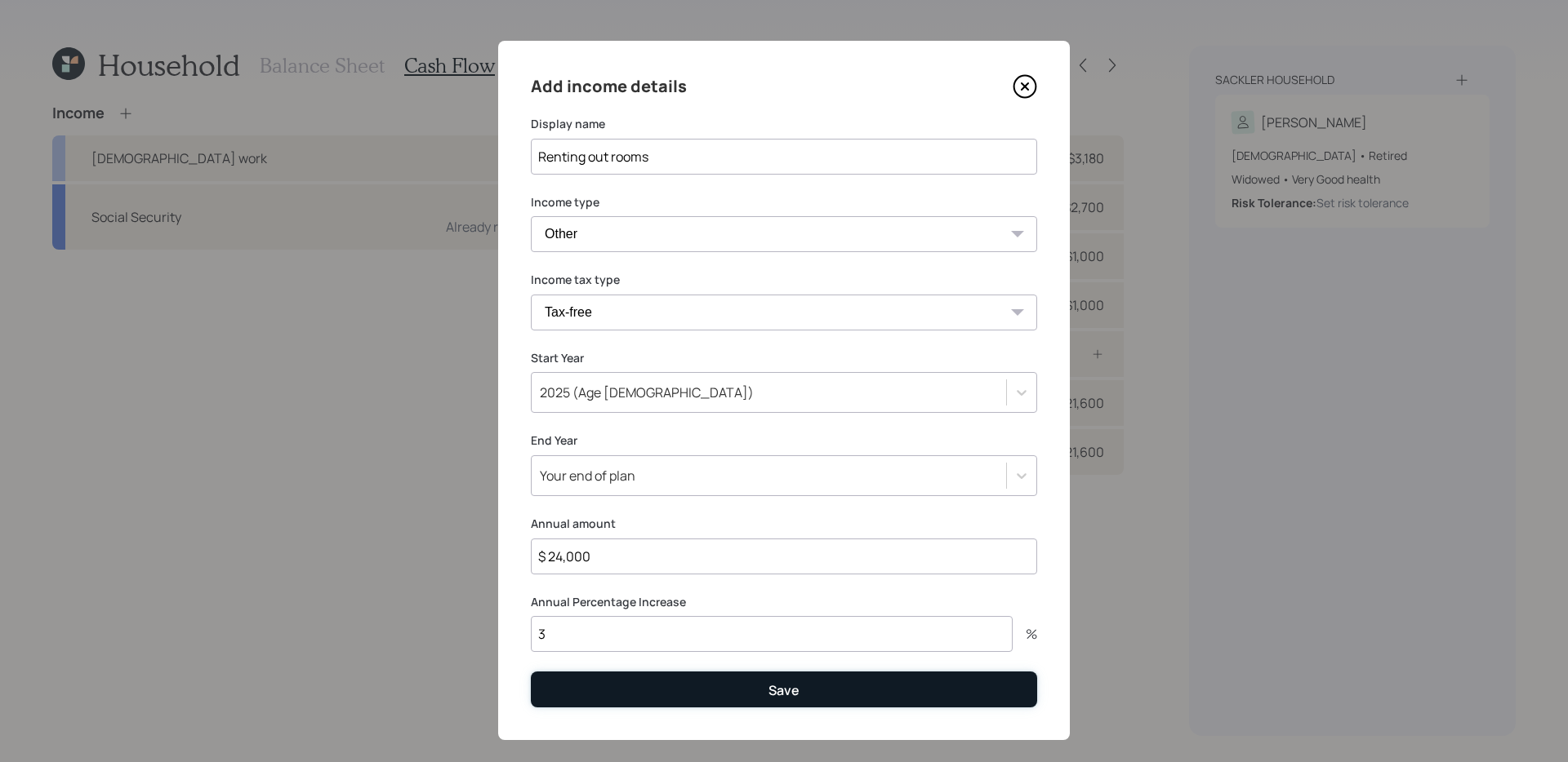
click at [703, 703] on button "Save" at bounding box center [784, 689] width 507 height 35
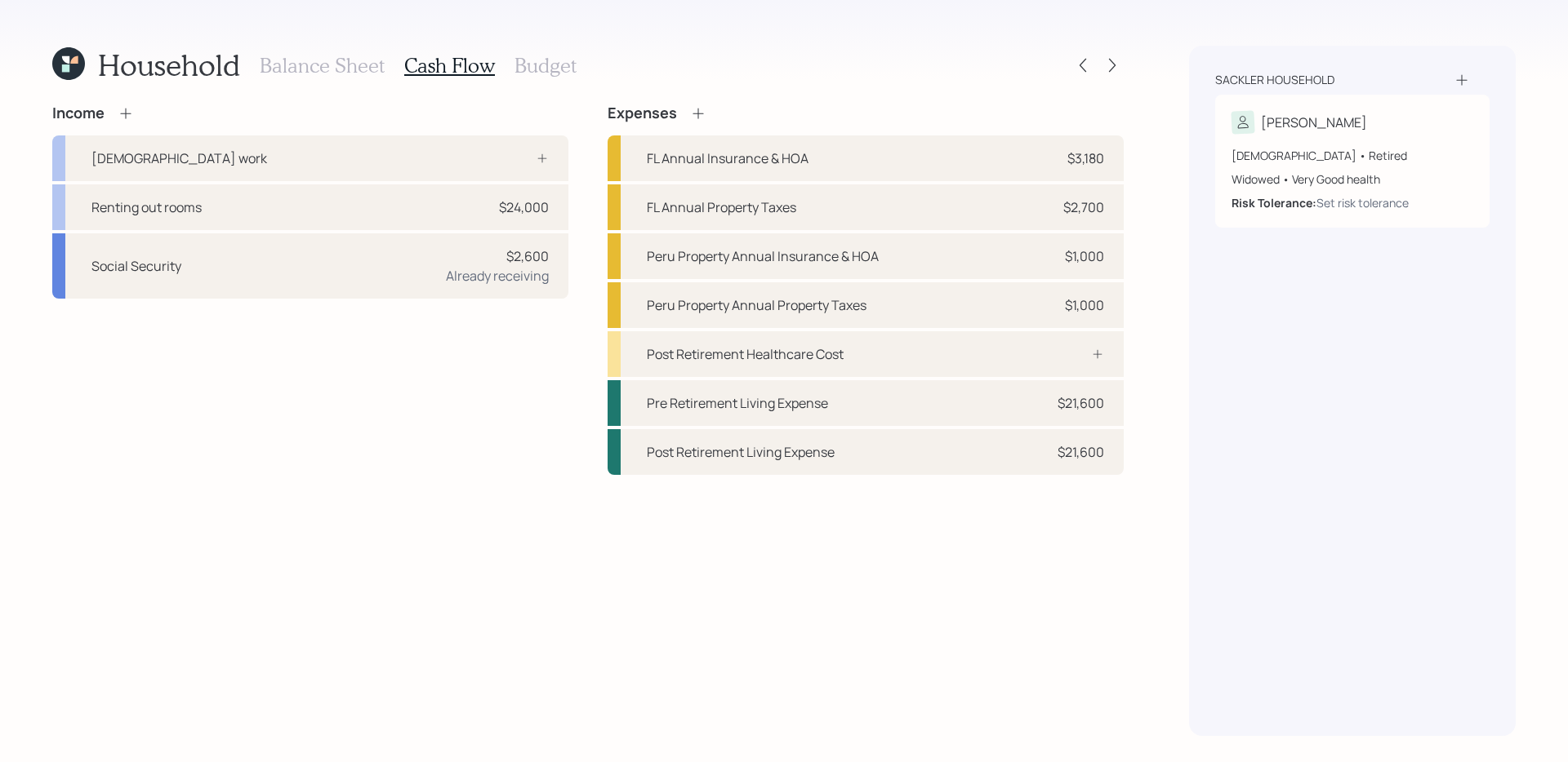
click at [456, 438] on div "Income [DEMOGRAPHIC_DATA] work Renting out rooms $24,000 Social Security $2,600…" at bounding box center [310, 290] width 516 height 371
click at [447, 411] on div "Income [DEMOGRAPHIC_DATA] work Renting out rooms $24,000 Social Security $2,600…" at bounding box center [310, 290] width 516 height 371
click at [444, 412] on div "Income [DEMOGRAPHIC_DATA] work Renting out rooms $24,000 Social Security $2,600…" at bounding box center [310, 290] width 516 height 371
click at [399, 393] on div "Income [DEMOGRAPHIC_DATA] work Renting out rooms $24,000 Social Security $2,600…" at bounding box center [310, 290] width 516 height 371
click at [548, 69] on h3 "Budget" at bounding box center [545, 66] width 62 height 23
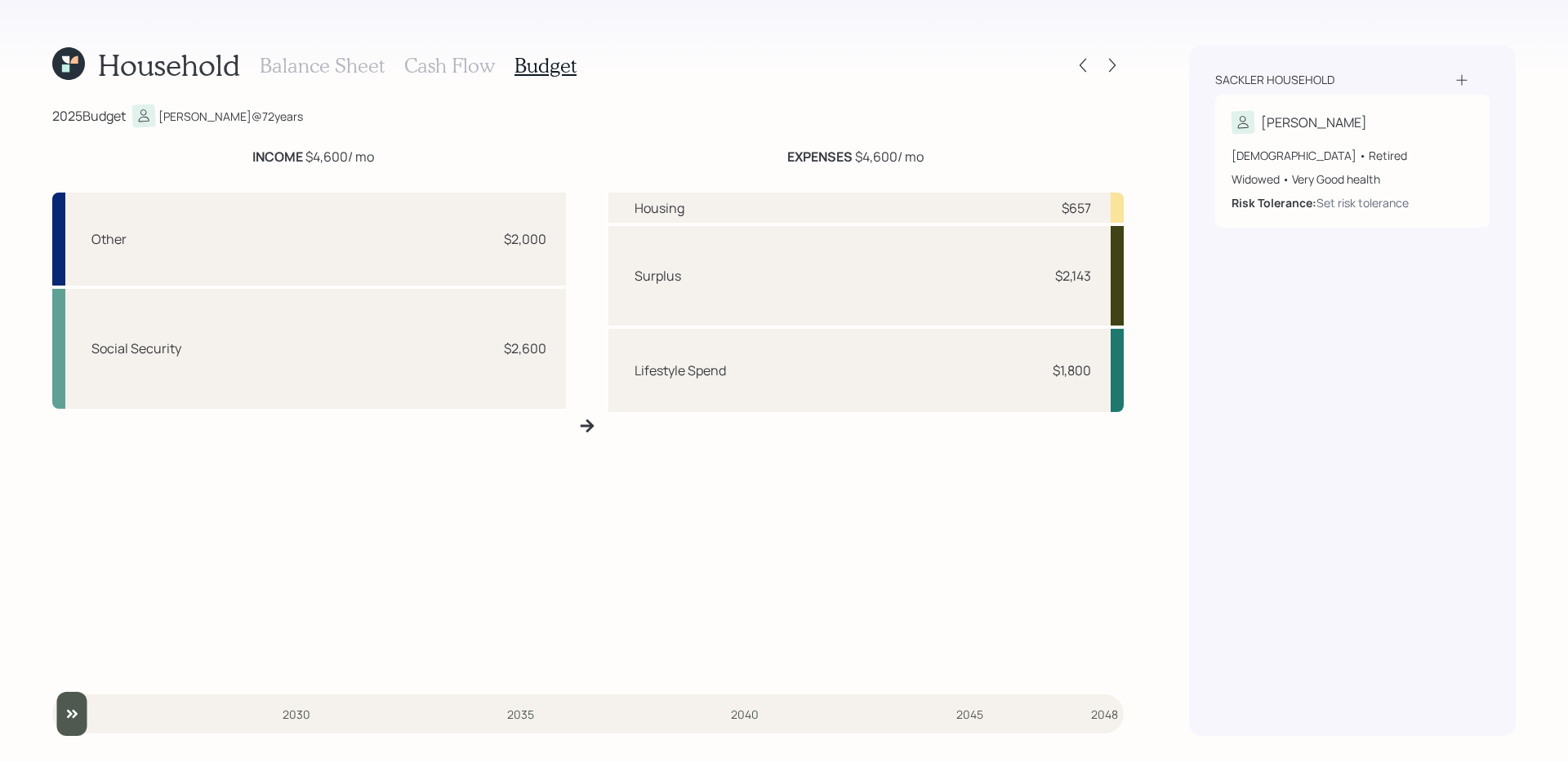
click at [699, 531] on div "Housing $657 Surplus $2,143 Lifestyle Spend $1,800" at bounding box center [866, 432] width 515 height 480
click at [460, 67] on h3 "Cash Flow" at bounding box center [450, 66] width 91 height 23
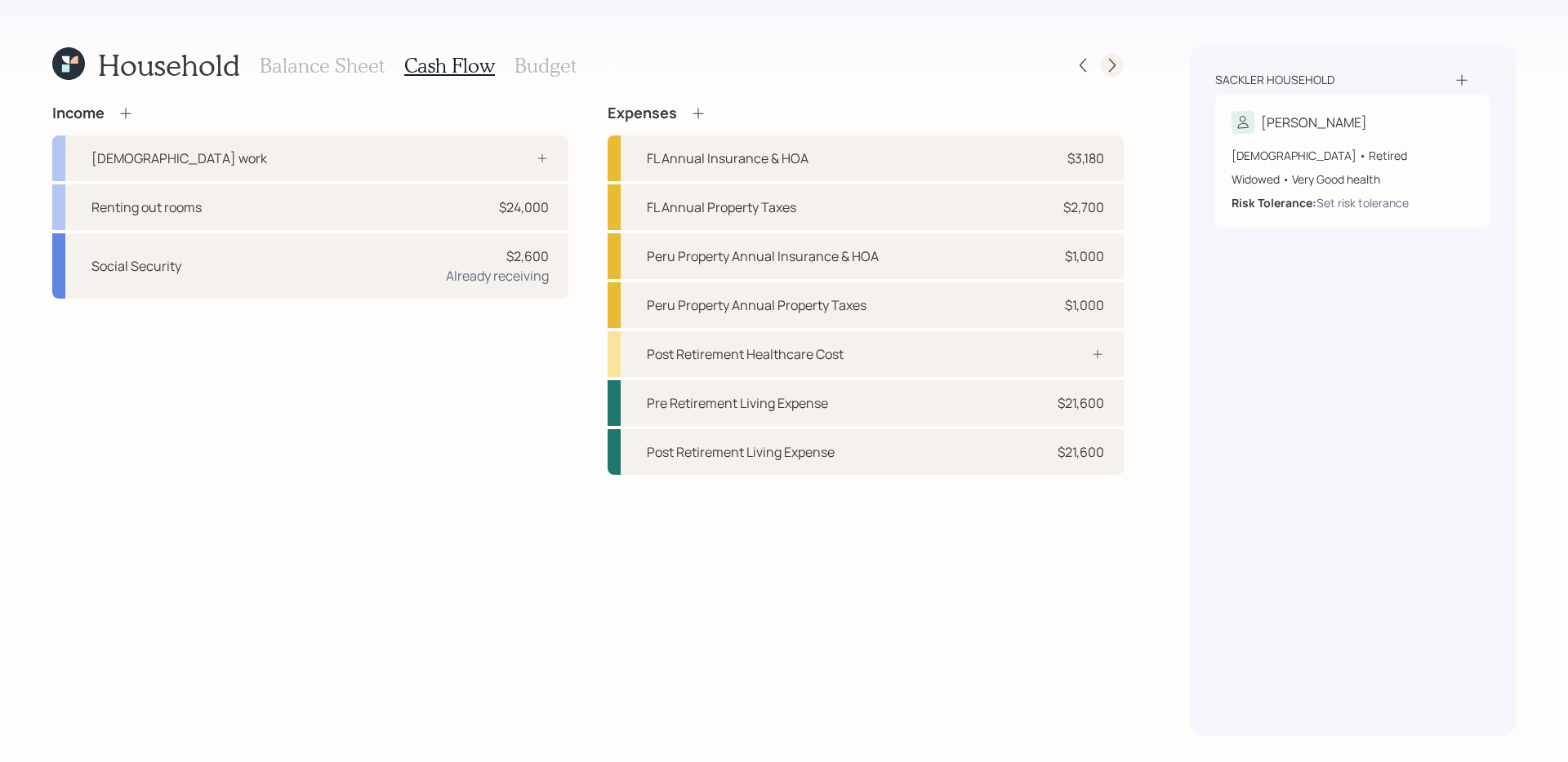
click at [1117, 69] on icon at bounding box center [1112, 65] width 16 height 16
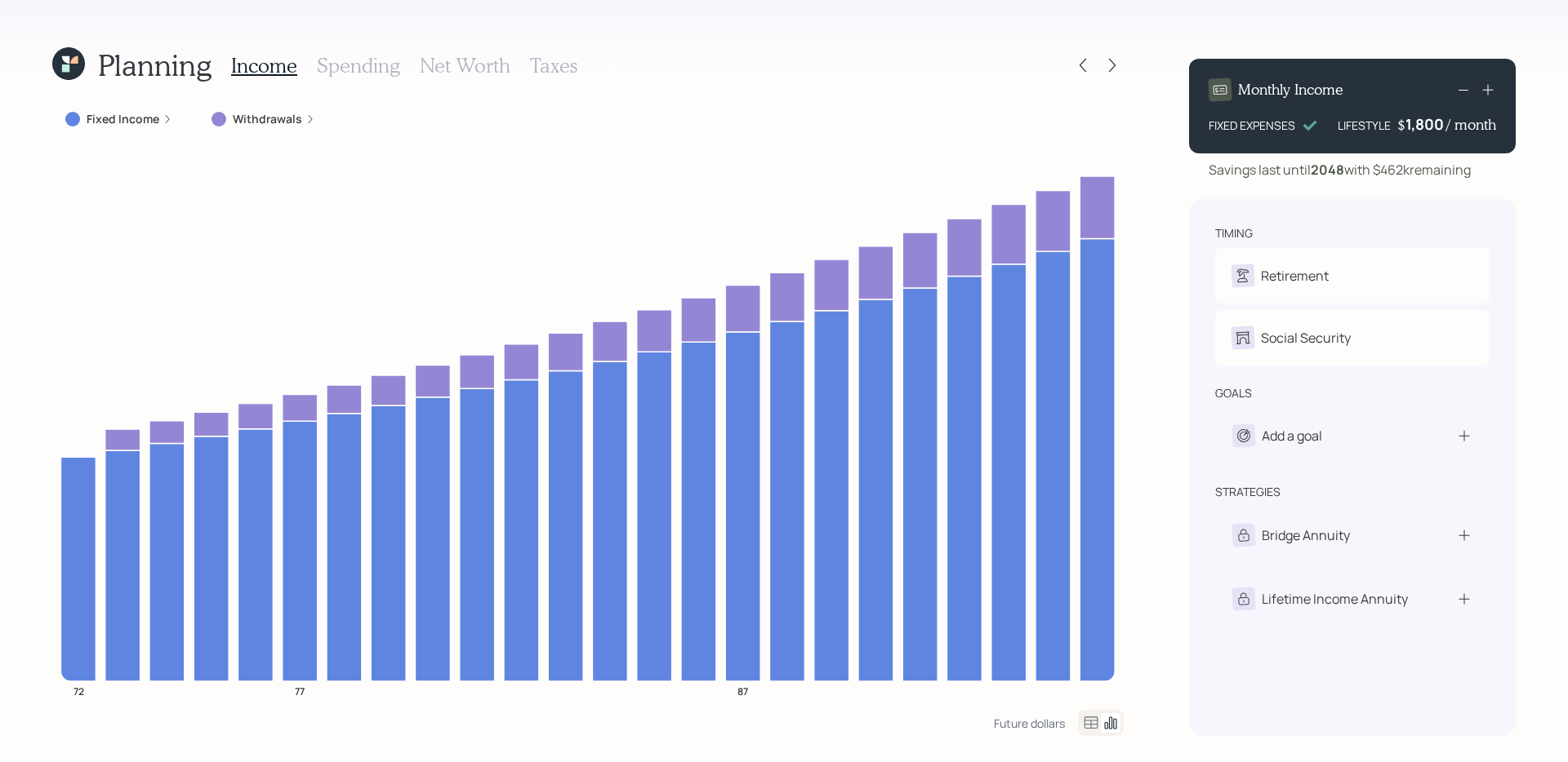
click at [36, 386] on div "Planning Income Spending Net Worth Taxes Fixed Income Withdrawals 72 77 87 Futu…" at bounding box center [784, 381] width 1568 height 762
drag, startPoint x: 1381, startPoint y: 170, endPoint x: 1482, endPoint y: 171, distance: 101.0
click at [1482, 171] on div "Savings last until [DATE] with $462k remaining" at bounding box center [1353, 169] width 327 height 20
click at [1168, 186] on div "Planning Income Spending Net Worth Taxes Fixed Income Withdrawals 72 77 87 Futu…" at bounding box center [784, 381] width 1568 height 762
click at [462, 75] on h3 "Net Worth" at bounding box center [465, 66] width 91 height 23
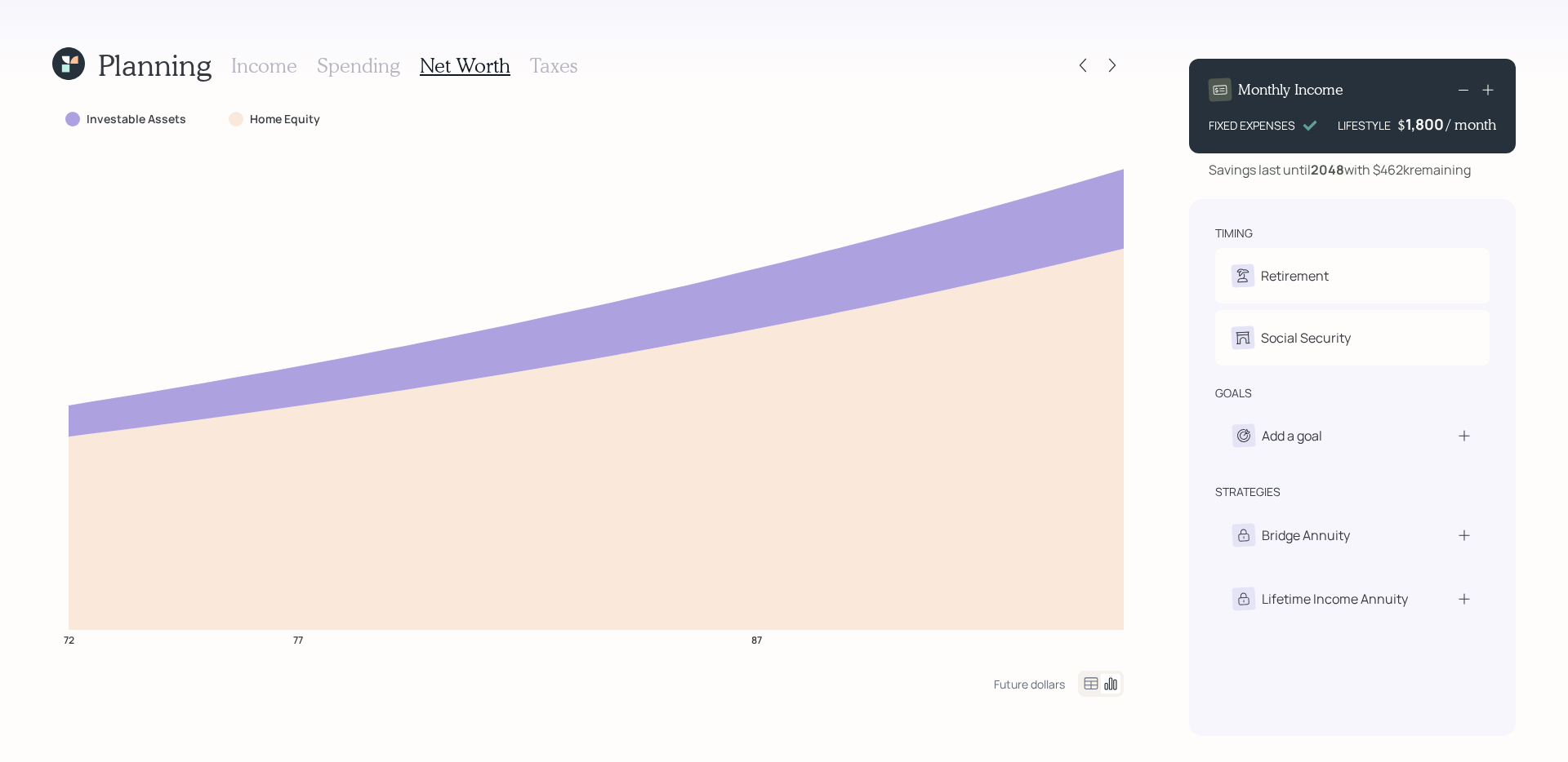
click at [270, 69] on h3 "Income" at bounding box center [264, 66] width 67 height 23
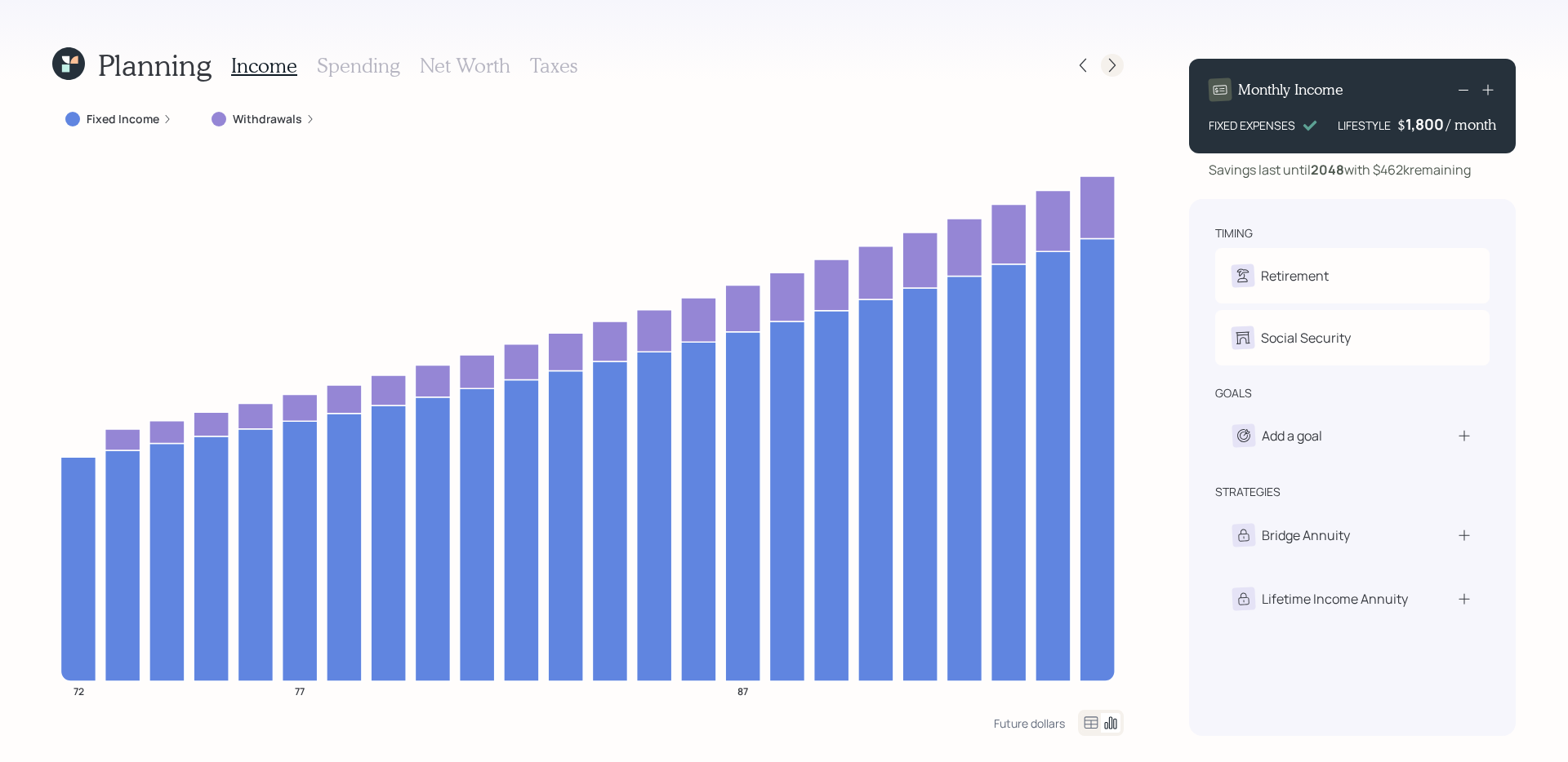
click at [1110, 66] on icon at bounding box center [1112, 65] width 16 height 16
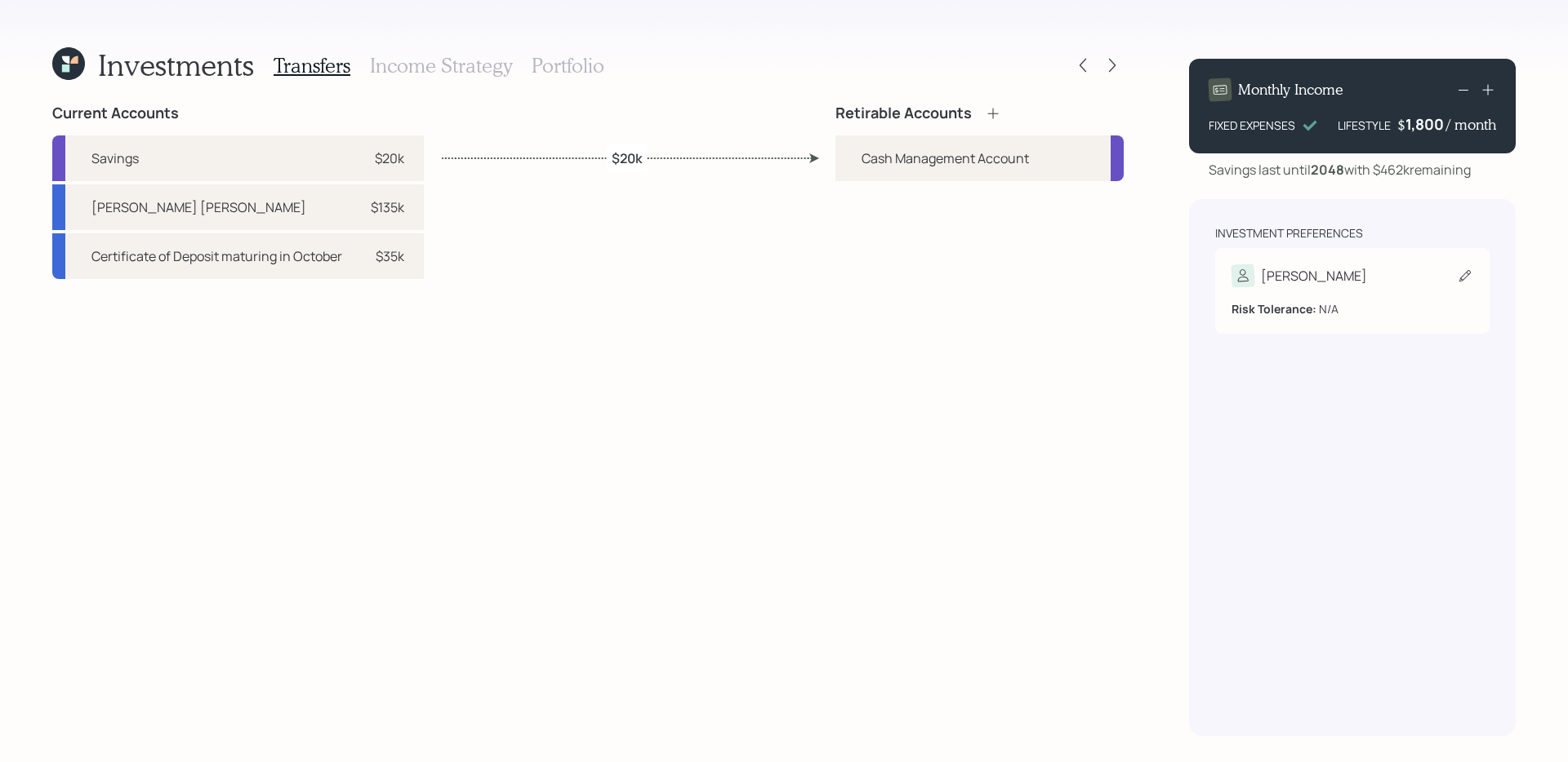
click at [1320, 277] on div "[PERSON_NAME]" at bounding box center [1353, 276] width 242 height 22
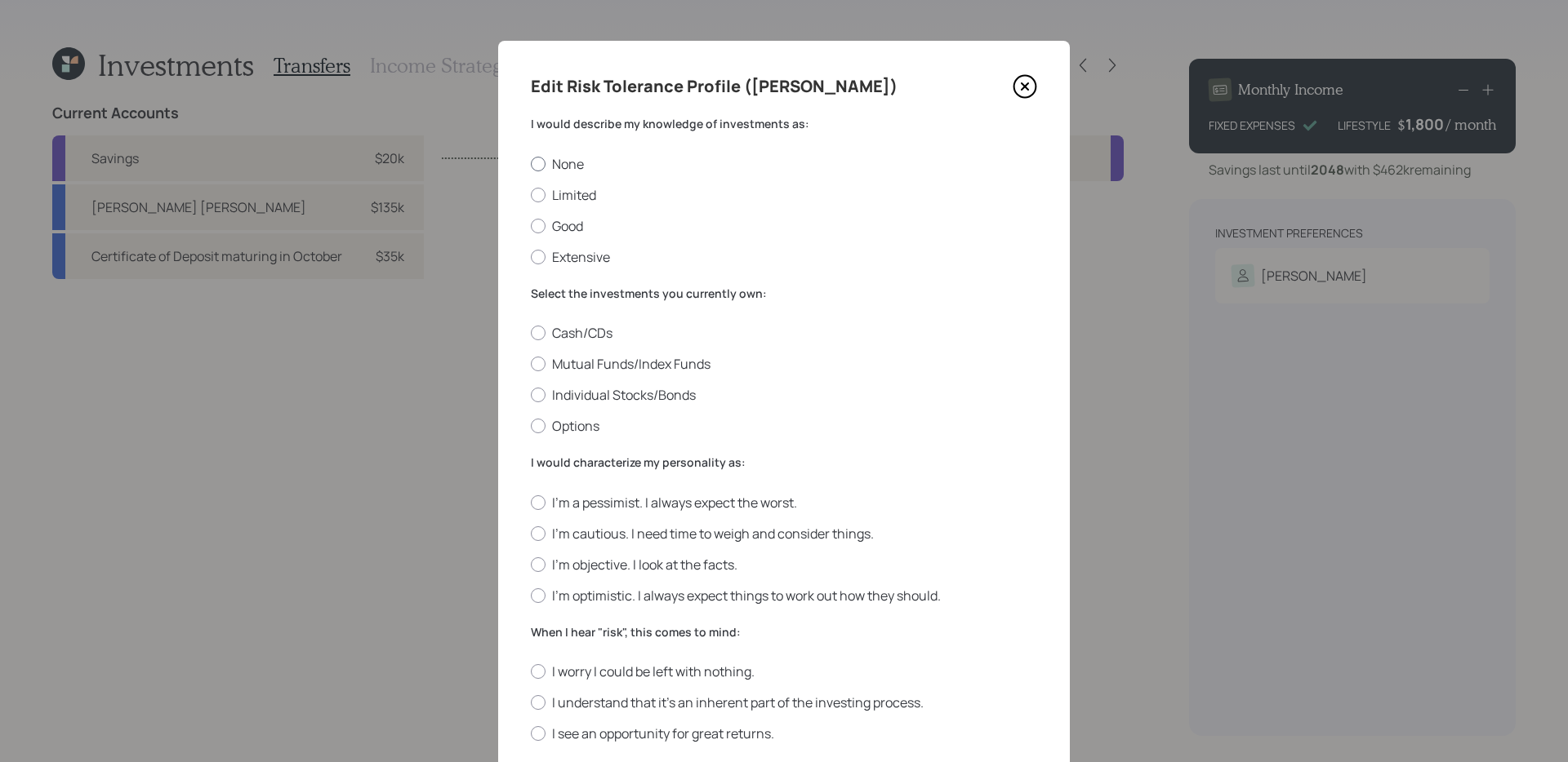
click at [571, 163] on label "None" at bounding box center [784, 164] width 507 height 18
click at [531, 163] on input "None" at bounding box center [530, 163] width 1 height 1
radio input "true"
click at [651, 359] on label "Mutual Funds/Index Funds" at bounding box center [784, 363] width 507 height 18
click at [531, 364] on input "Mutual Funds/Index Funds" at bounding box center [530, 364] width 1 height 1
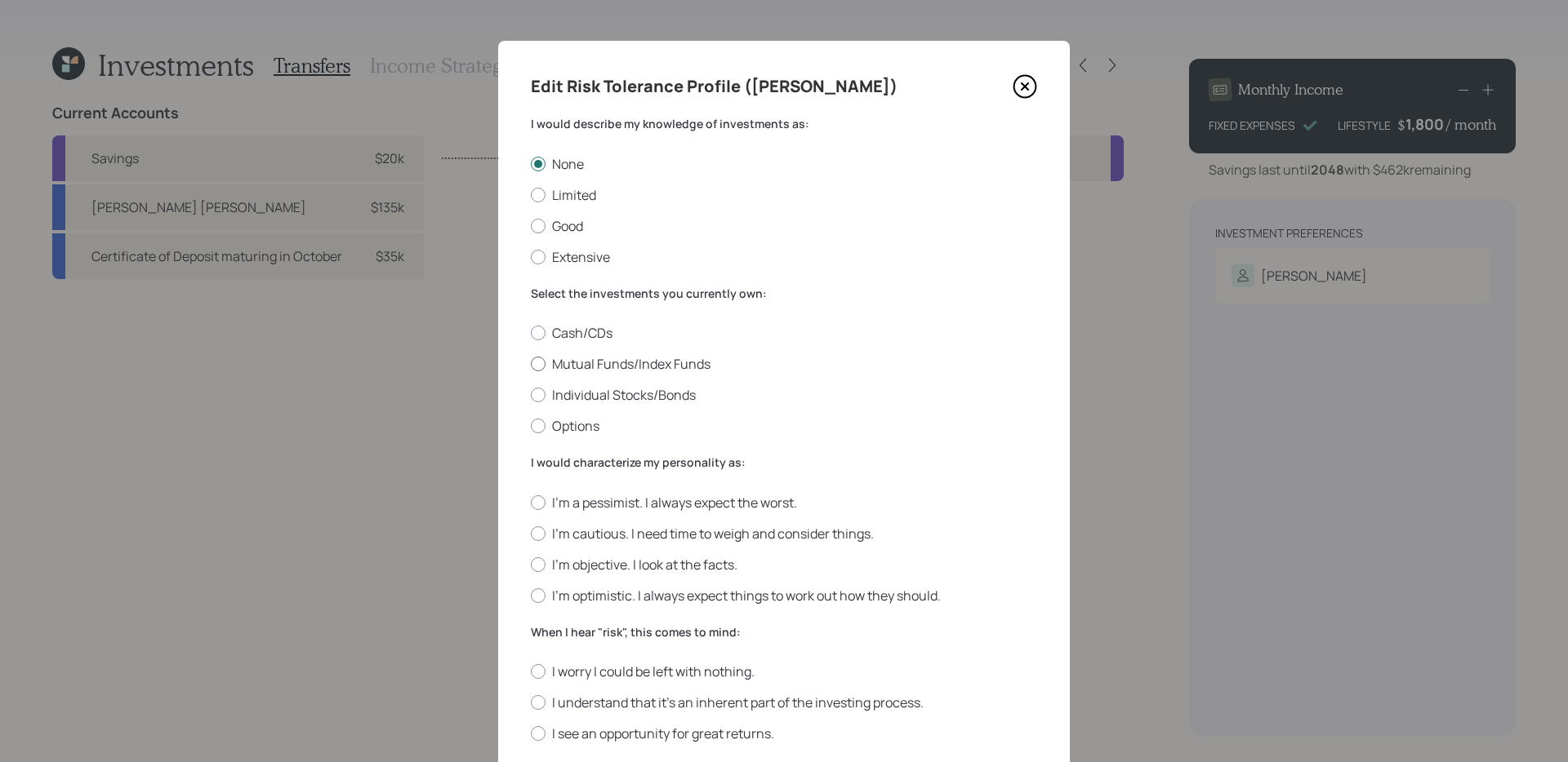
radio input "true"
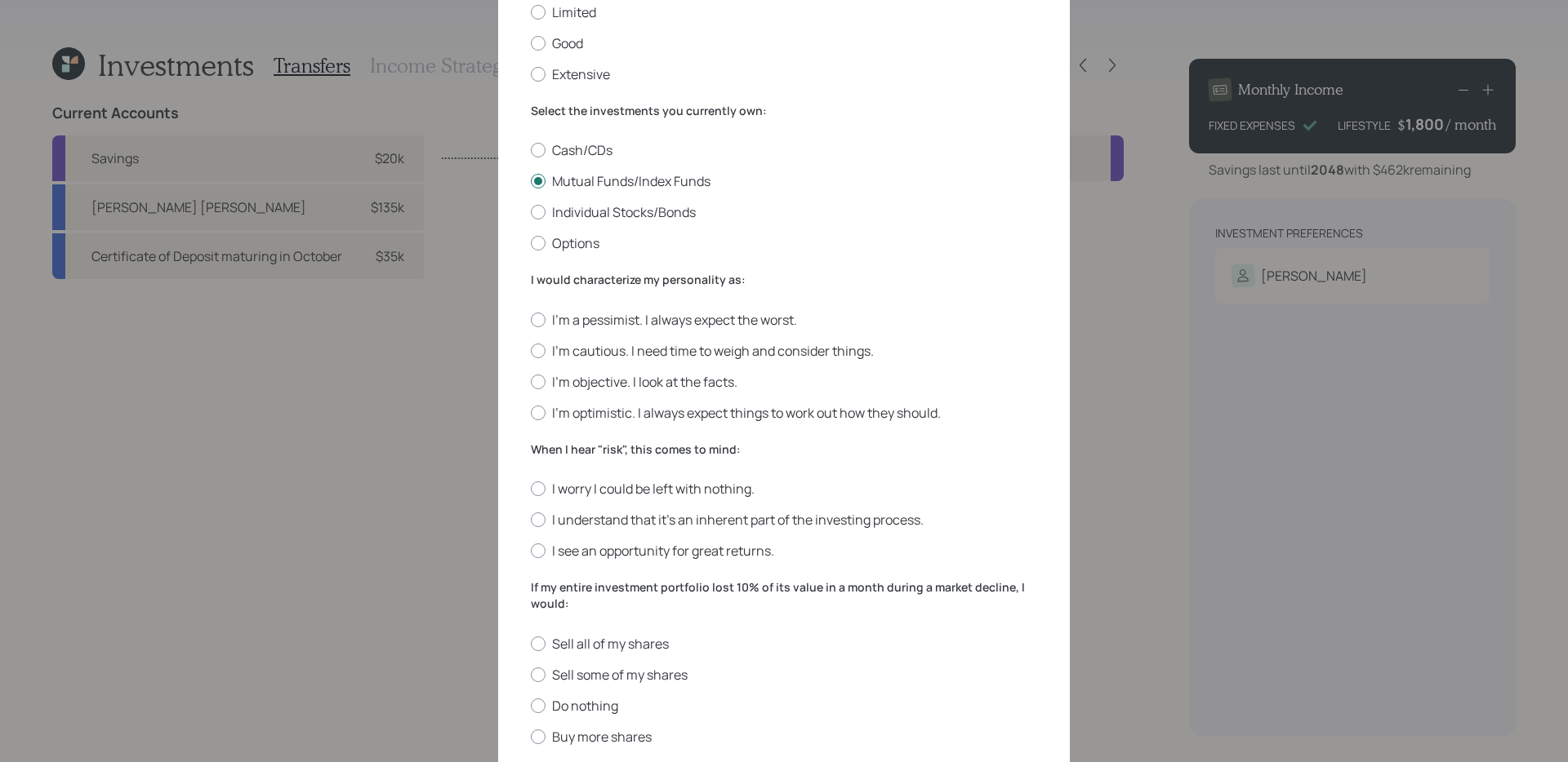
scroll to position [183, 0]
click at [688, 380] on label "I'm objective. I look at the facts." at bounding box center [784, 381] width 507 height 18
click at [531, 380] on input "I'm objective. I look at the facts." at bounding box center [530, 380] width 1 height 1
radio input "true"
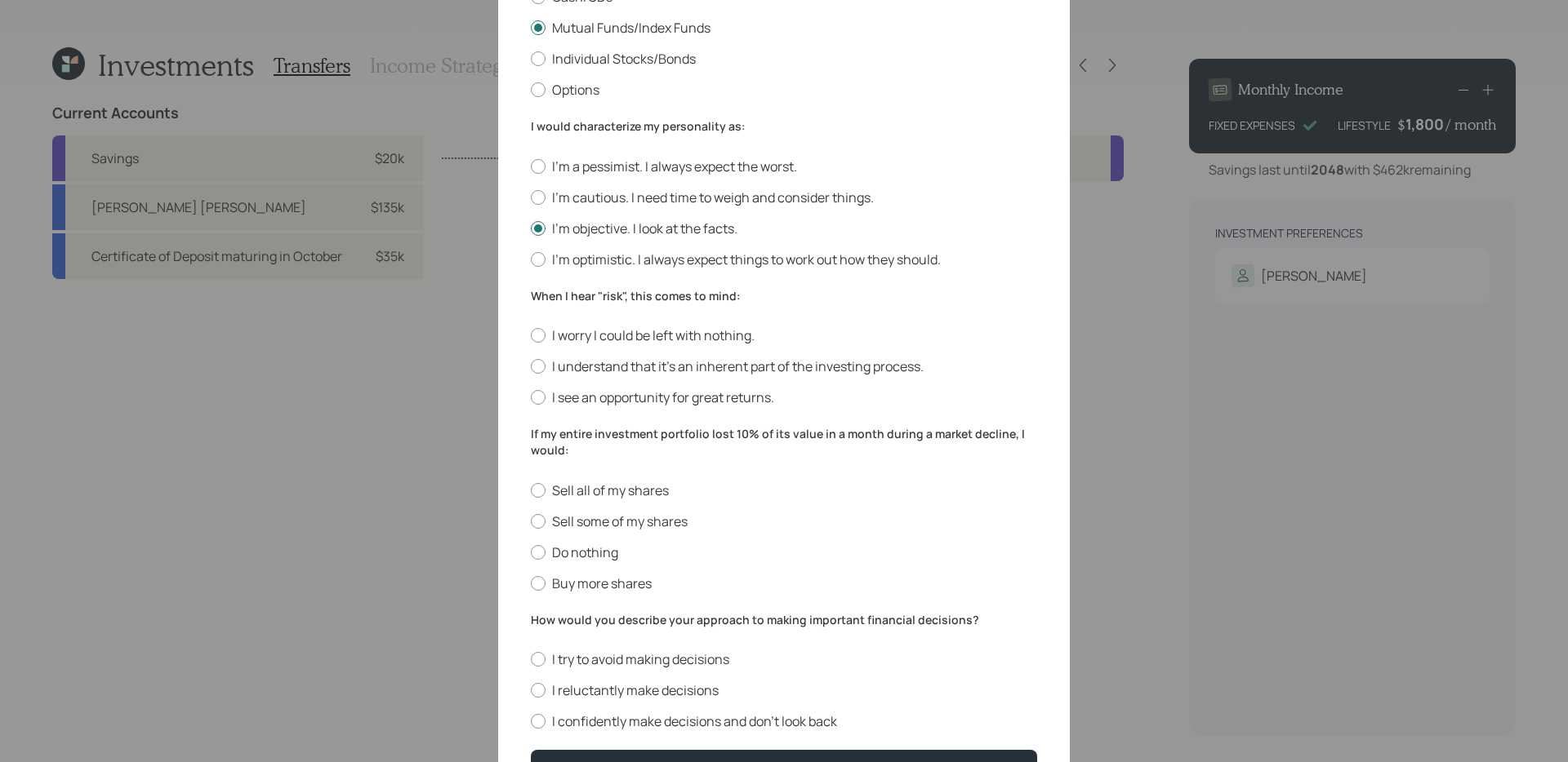
scroll to position [337, 0]
click at [730, 401] on label "I see an opportunity for great returns." at bounding box center [784, 396] width 507 height 18
click at [531, 398] on input "I see an opportunity for great returns." at bounding box center [530, 397] width 1 height 1
radio input "true"
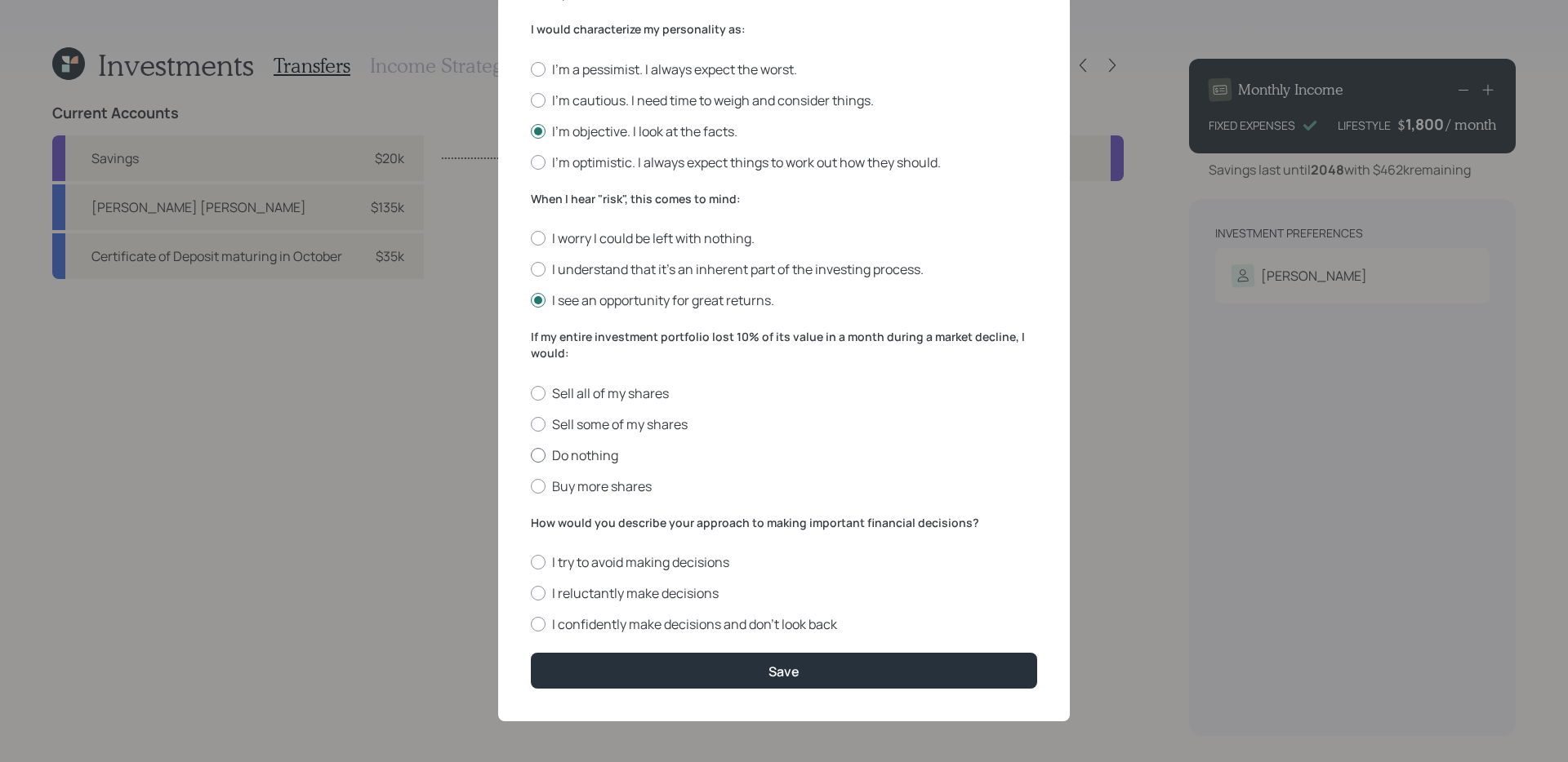
click at [696, 452] on label "Do nothing" at bounding box center [784, 455] width 507 height 18
click at [531, 455] on input "Do nothing" at bounding box center [530, 455] width 1 height 1
radio input "true"
click at [717, 628] on label "I confidently make decisions and don’t look back" at bounding box center [784, 624] width 507 height 18
click at [531, 625] on input "I confidently make decisions and don’t look back" at bounding box center [530, 624] width 1 height 1
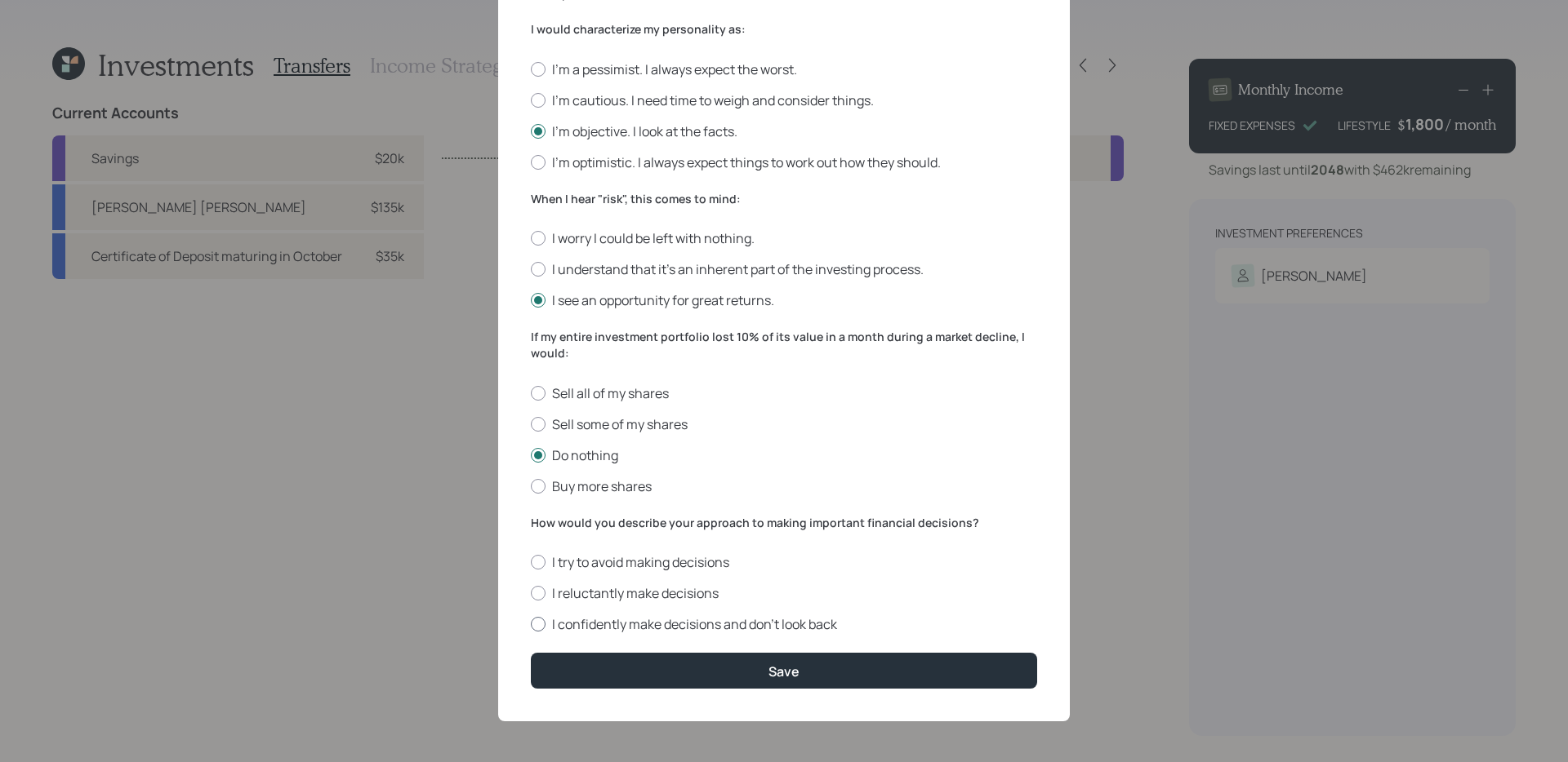
radio input "true"
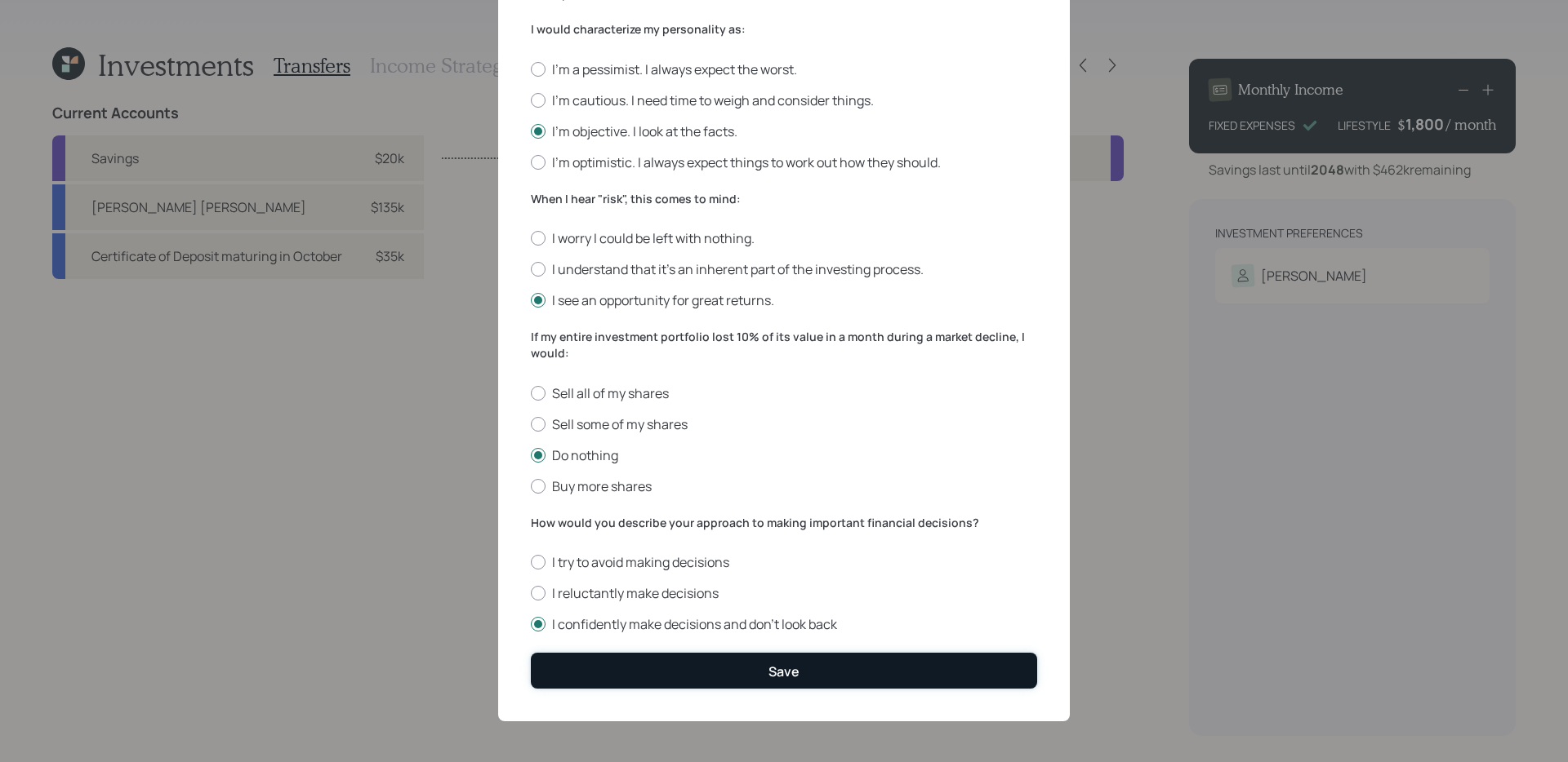
click at [729, 660] on button "Save" at bounding box center [784, 670] width 507 height 35
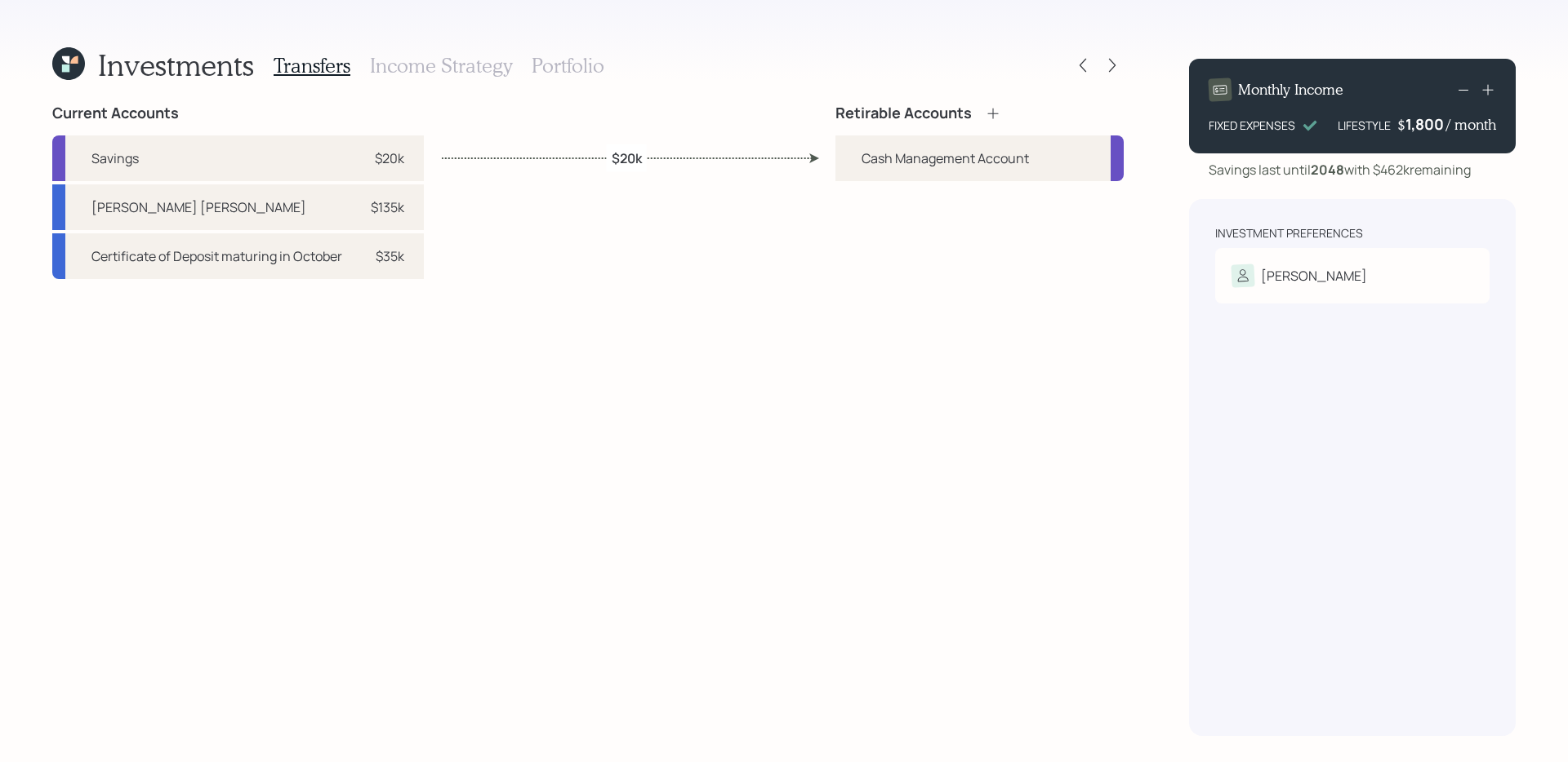
click at [992, 113] on icon at bounding box center [992, 112] width 10 height 10
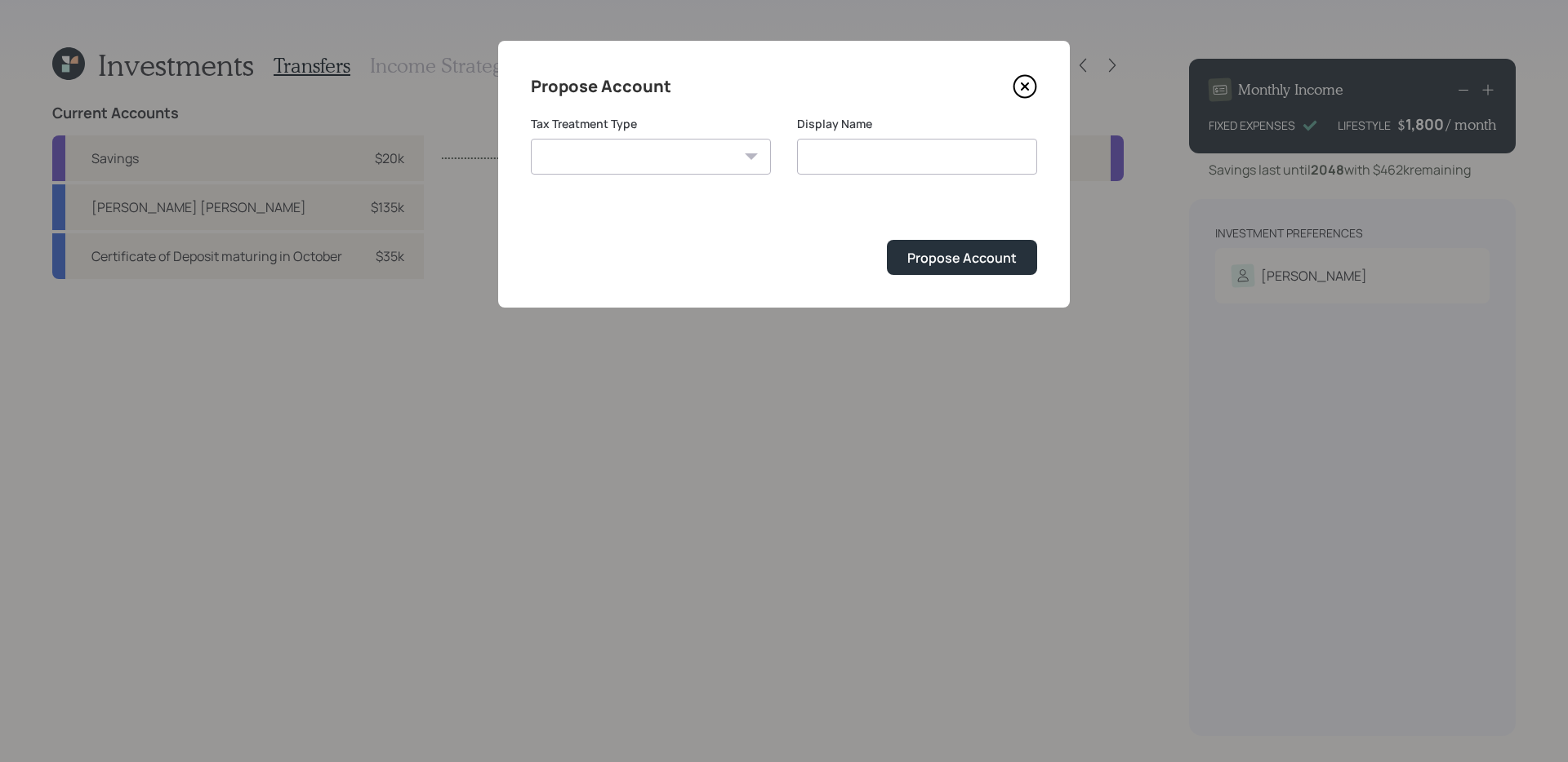
click at [728, 155] on select "[PERSON_NAME] Taxable Traditional" at bounding box center [651, 156] width 240 height 36
select select "traditional"
type input "Traditional"
click at [935, 268] on button "Propose Account" at bounding box center [962, 256] width 150 height 35
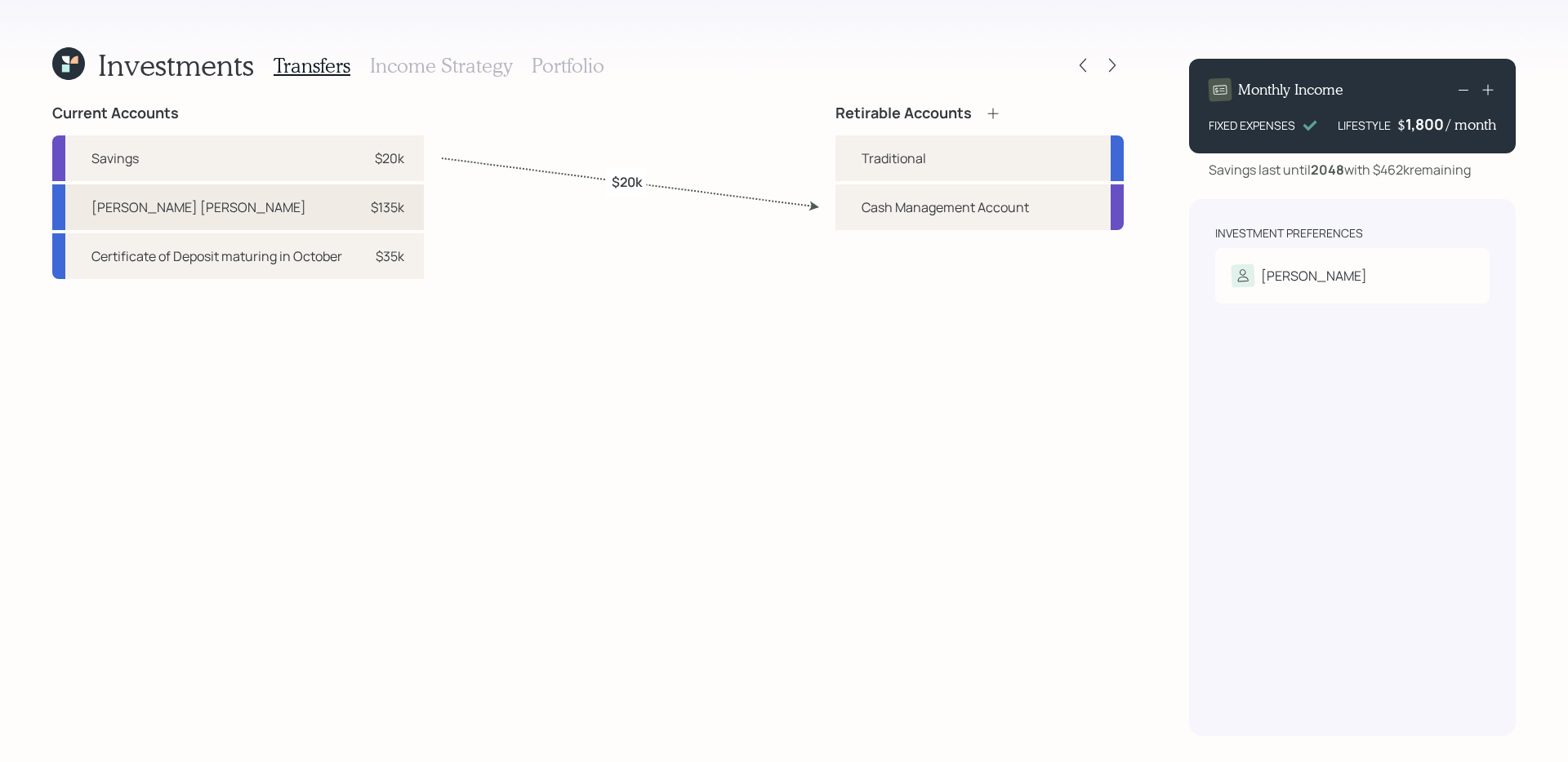
click at [359, 205] on div "$135k" at bounding box center [379, 207] width 49 height 20
click at [918, 143] on div "Traditional" at bounding box center [980, 158] width 288 height 46
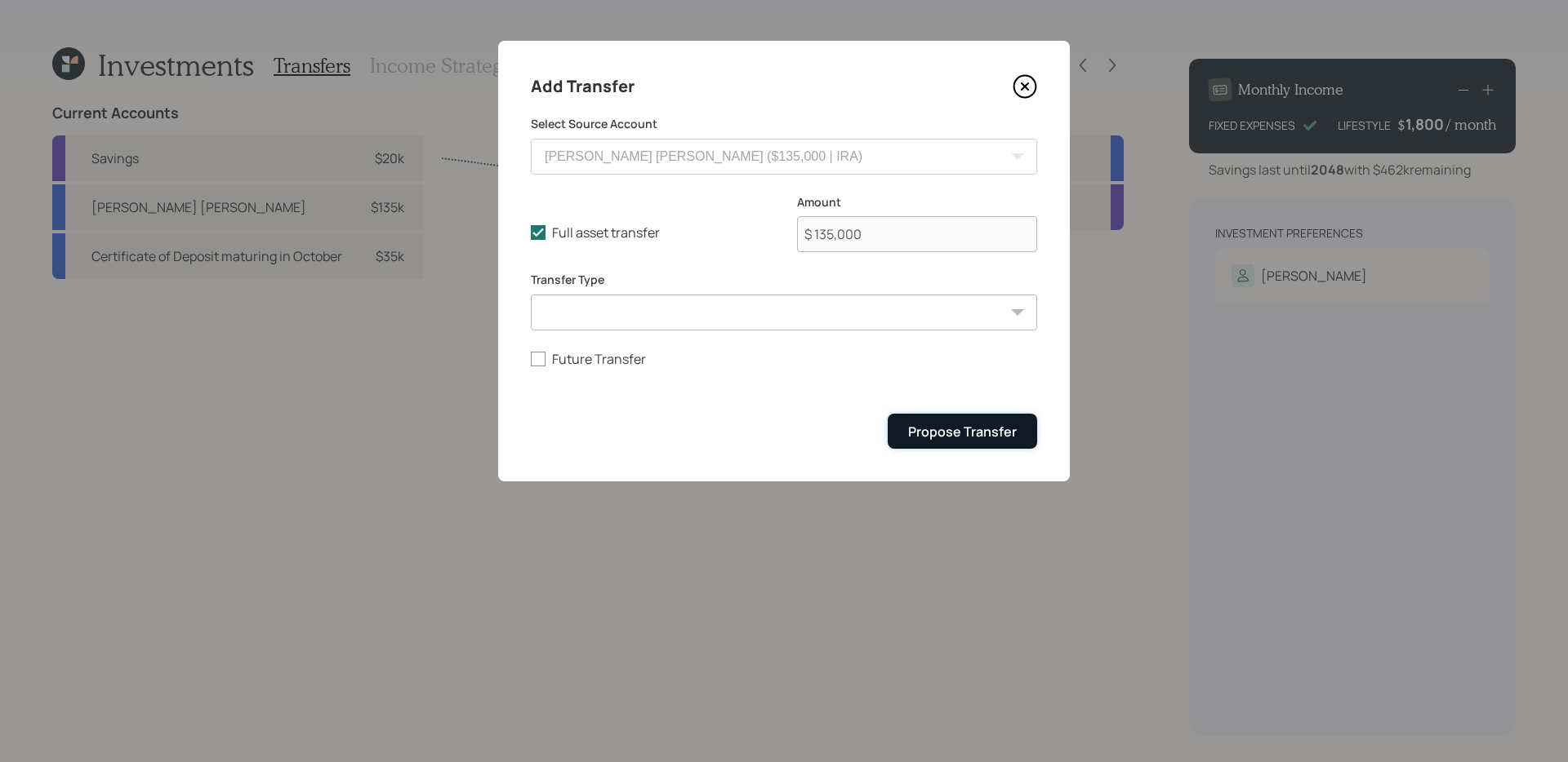
click at [973, 423] on div "Propose Transfer" at bounding box center [963, 432] width 109 height 18
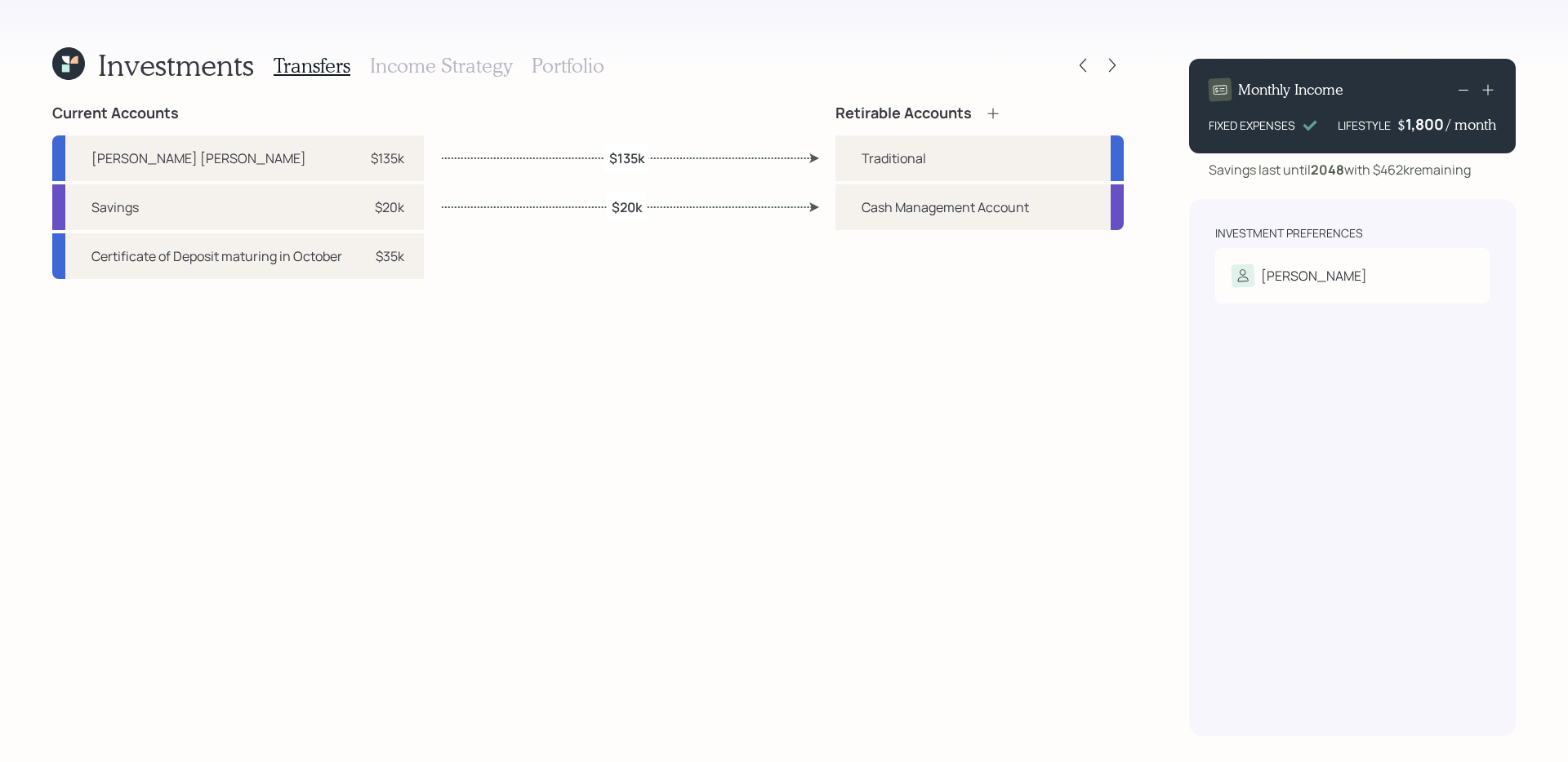
click at [690, 330] on div "Current Accounts [PERSON_NAME] [PERSON_NAME] $135k Savings $20k Certificate of …" at bounding box center [588, 420] width 1072 height 632
click at [452, 60] on h3 "Income Strategy" at bounding box center [441, 66] width 142 height 23
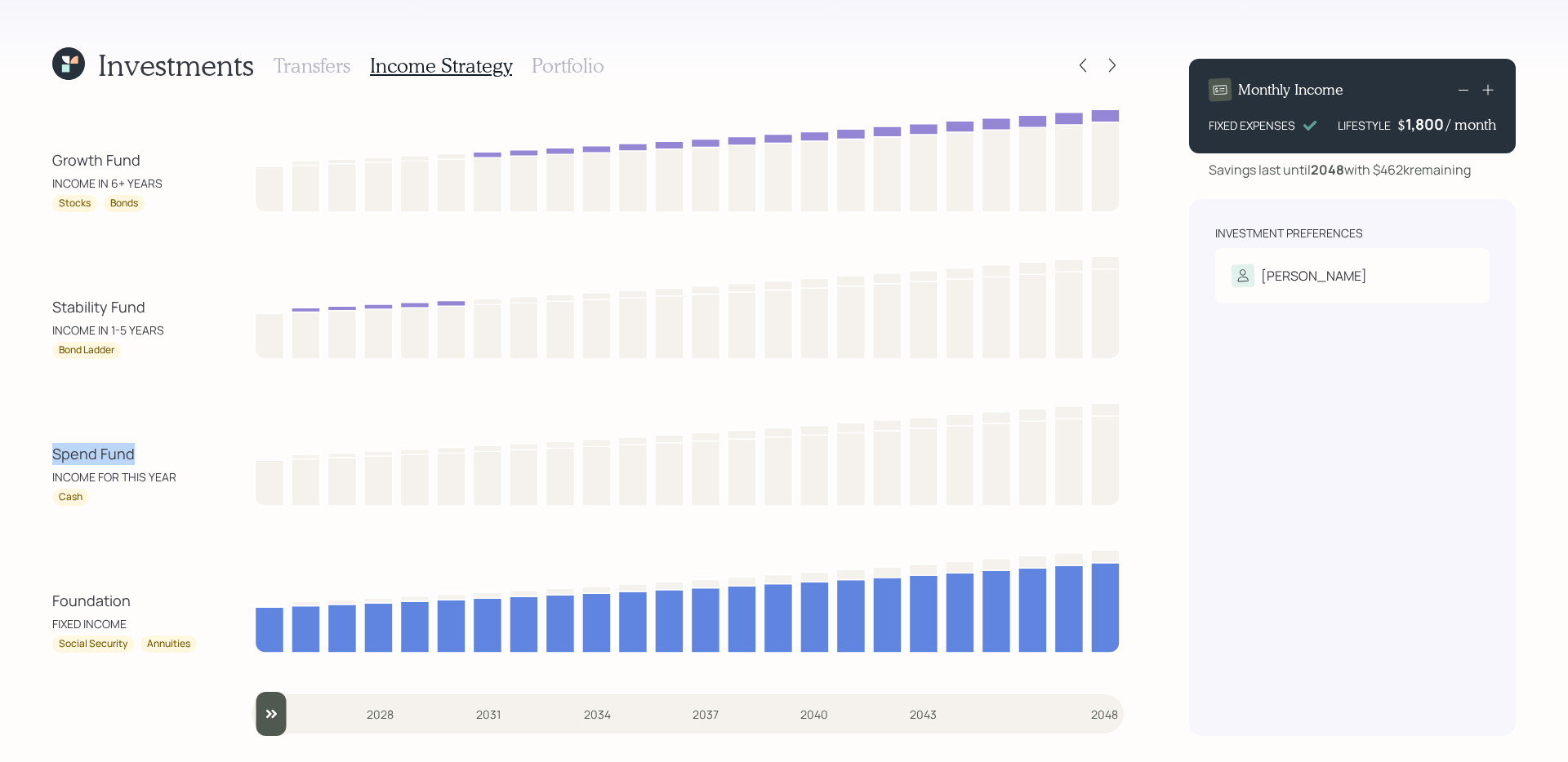
drag, startPoint x: 49, startPoint y: 463, endPoint x: 151, endPoint y: 455, distance: 102.3
click at [151, 455] on div "Investments Transfers Income Strategy Portfolio Growth Fund INCOME IN 6+ YEARS …" at bounding box center [784, 381] width 1568 height 762
click at [50, 459] on div "Investments Transfers Income Strategy Portfolio Growth Fund INCOME IN 6+ YEARS …" at bounding box center [784, 381] width 1568 height 762
drag, startPoint x: 50, startPoint y: 310, endPoint x: 186, endPoint y: 307, distance: 136.0
click at [186, 307] on div "Investments Transfers Income Strategy Portfolio Growth Fund INCOME IN 6+ YEARS …" at bounding box center [784, 381] width 1568 height 762
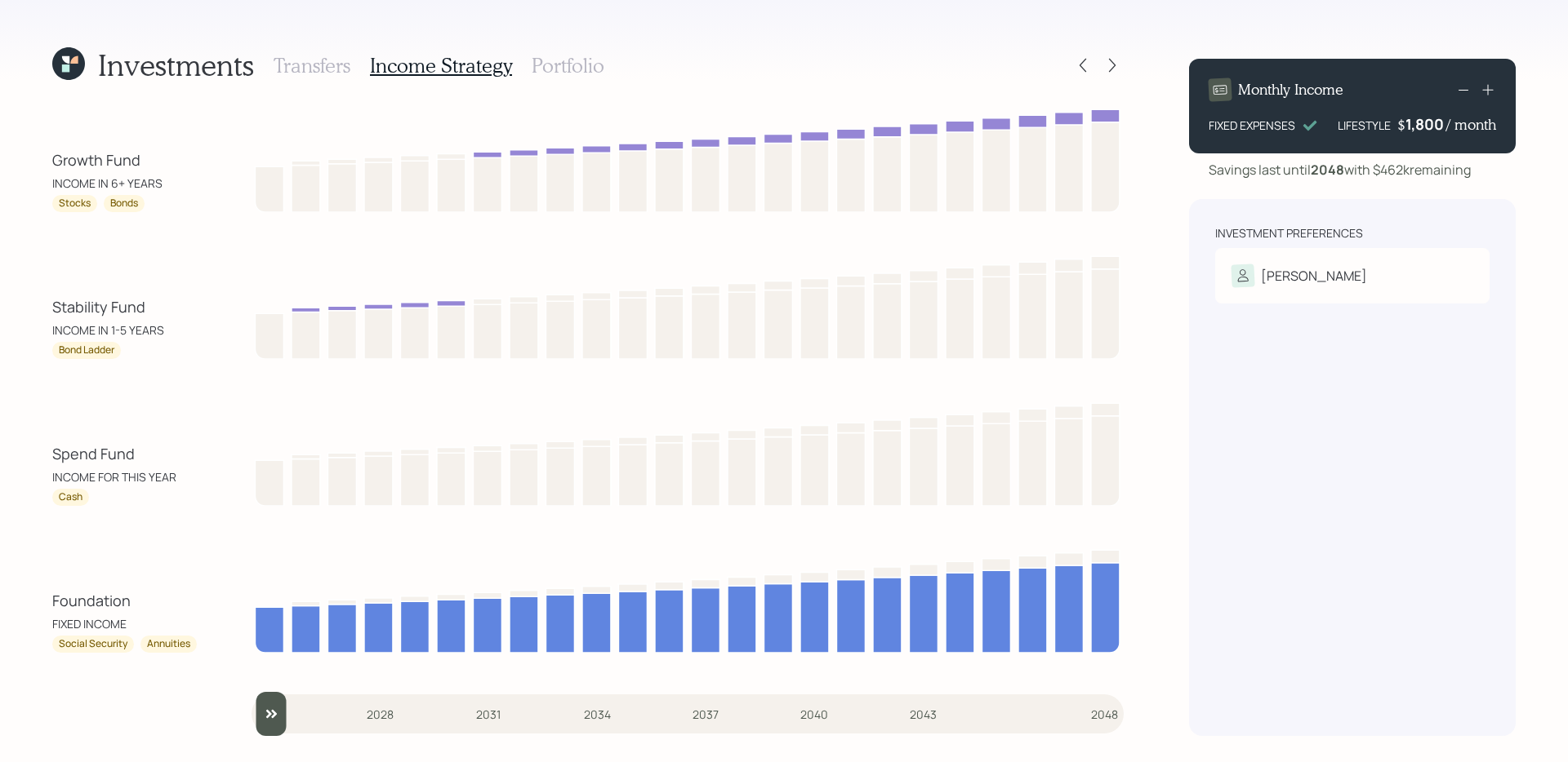
click at [46, 328] on div "Investments Transfers Income Strategy Portfolio Growth Fund INCOME IN 6+ YEARS …" at bounding box center [784, 381] width 1568 height 762
drag, startPoint x: 49, startPoint y: 295, endPoint x: 188, endPoint y: 476, distance: 228.2
click at [188, 476] on div "Investments Transfers Income Strategy Portfolio Growth Fund INCOME IN 6+ YEARS …" at bounding box center [784, 381] width 1568 height 762
click at [149, 415] on div "Spend Fund INCOME FOR THIS YEAR Cash" at bounding box center [588, 452] width 1072 height 108
click at [543, 70] on h3 "Portfolio" at bounding box center [569, 66] width 73 height 23
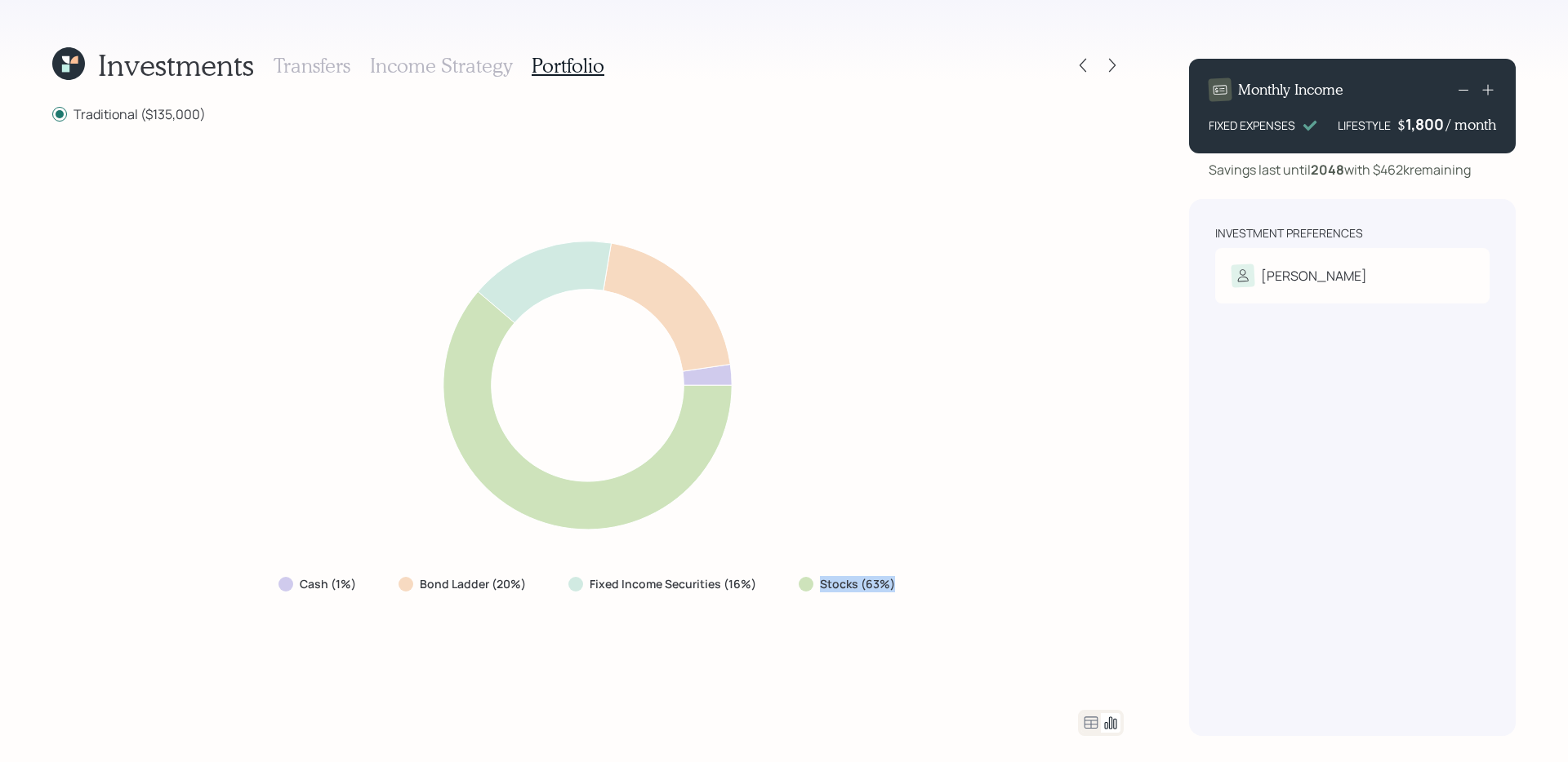
drag, startPoint x: 790, startPoint y: 578, endPoint x: 910, endPoint y: 584, distance: 120.1
click at [910, 584] on div "Cash (1%) Bond Ladder (20%) Fixed Income Securities (16%) Stocks (63%)" at bounding box center [588, 417] width 1072 height 548
click at [804, 613] on div "Cash (1%) Bond Ladder (20%) Fixed Income Securities (16%) Stocks (63%)" at bounding box center [588, 417] width 1072 height 548
drag, startPoint x: 767, startPoint y: 584, endPoint x: 418, endPoint y: 587, distance: 349.0
click at [418, 587] on div "Cash (1%) Bond Ladder (20%) Fixed Income Securities (16%) Stocks (63%)" at bounding box center [588, 584] width 646 height 29
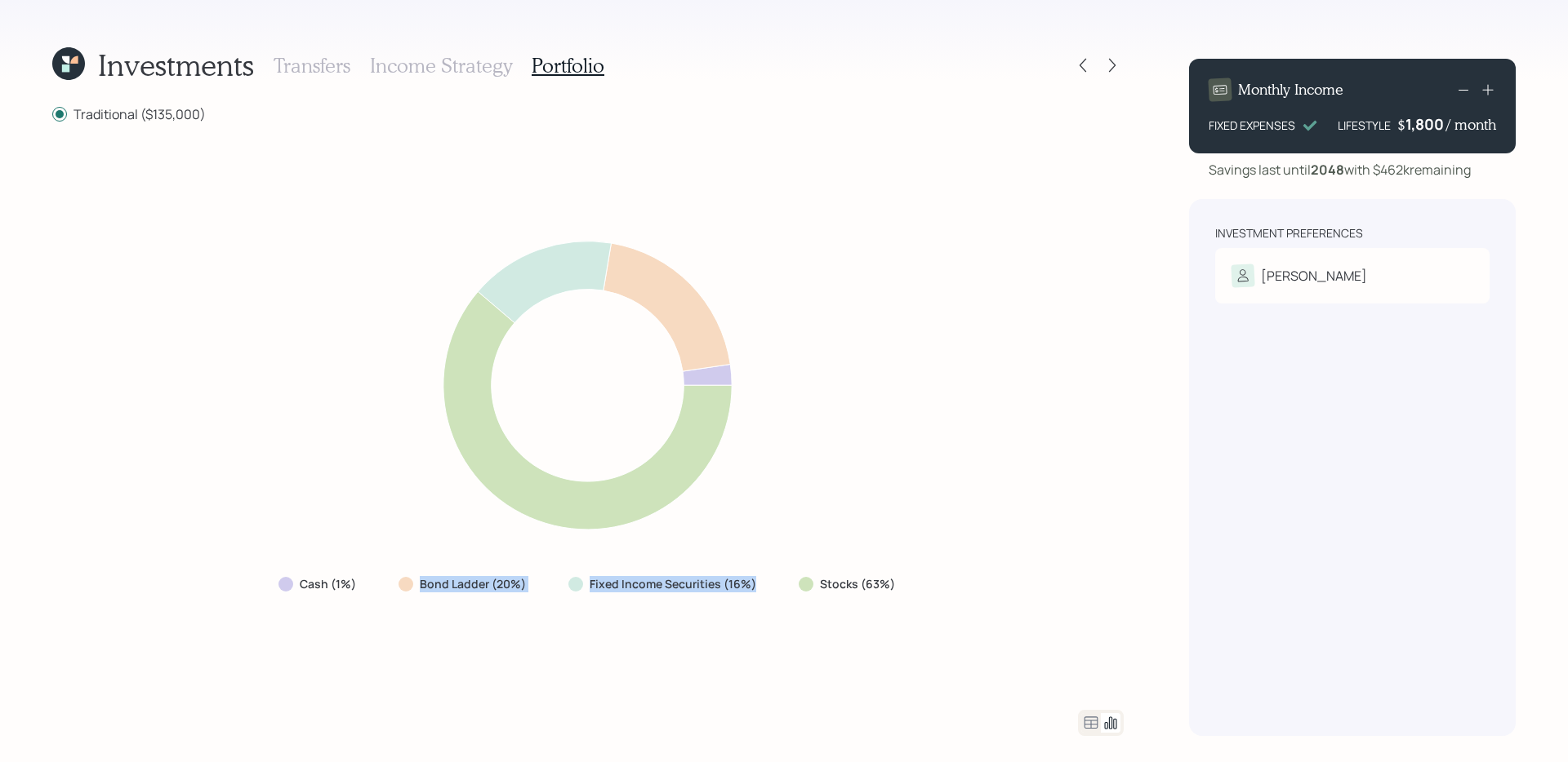
click at [392, 601] on div "Cash (1%) Bond Ladder (20%) Fixed Income Securities (16%) Stocks (63%)" at bounding box center [588, 417] width 1072 height 548
drag, startPoint x: 374, startPoint y: 592, endPoint x: 261, endPoint y: 583, distance: 113.4
click at [261, 583] on div "Cash (1%) Bond Ladder (20%) Fixed Income Securities (16%) Stocks (63%)" at bounding box center [588, 417] width 1072 height 548
click at [354, 627] on div "Cash (1%) Bond Ladder (20%) Fixed Income Securities (16%) Stocks (63%)" at bounding box center [588, 417] width 1072 height 548
drag, startPoint x: 374, startPoint y: 586, endPoint x: 229, endPoint y: 586, distance: 145.0
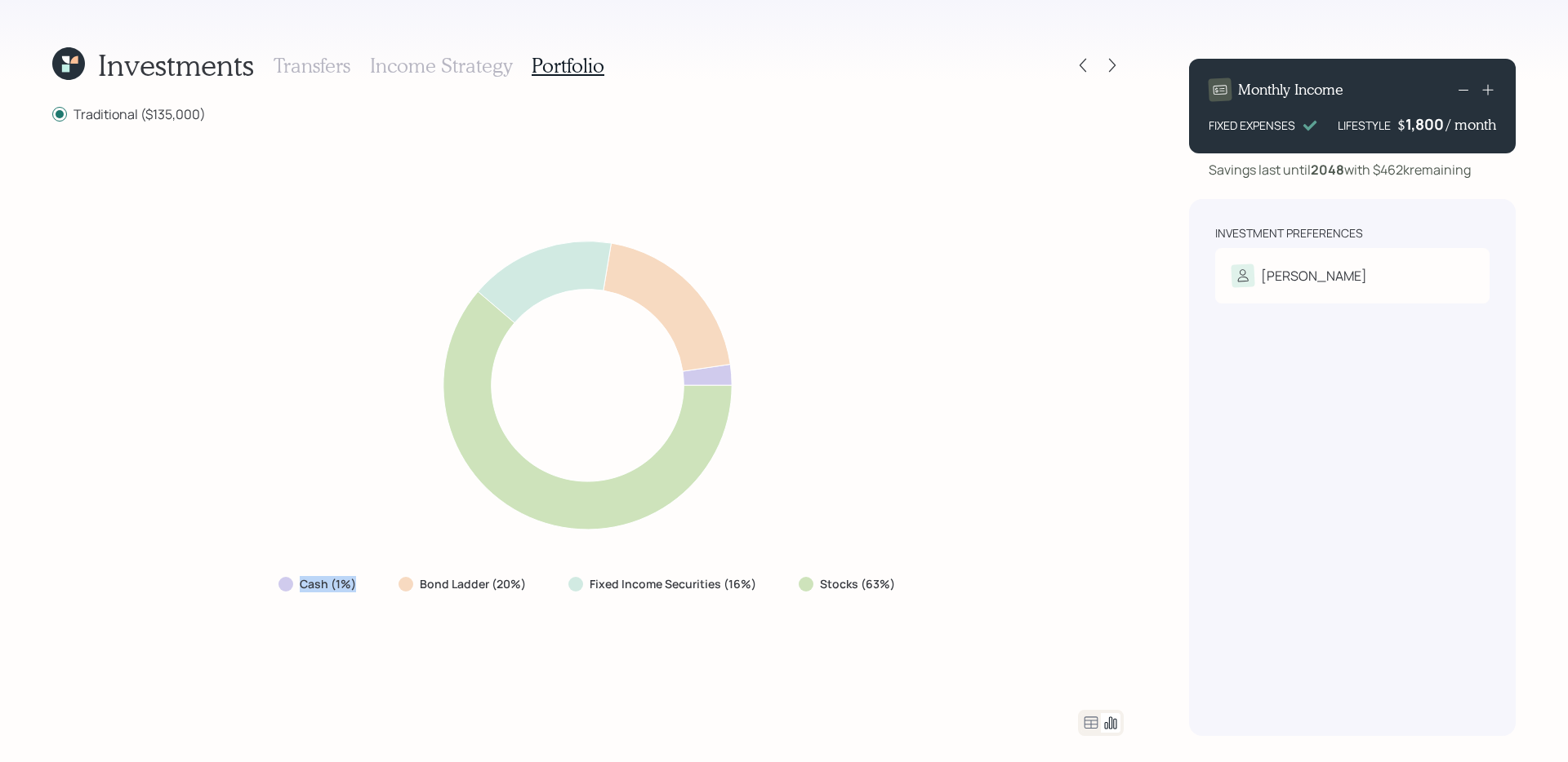
click at [229, 586] on div "Cash (1%) Bond Ladder (20%) Fixed Income Securities (16%) Stocks (63%)" at bounding box center [588, 417] width 1072 height 548
click at [268, 600] on div "Cash (1%) Bond Ladder (20%) Fixed Income Securities (16%) Stocks (63%)" at bounding box center [588, 417] width 1072 height 548
drag, startPoint x: 789, startPoint y: 584, endPoint x: 999, endPoint y: 588, distance: 210.0
click at [999, 588] on div "Cash (1%) Bond Ladder (20%) Fixed Income Securities (16%) Stocks (63%)" at bounding box center [588, 417] width 1072 height 548
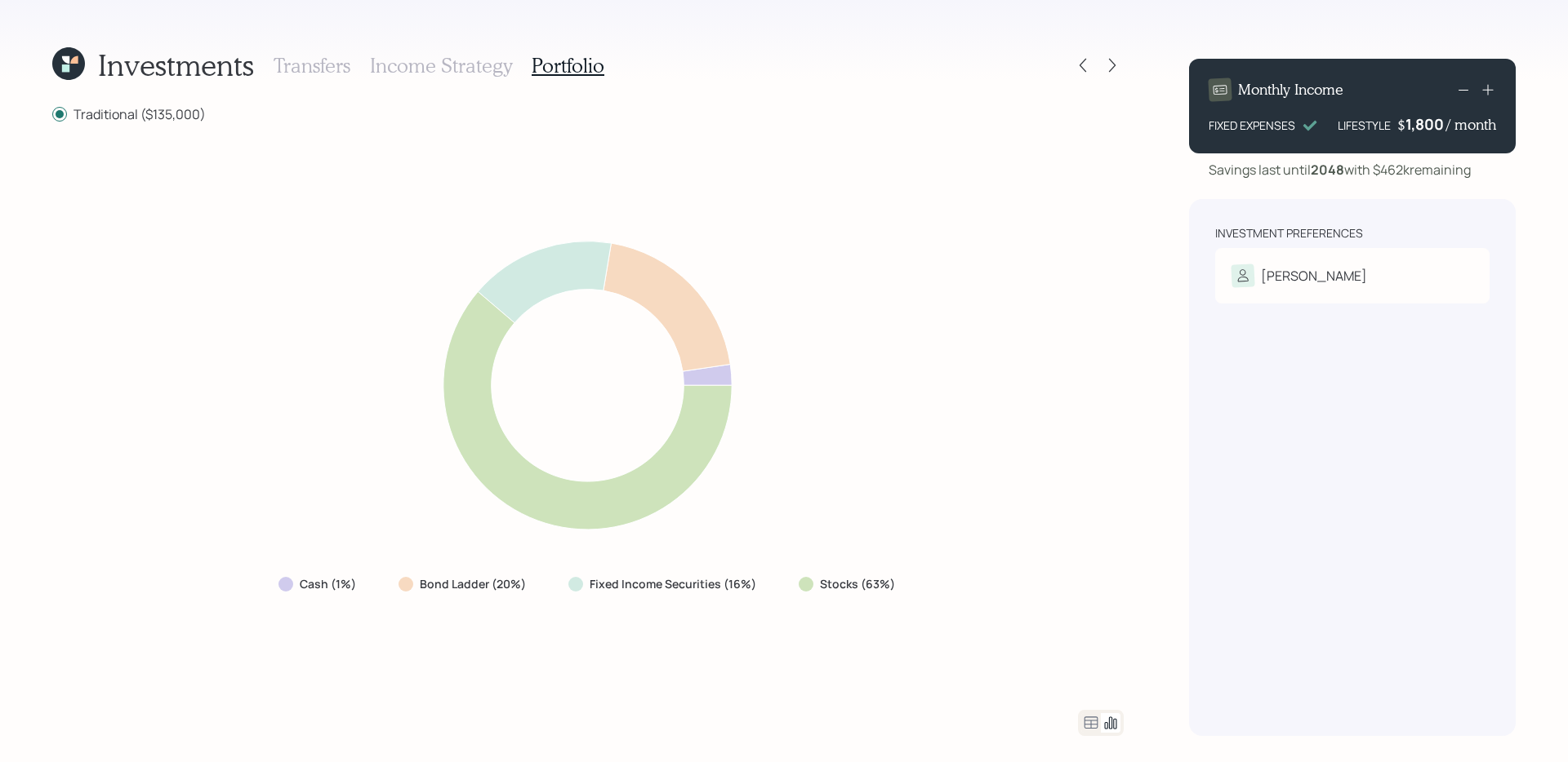
click at [1087, 721] on icon at bounding box center [1091, 723] width 14 height 12
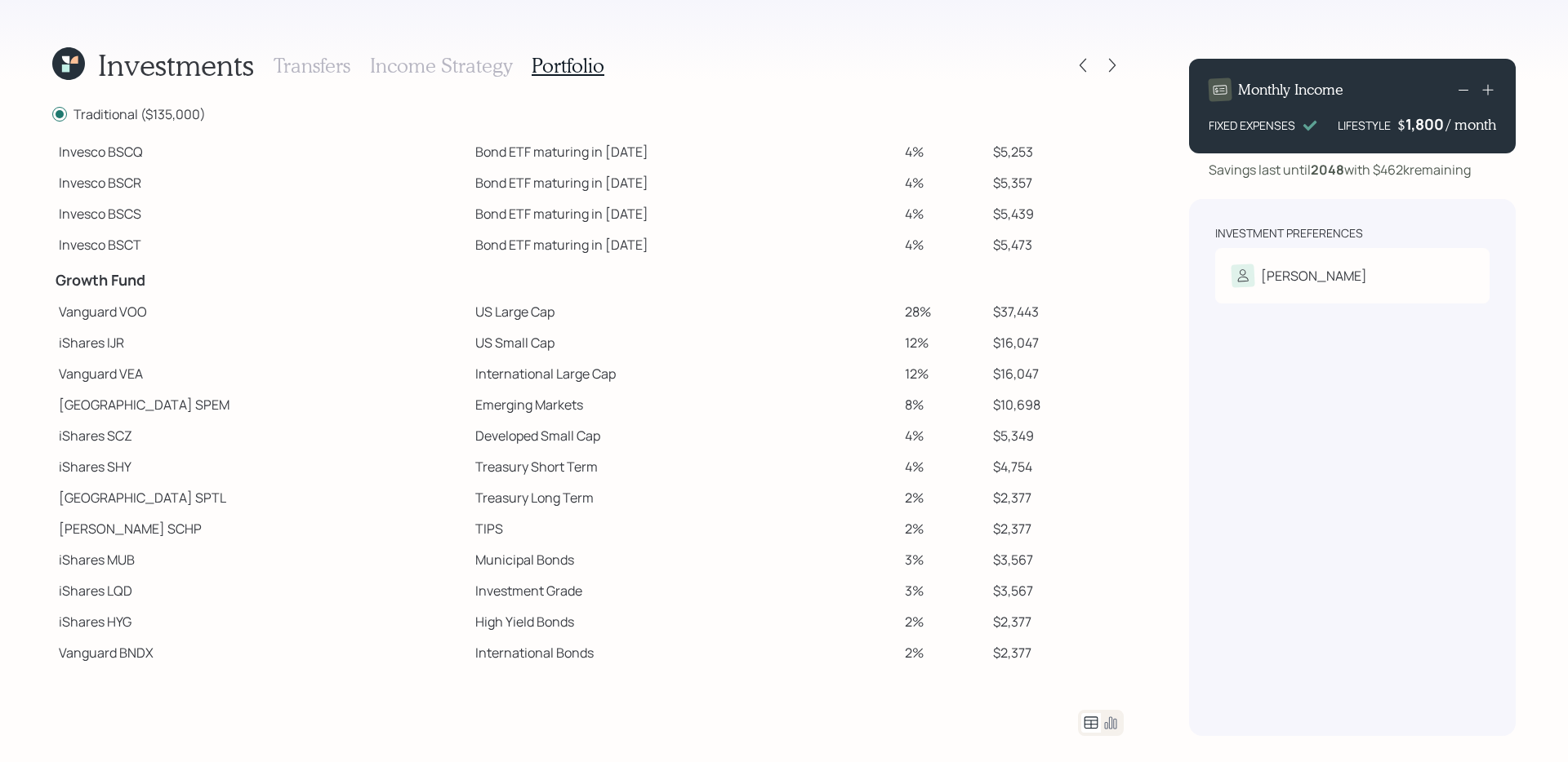
scroll to position [138, 0]
drag, startPoint x: 367, startPoint y: 315, endPoint x: 568, endPoint y: 325, distance: 201.2
click at [568, 325] on tr "Vanguard VOO US Large Cap 28% $37,443" at bounding box center [588, 314] width 1072 height 31
click at [568, 325] on td "US Large Cap" at bounding box center [684, 314] width 430 height 31
drag, startPoint x: 347, startPoint y: 319, endPoint x: 529, endPoint y: 314, distance: 182.1
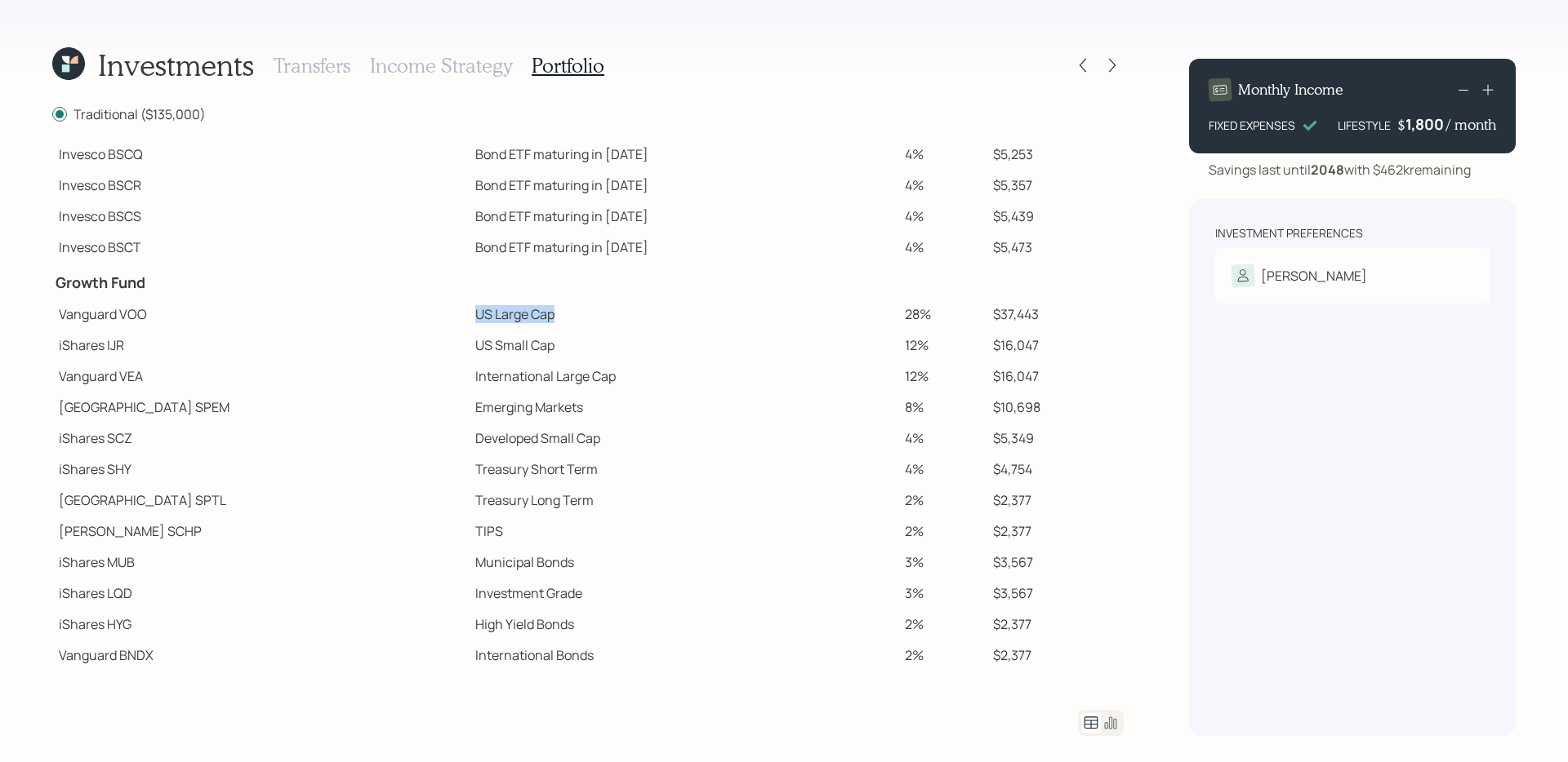
click at [529, 314] on tr "Vanguard VOO US Large Cap 28% $37,443" at bounding box center [588, 314] width 1072 height 31
click at [529, 314] on td "US Large Cap" at bounding box center [684, 314] width 430 height 31
drag, startPoint x: 367, startPoint y: 342, endPoint x: 500, endPoint y: 356, distance: 133.7
click at [500, 356] on tr "iShares IJR US Small Cap 12% $16,047" at bounding box center [588, 344] width 1072 height 31
click at [500, 356] on td "US Small Cap" at bounding box center [684, 344] width 430 height 31
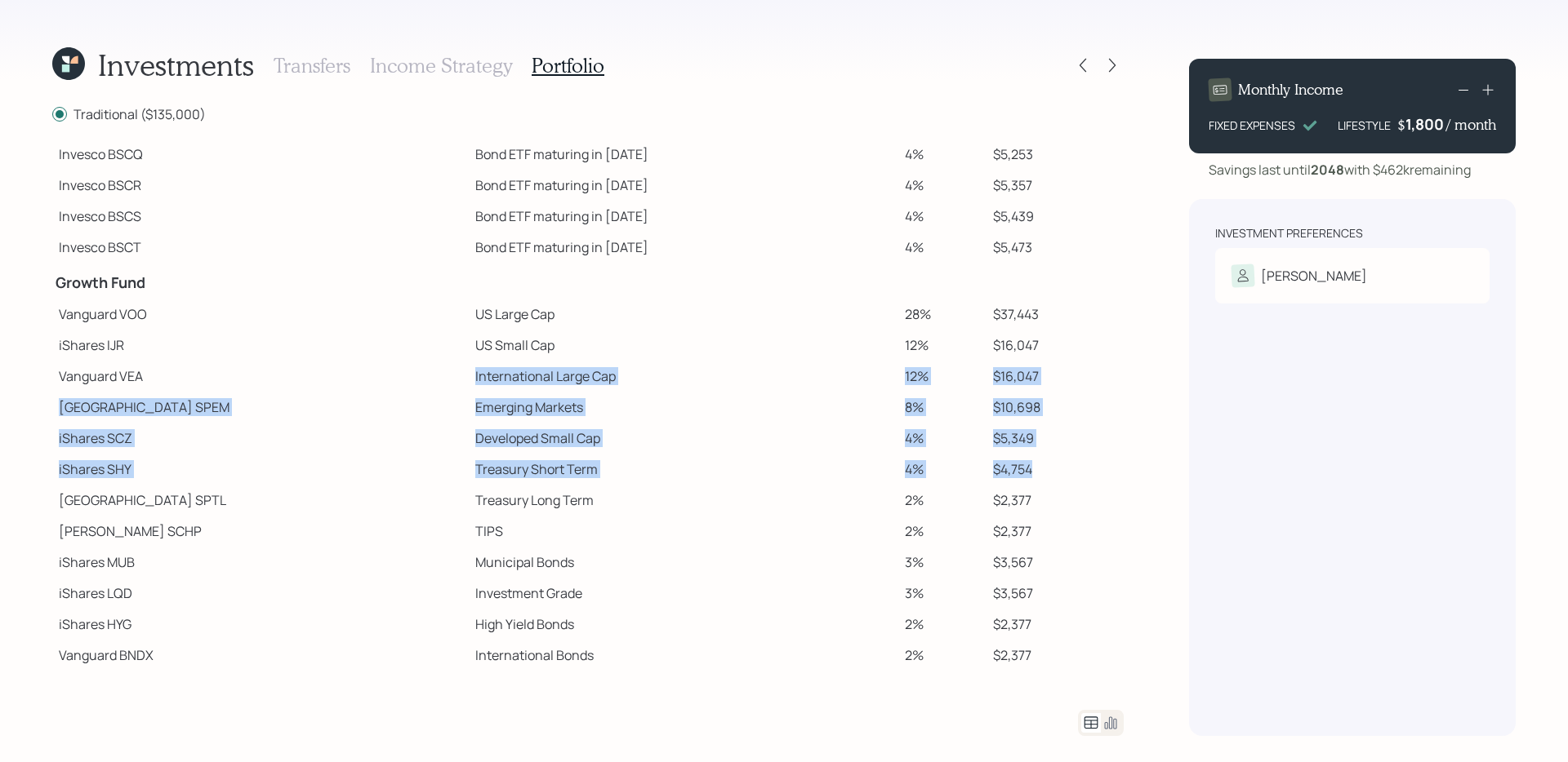
drag, startPoint x: 367, startPoint y: 380, endPoint x: 1046, endPoint y: 462, distance: 683.9
click at [1046, 462] on tbody "Spend Fund CASH Cash (Account Management) 1% $1,350 Stability Fund Invesco BSCP…" at bounding box center [588, 338] width 1072 height 666
click at [1046, 462] on td "$4,754" at bounding box center [1055, 469] width 138 height 31
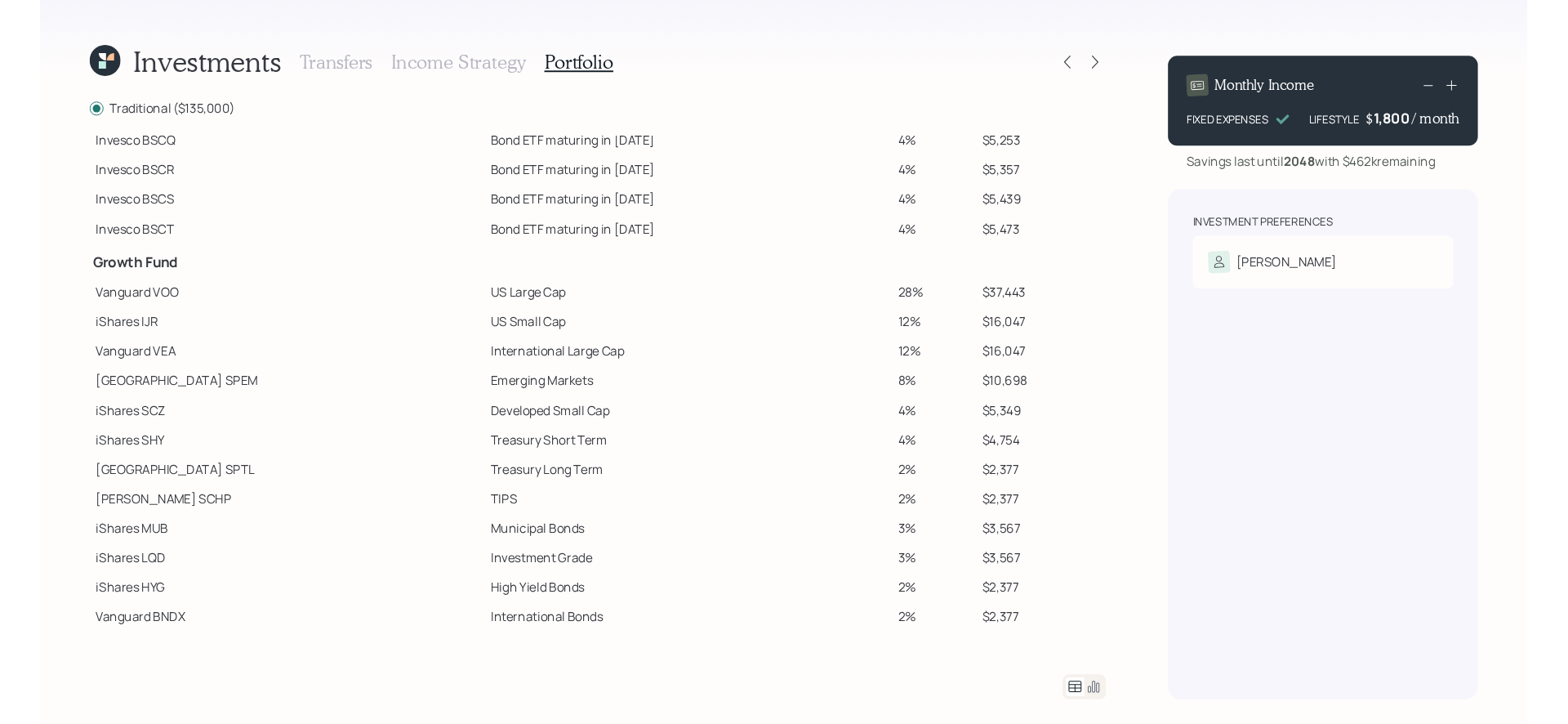
scroll to position [143, 0]
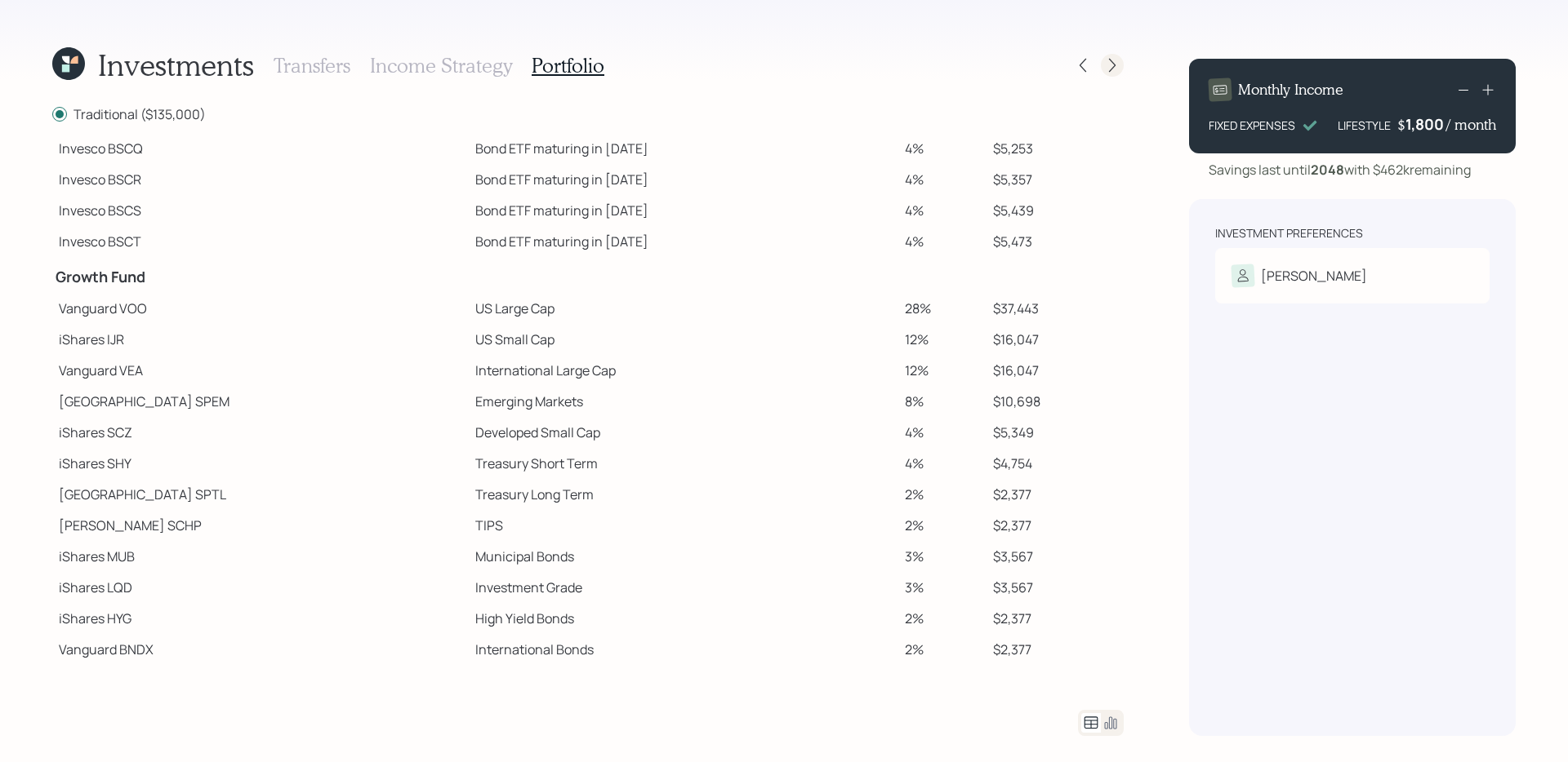
click at [1109, 61] on icon at bounding box center [1112, 65] width 16 height 16
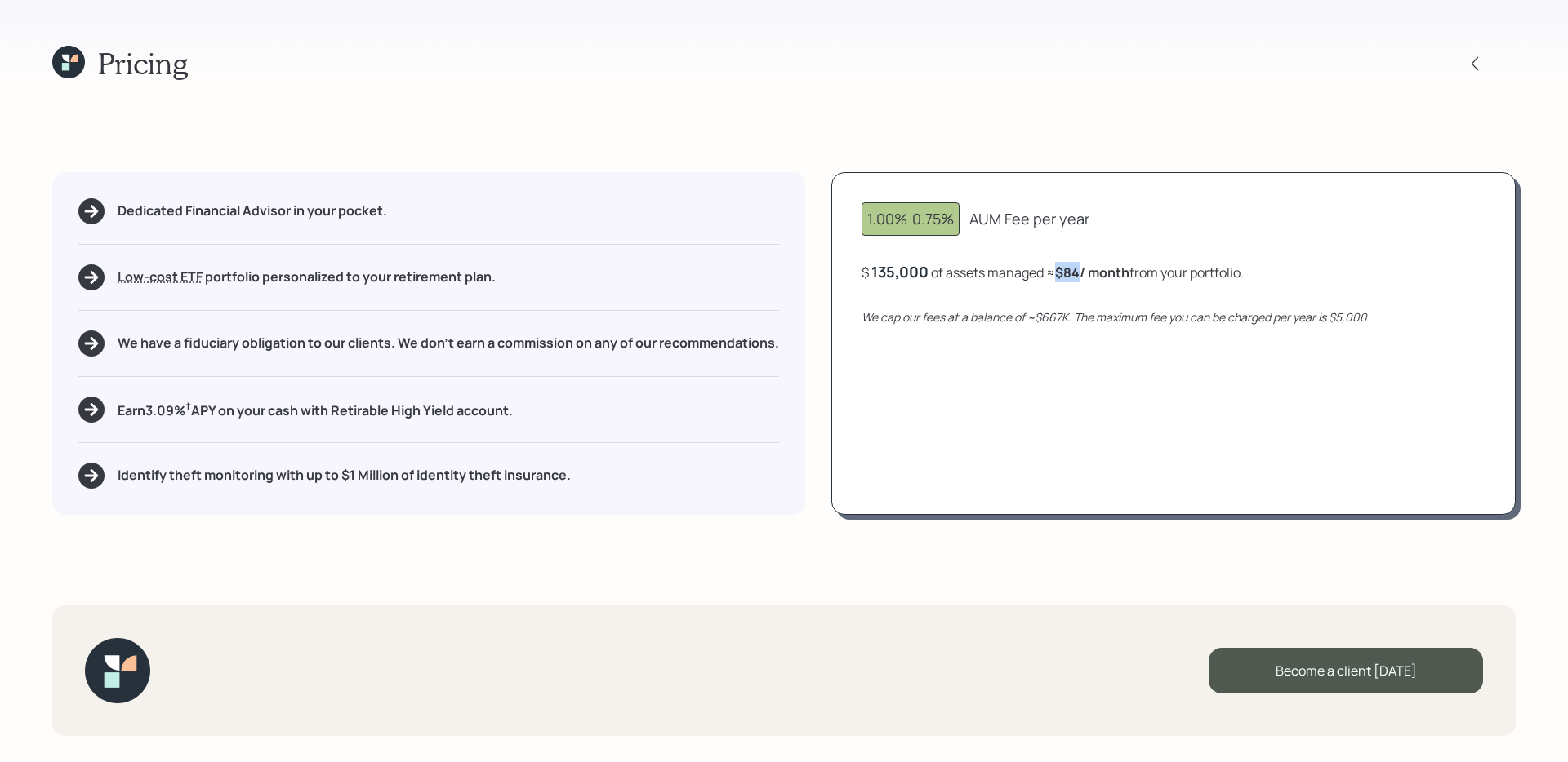
drag, startPoint x: 1063, startPoint y: 272, endPoint x: 1086, endPoint y: 271, distance: 23.0
click at [1086, 271] on b "$84 / month" at bounding box center [1092, 272] width 74 height 18
click at [954, 342] on div "1.00% 0.75% AUM Fee per year $ 135,000 of assets managed ≈ $84 / month from you…" at bounding box center [1174, 344] width 685 height 343
click at [286, 543] on div "Pricing Dedicated Financial Advisor in your pocket. Low-cost ETF Retirable uses…" at bounding box center [784, 381] width 1568 height 762
click at [57, 57] on icon at bounding box center [68, 62] width 33 height 33
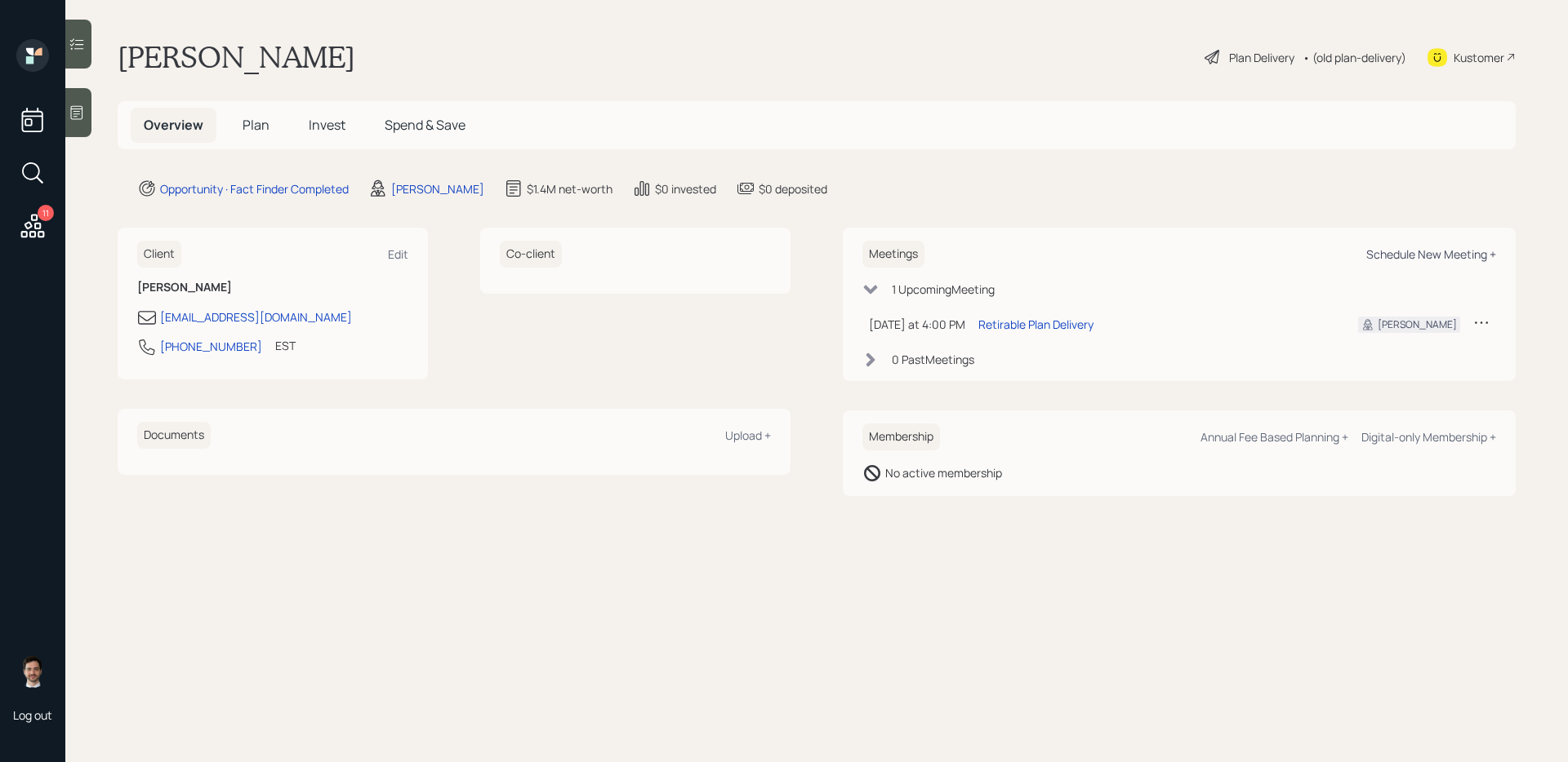
click at [1419, 252] on div "Schedule New Meeting +" at bounding box center [1431, 254] width 130 height 16
select select "ef6b64e1-8f62-4a74-b865-a7df4b35b836"
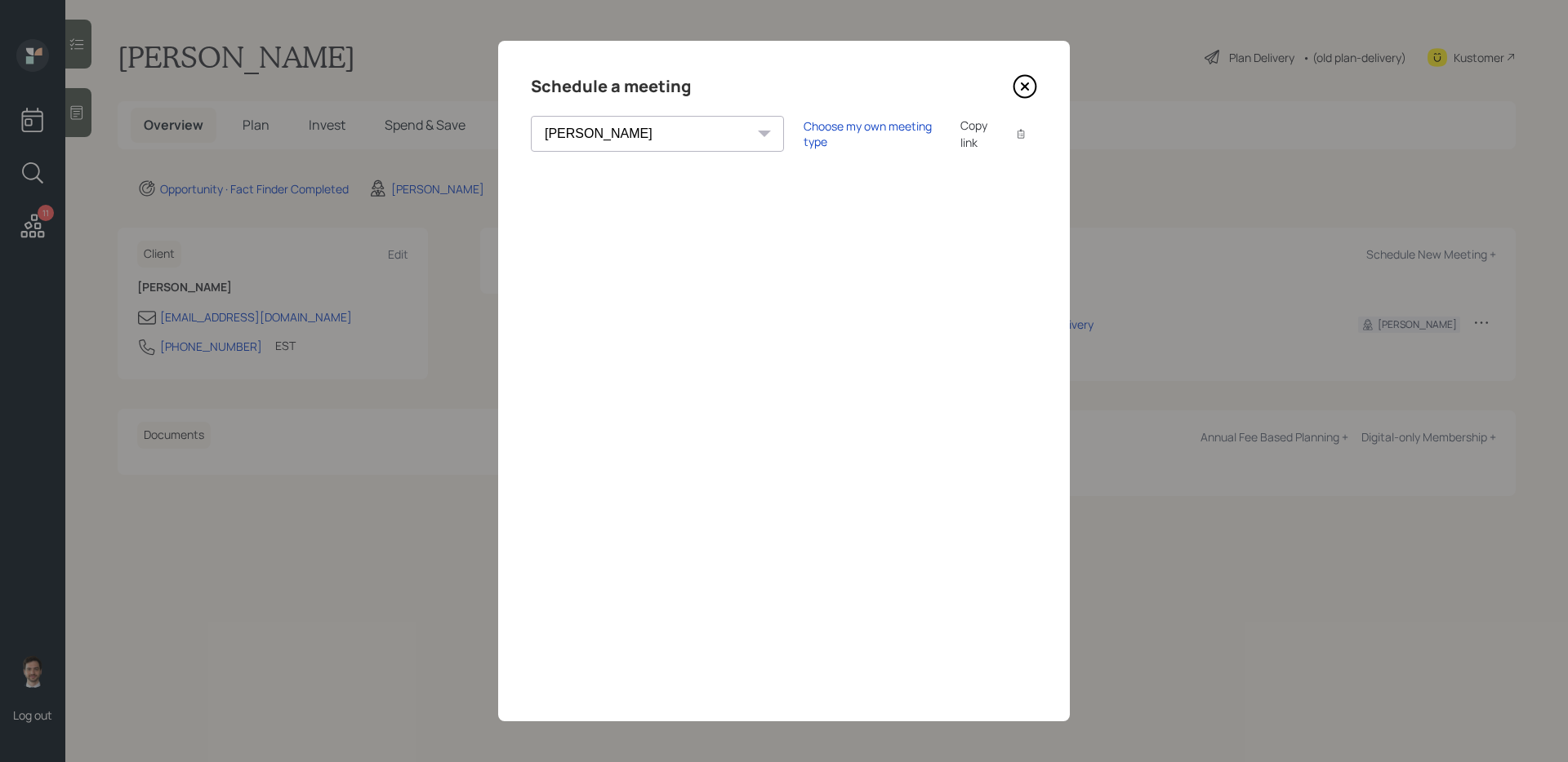
click at [1028, 88] on icon at bounding box center [1025, 86] width 7 height 7
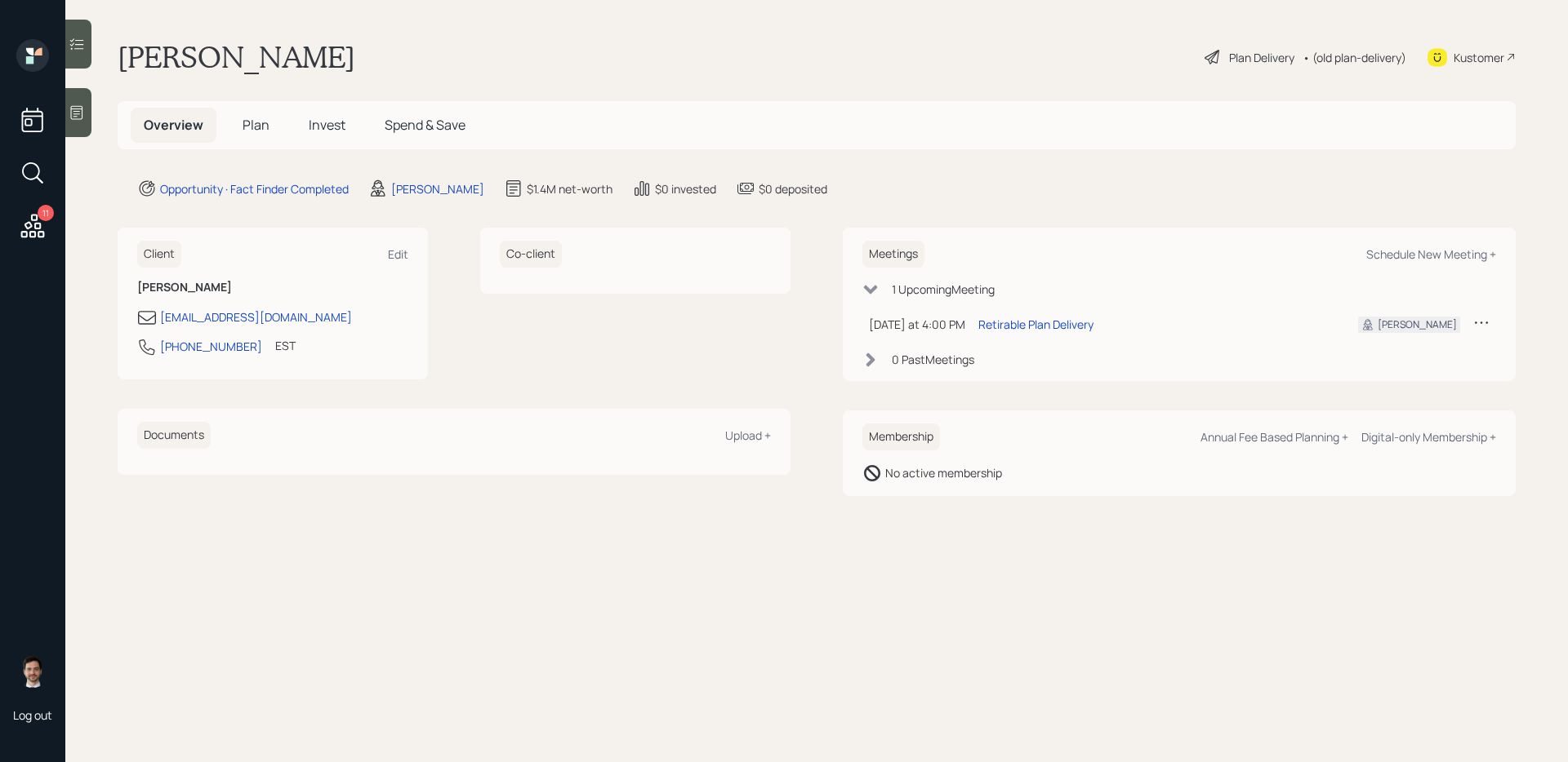
click at [252, 125] on span "Plan" at bounding box center [256, 125] width 27 height 18
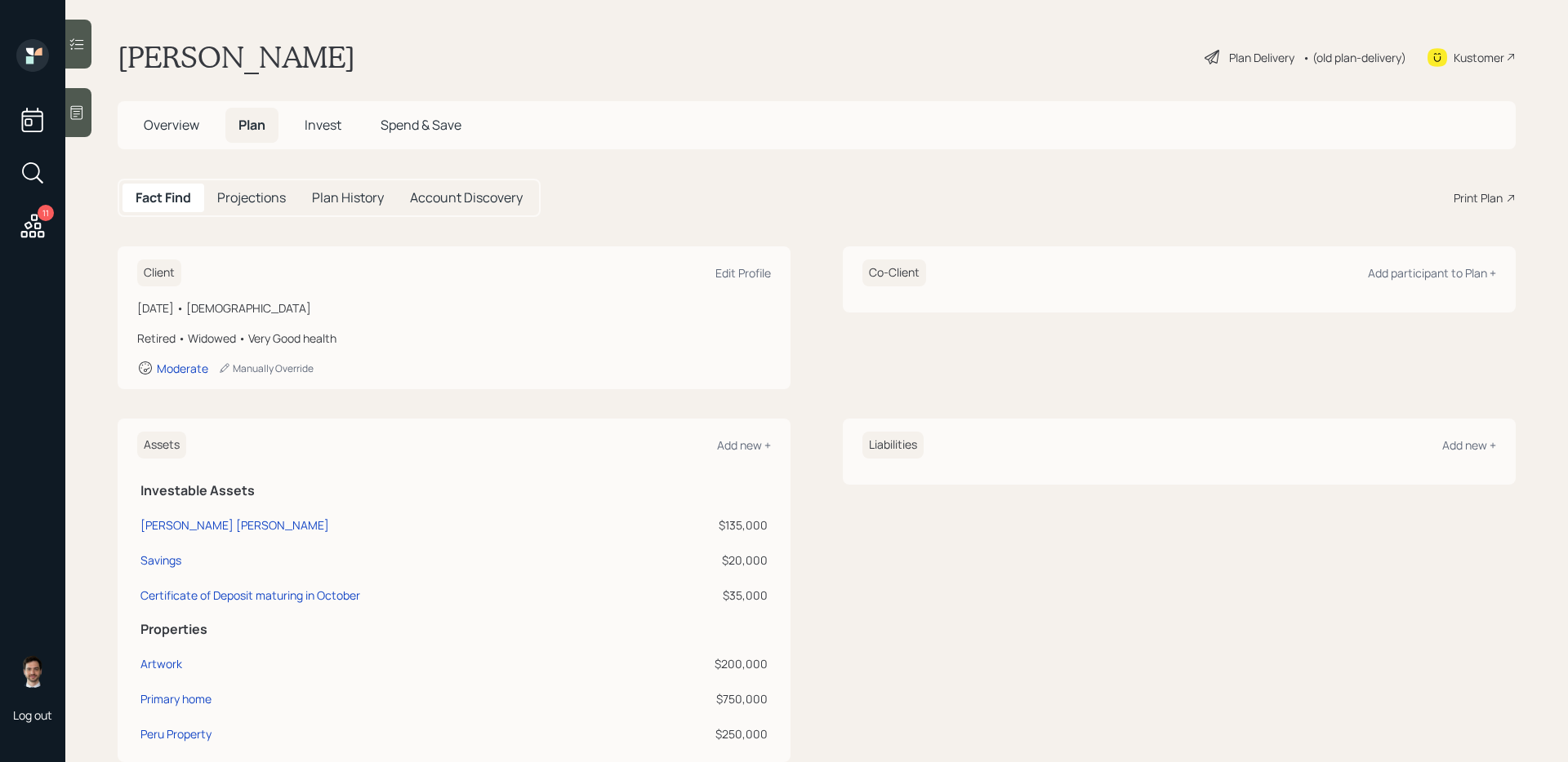
click at [1495, 201] on div "Print Plan" at bounding box center [1478, 198] width 49 height 17
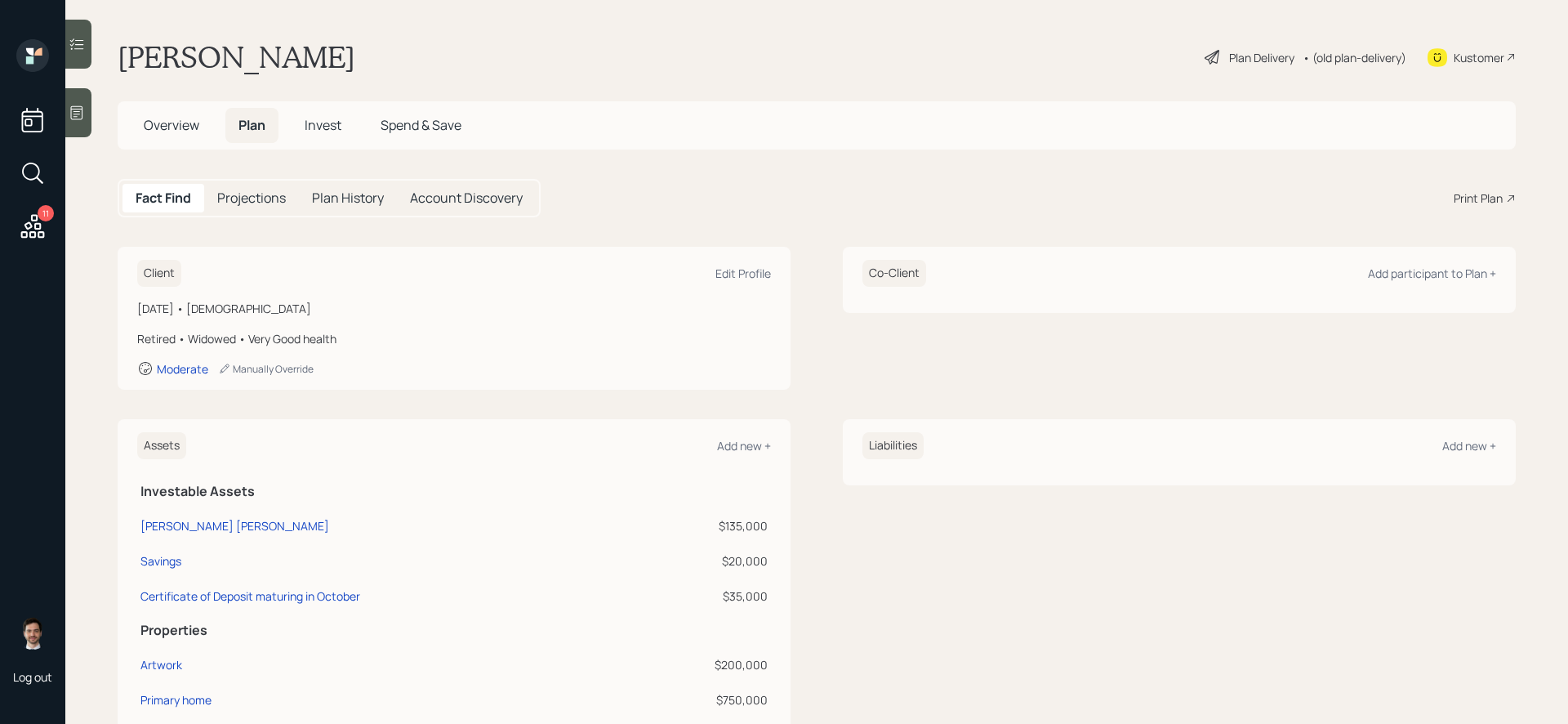
click at [169, 126] on span "Overview" at bounding box center [170, 125] width 55 height 18
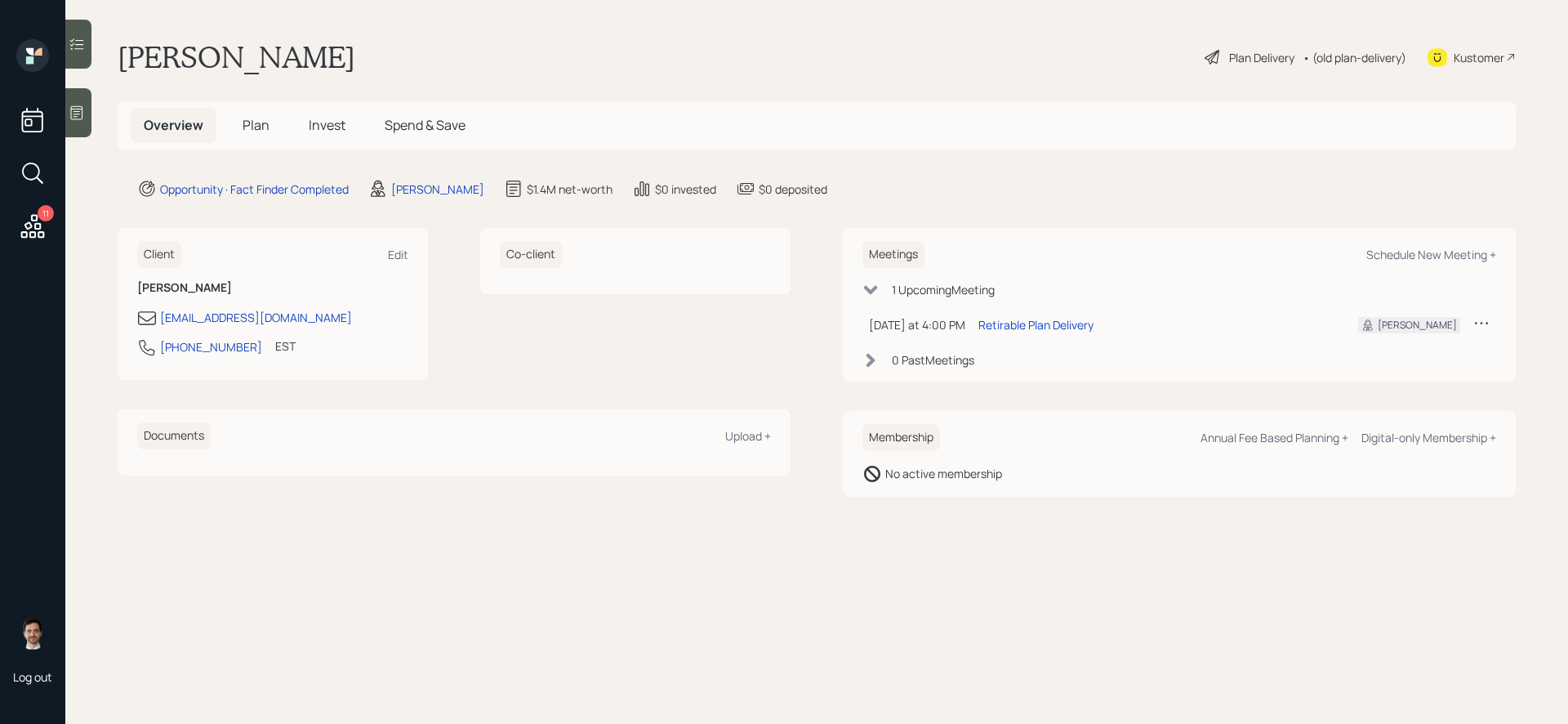
click at [255, 133] on span "Plan" at bounding box center [256, 125] width 27 height 18
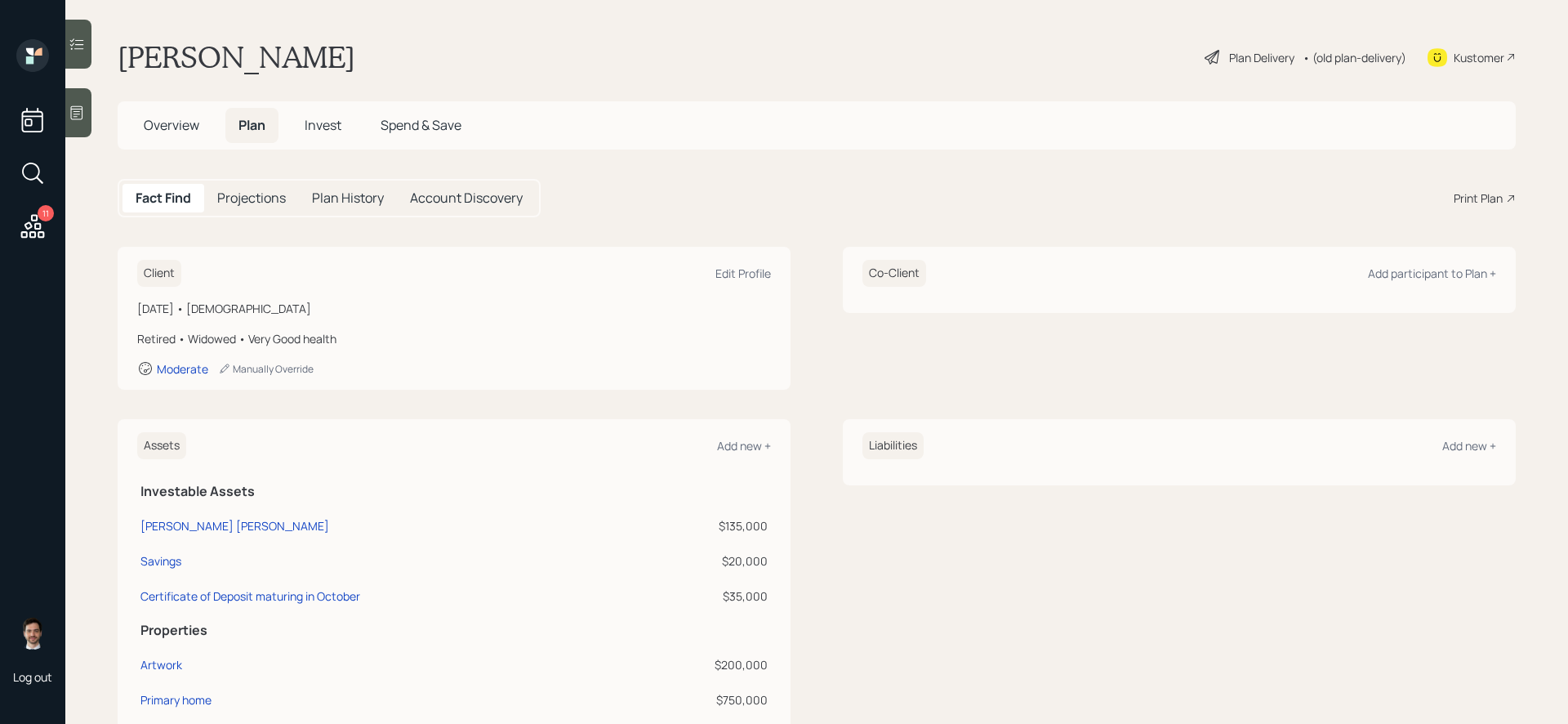
click at [1476, 204] on div "Print Plan" at bounding box center [1478, 198] width 49 height 17
